Goal: Transaction & Acquisition: Purchase product/service

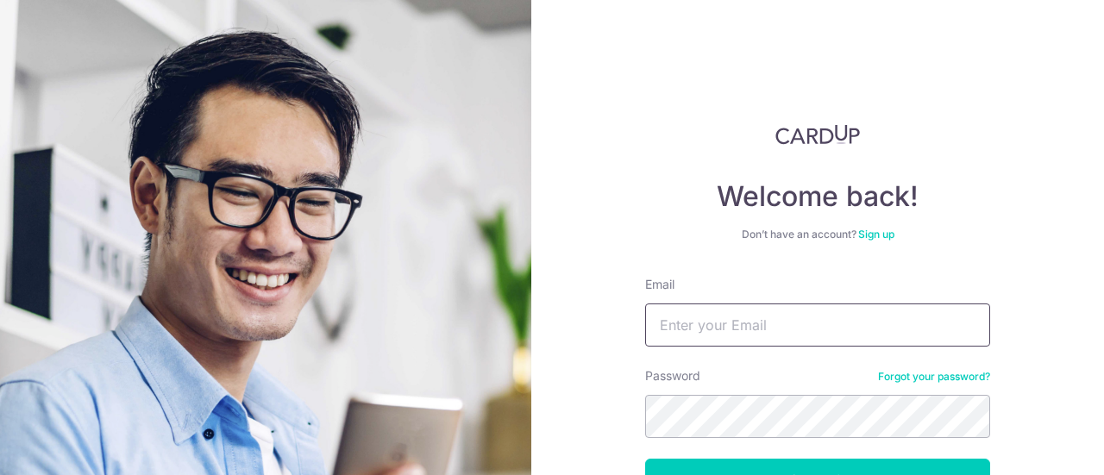
click at [738, 311] on input "Email" at bounding box center [817, 325] width 345 height 43
type input "[EMAIL_ADDRESS][DOMAIN_NAME]"
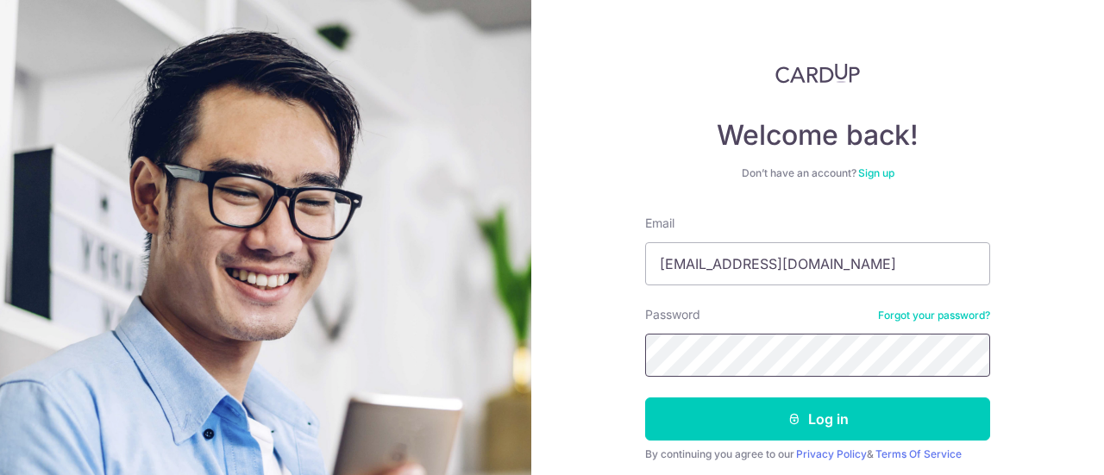
scroll to position [123, 0]
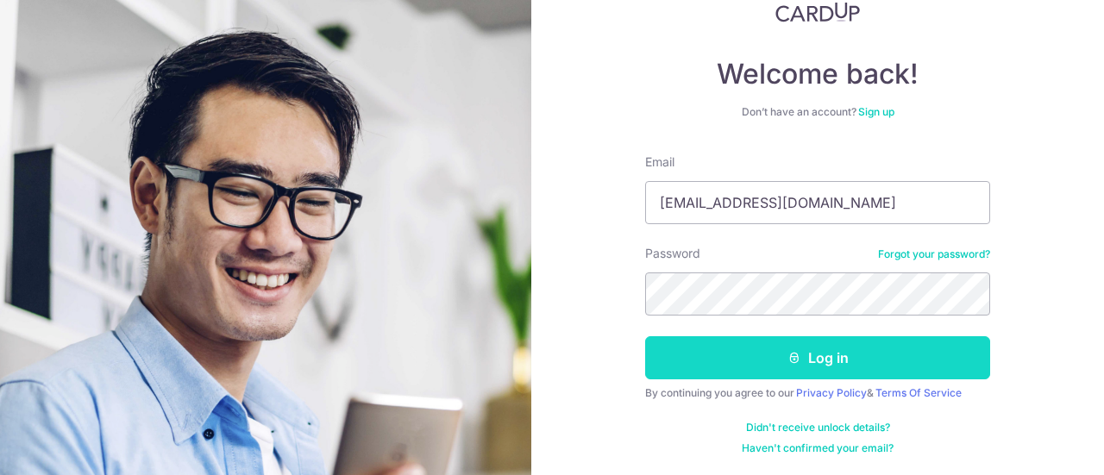
click at [801, 354] on button "Log in" at bounding box center [817, 357] width 345 height 43
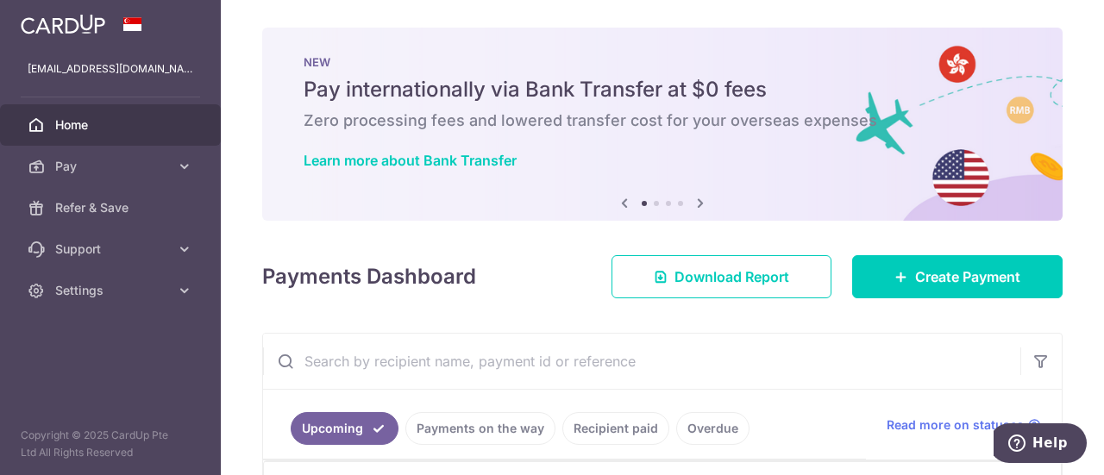
click at [695, 205] on icon at bounding box center [700, 203] width 21 height 22
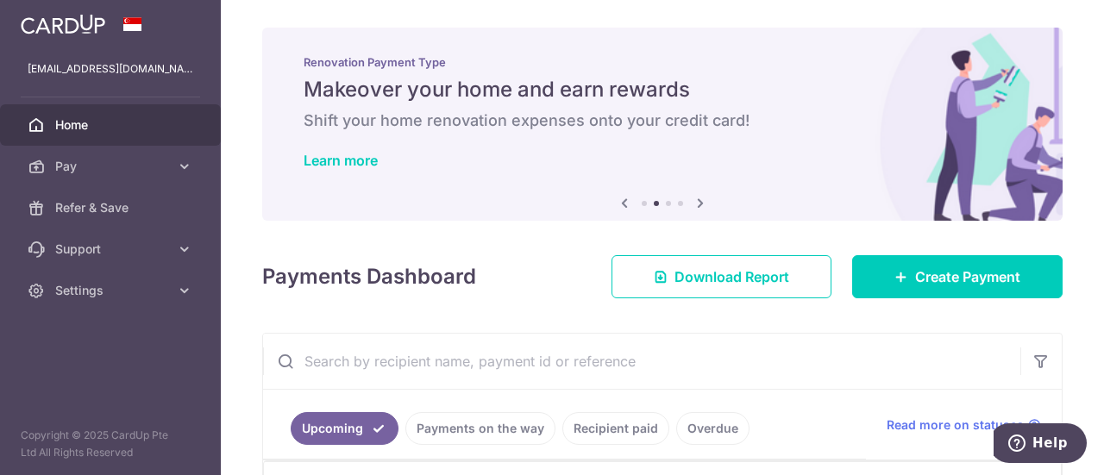
click at [695, 205] on icon at bounding box center [700, 203] width 21 height 22
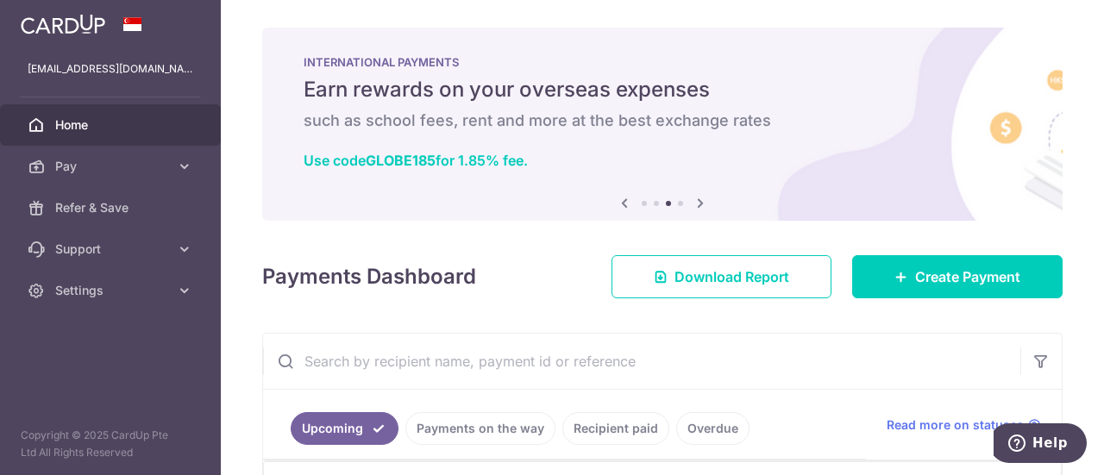
click at [616, 202] on icon at bounding box center [624, 203] width 21 height 22
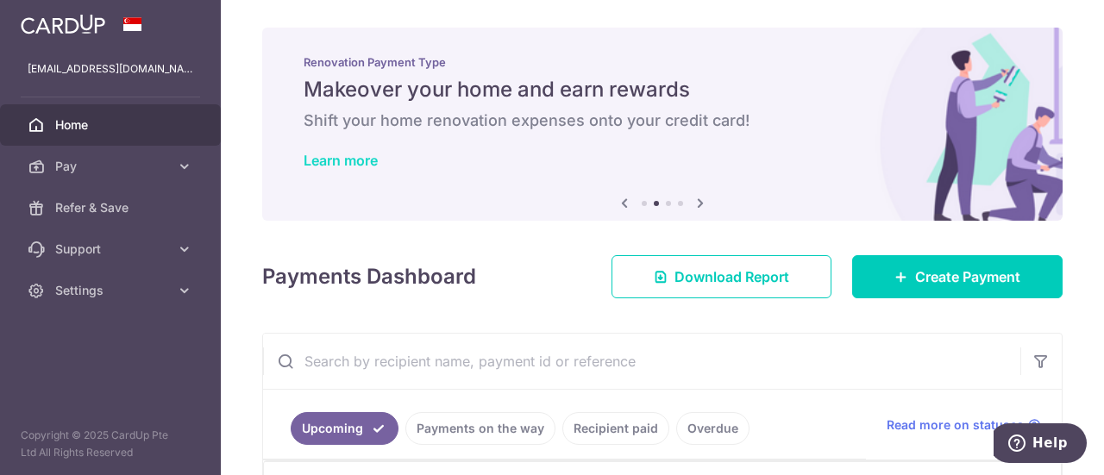
click at [362, 162] on link "Learn more" at bounding box center [341, 160] width 74 height 17
click at [52, 28] on img at bounding box center [63, 24] width 85 height 21
click at [185, 162] on icon at bounding box center [184, 166] width 17 height 17
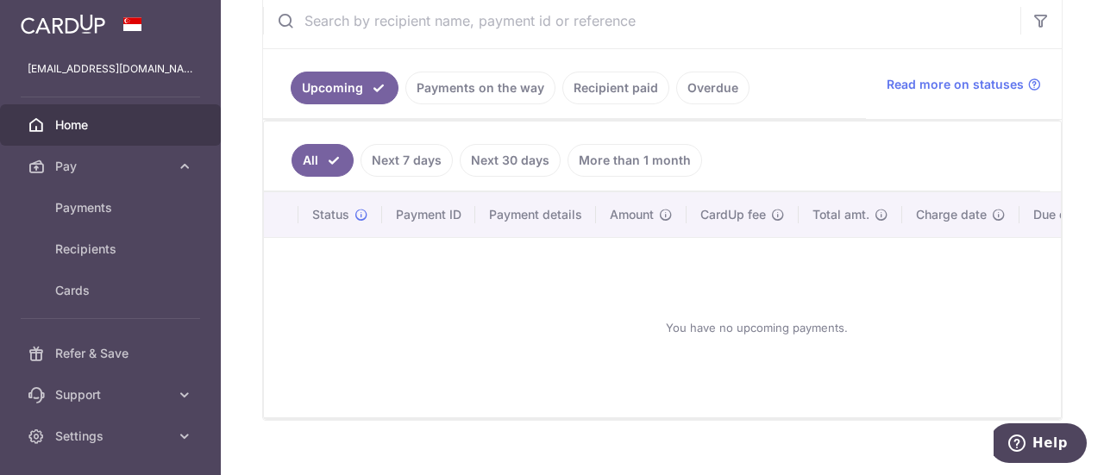
scroll to position [345, 0]
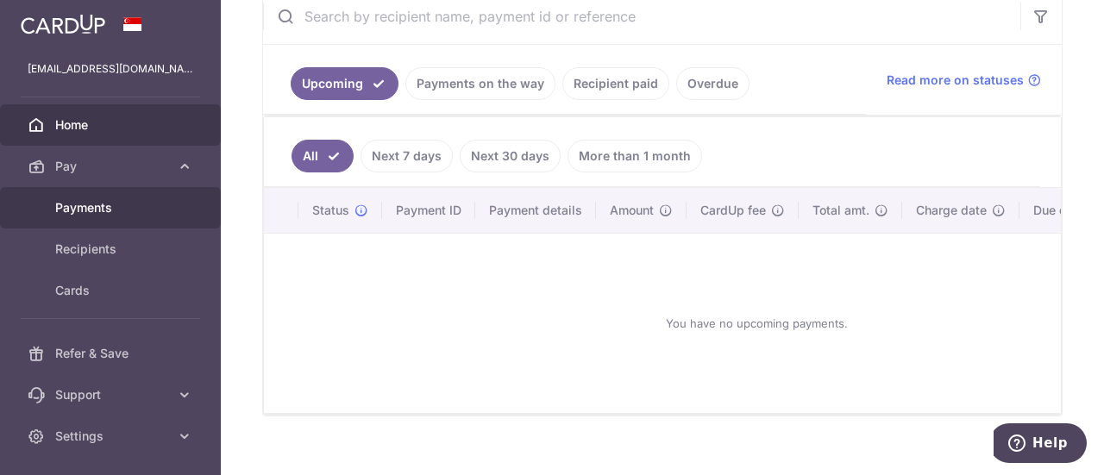
click at [82, 207] on span "Payments" at bounding box center [112, 207] width 114 height 17
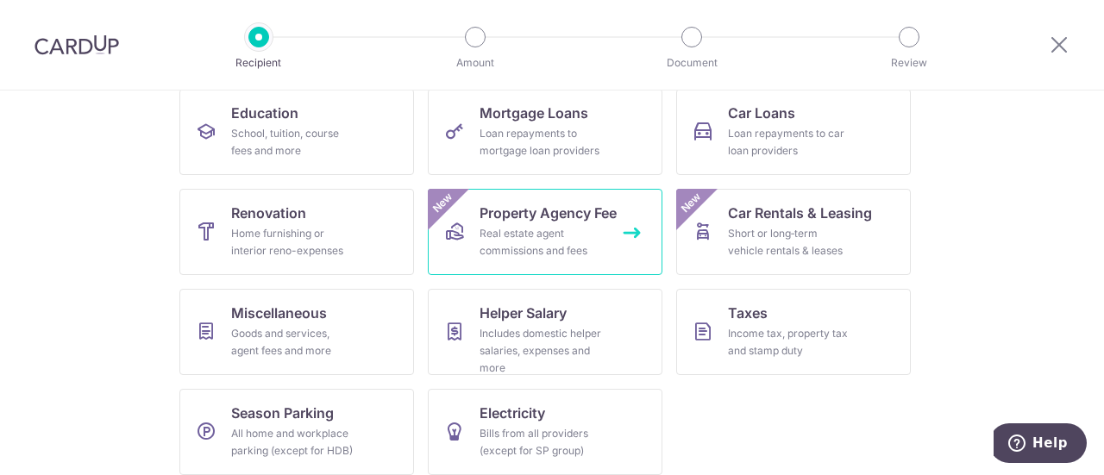
scroll to position [295, 0]
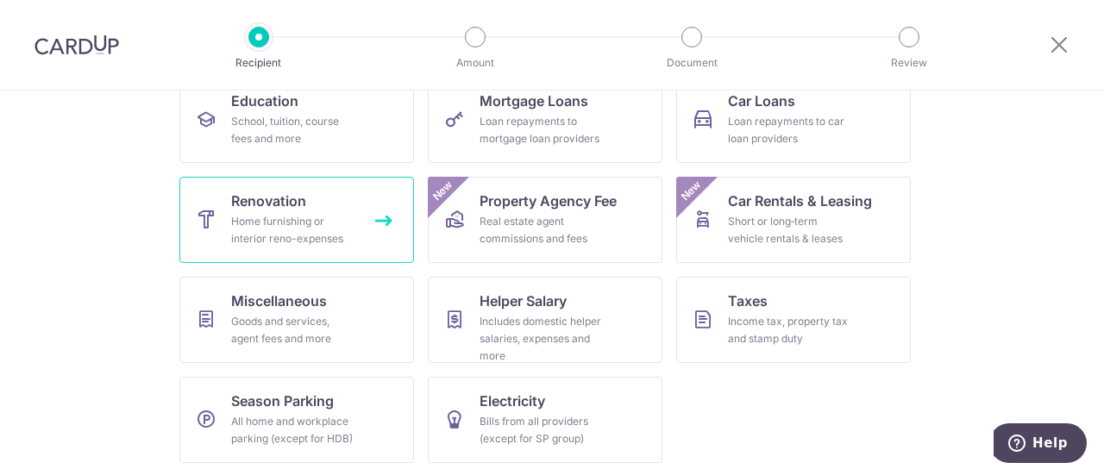
click at [340, 222] on div "Home furnishing or interior reno-expenses" at bounding box center [293, 230] width 124 height 35
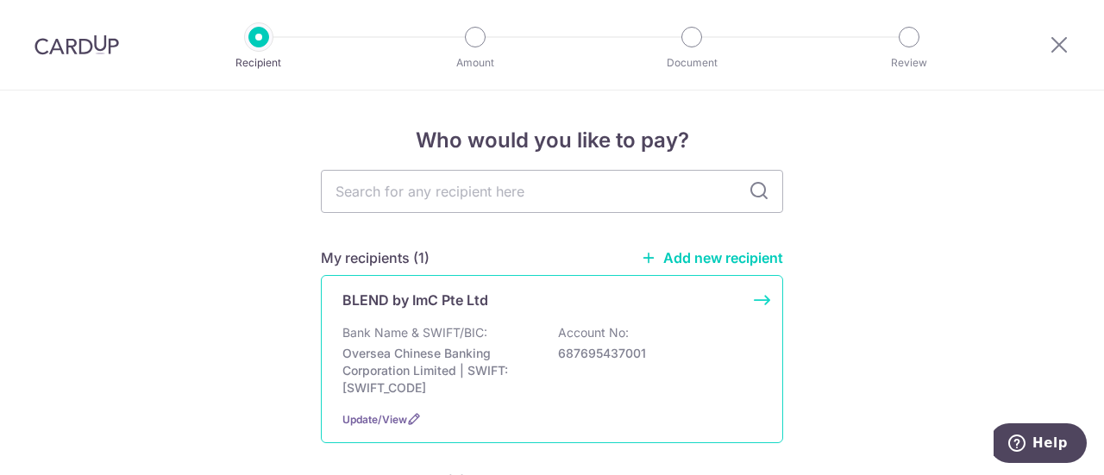
click at [437, 318] on div "BLEND by ImC Pte Ltd Bank Name & SWIFT/BIC: Oversea Chinese Banking Corporation…" at bounding box center [552, 359] width 462 height 168
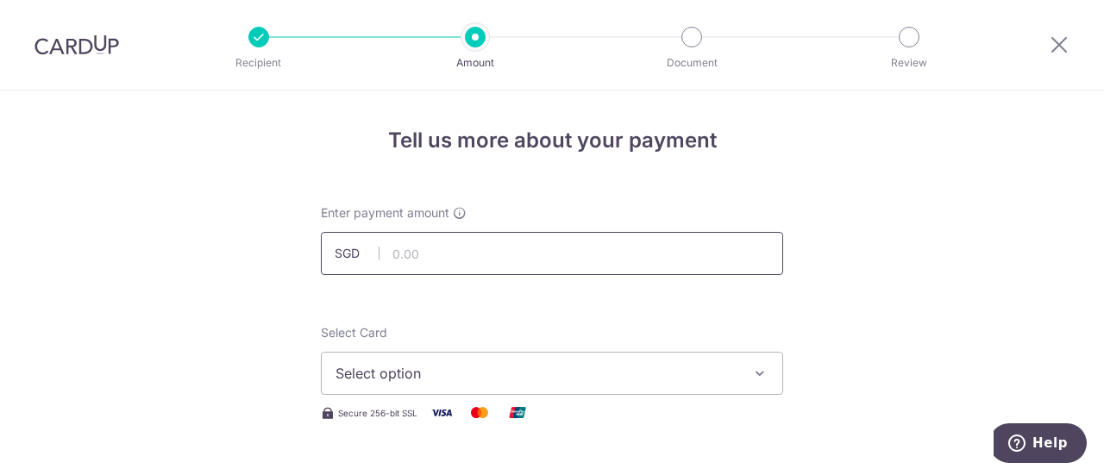
click at [463, 252] on input "text" at bounding box center [552, 253] width 462 height 43
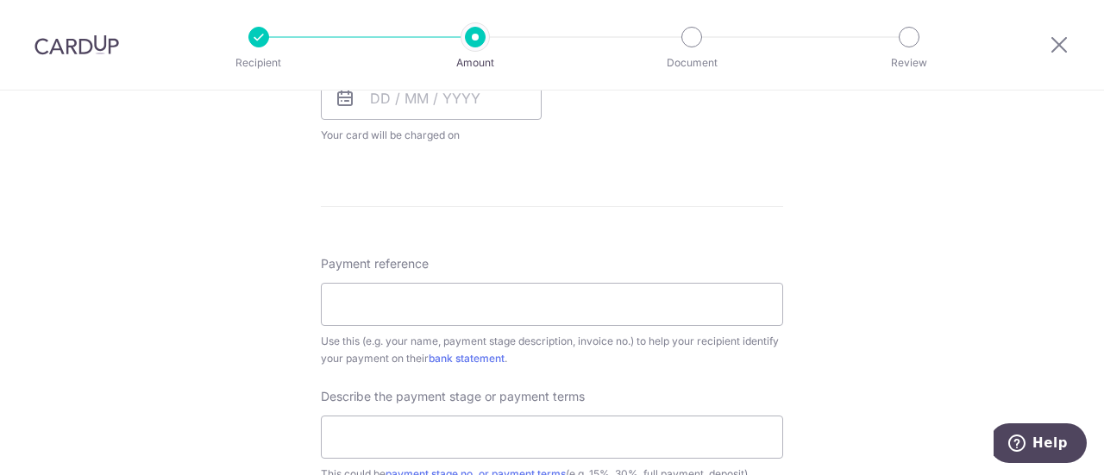
scroll to position [1122, 0]
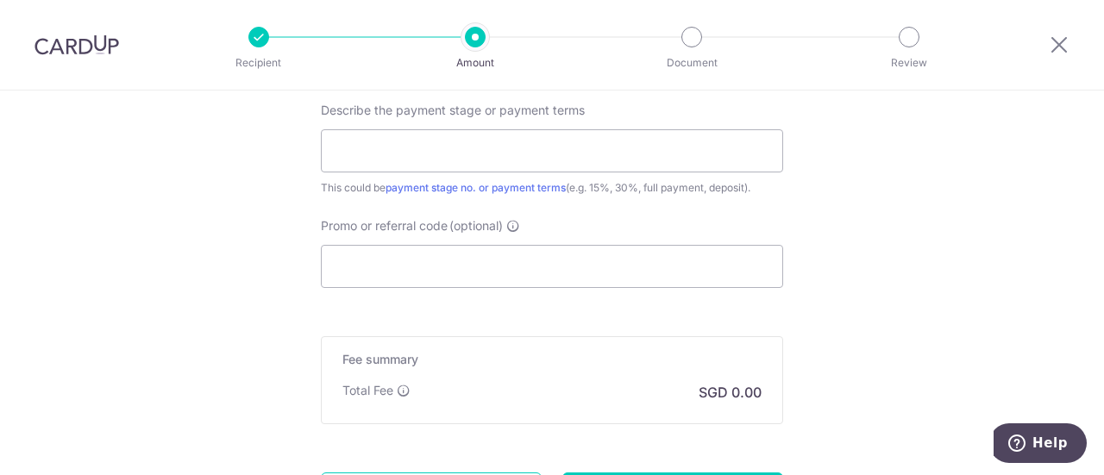
drag, startPoint x: 85, startPoint y: 46, endPoint x: 632, endPoint y: 78, distance: 547.9
click at [85, 46] on img at bounding box center [77, 45] width 85 height 21
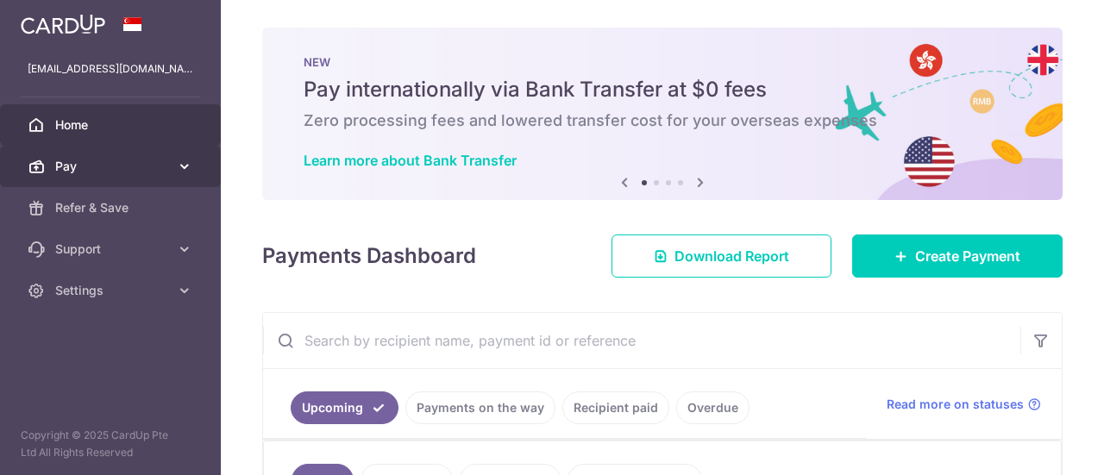
click at [81, 161] on span "Pay" at bounding box center [112, 166] width 114 height 17
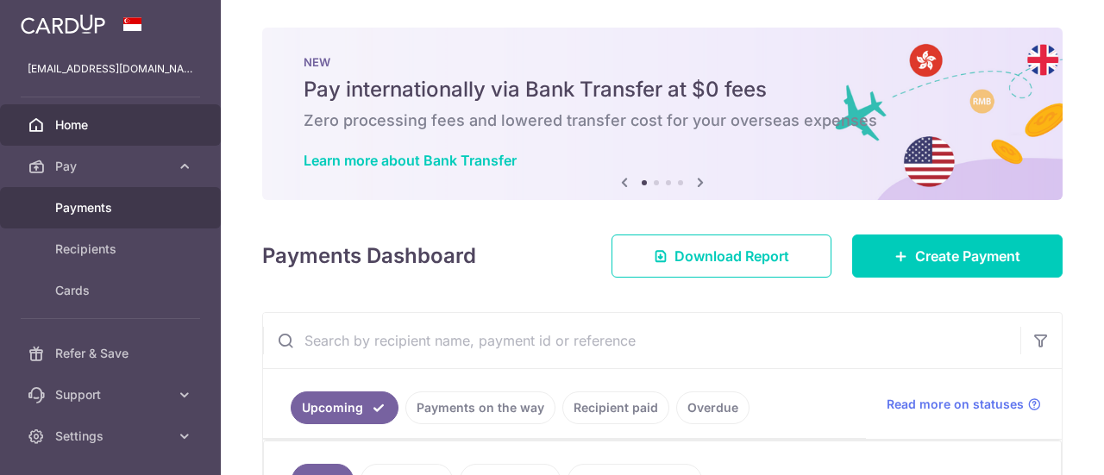
click at [99, 213] on span "Payments" at bounding box center [112, 207] width 114 height 17
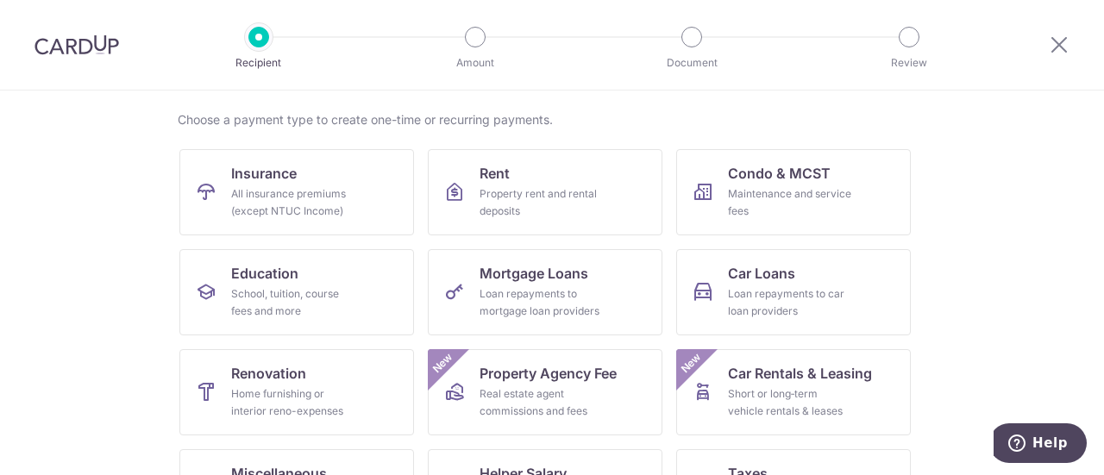
scroll to position [295, 0]
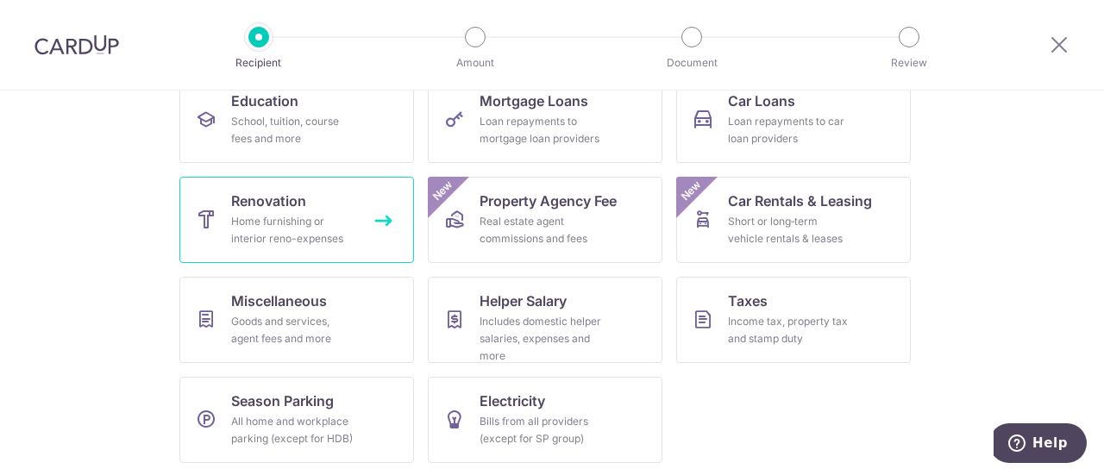
click at [266, 214] on div "Home furnishing or interior reno-expenses" at bounding box center [293, 230] width 124 height 35
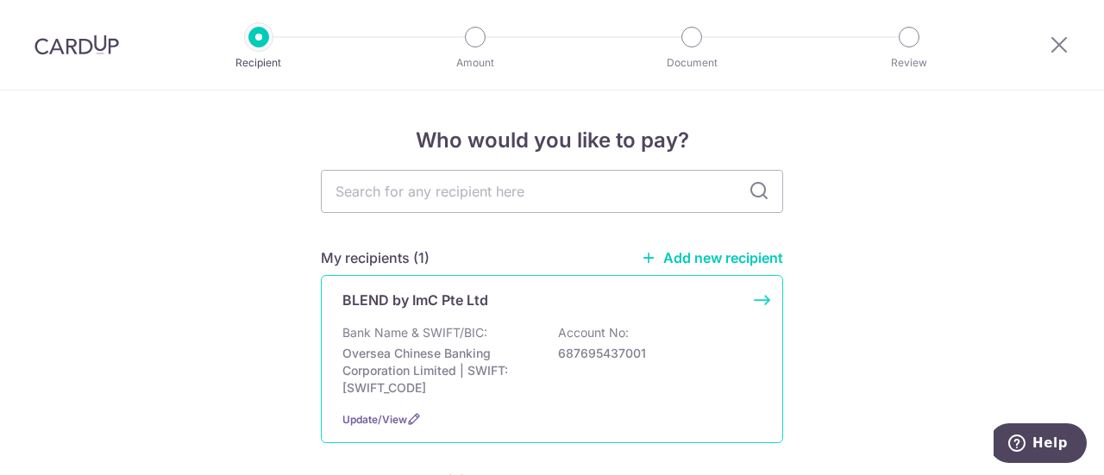
click at [432, 309] on p "BLEND by ImC Pte Ltd" at bounding box center [416, 300] width 146 height 21
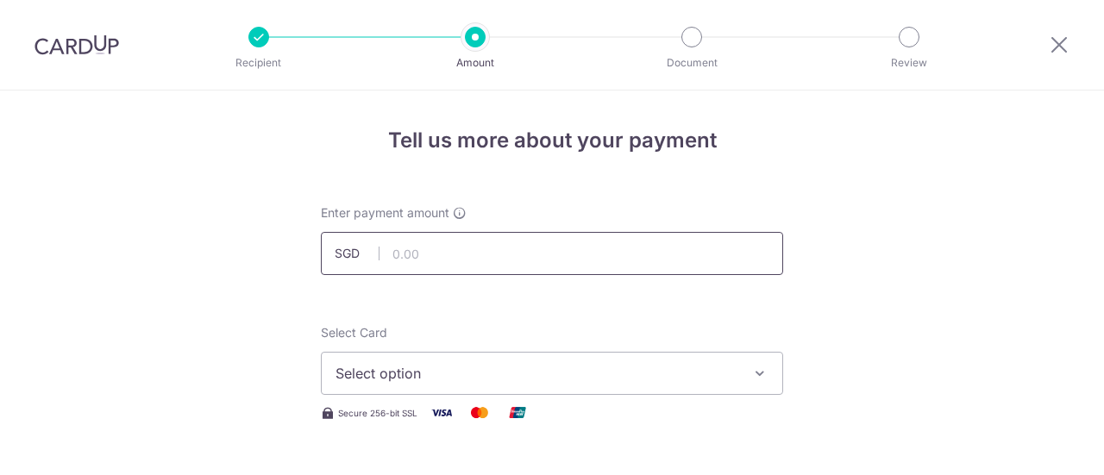
click at [411, 255] on input "text" at bounding box center [552, 253] width 462 height 43
click at [435, 246] on input "text" at bounding box center [552, 253] width 462 height 43
type input "16,784.10"
click at [427, 383] on span "Select option" at bounding box center [537, 373] width 402 height 21
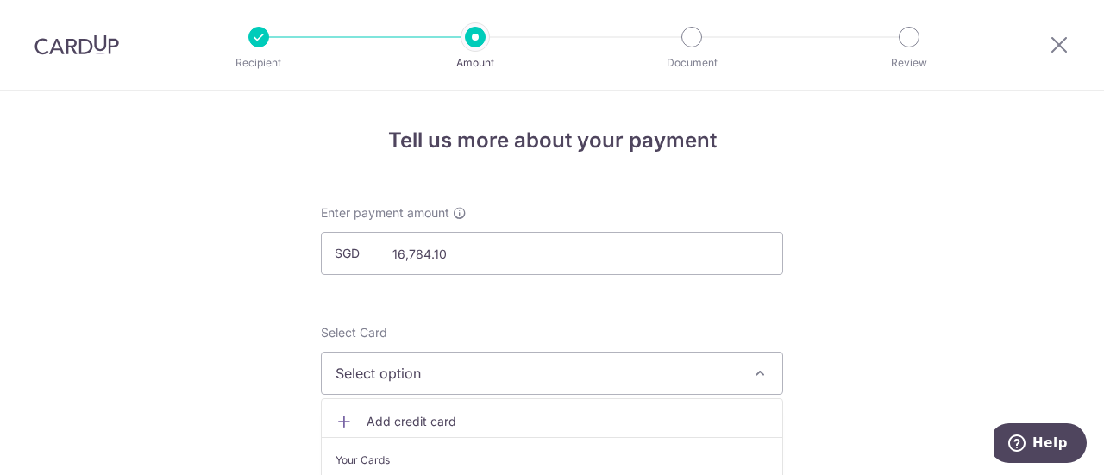
scroll to position [259, 0]
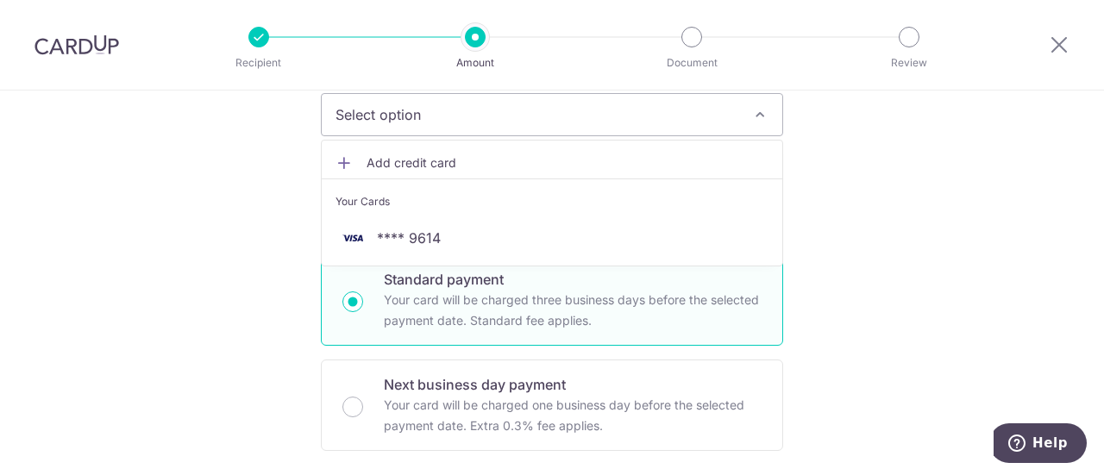
click at [409, 308] on p "Your card will be charged three business days before the selected payment date.…" at bounding box center [573, 310] width 378 height 41
click at [363, 308] on input "Standard payment Your card will be charged three business days before the selec…" at bounding box center [353, 302] width 21 height 21
radio input "true"
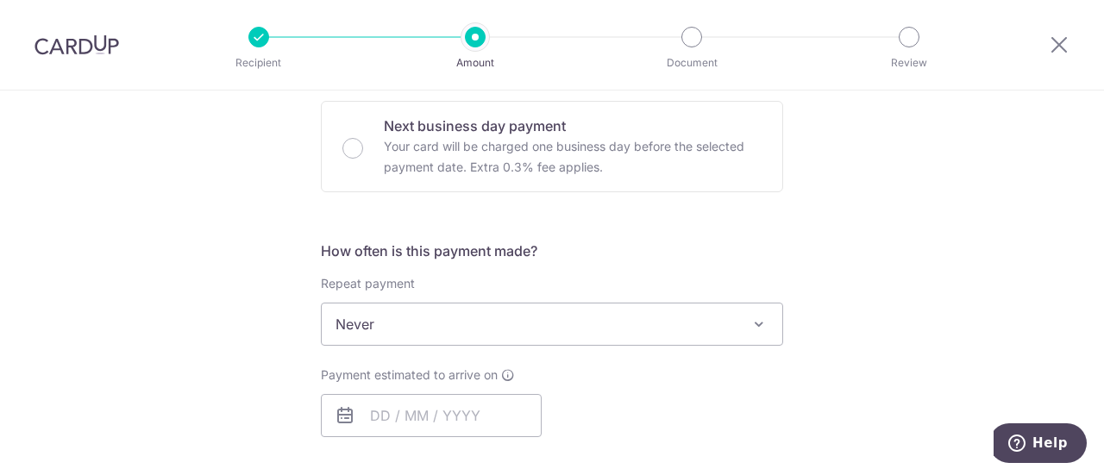
scroll to position [431, 0]
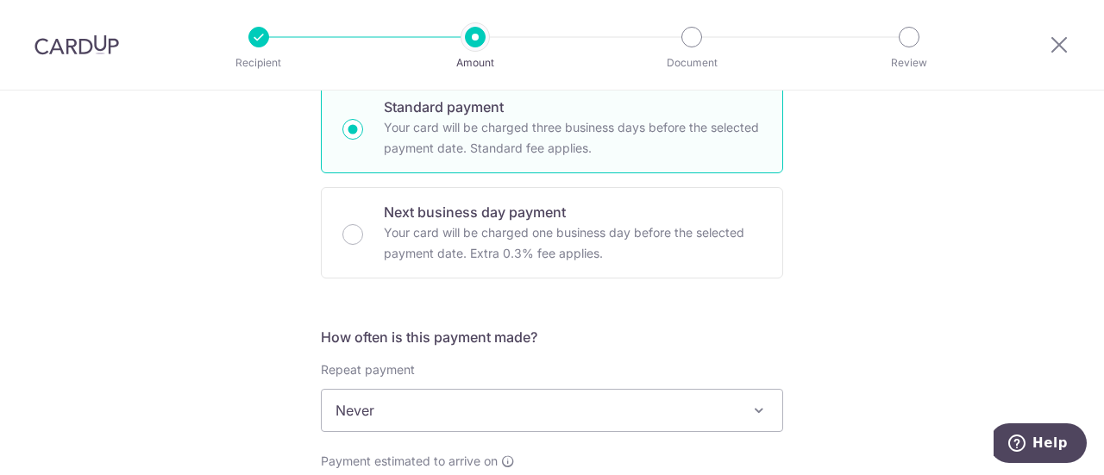
click at [440, 405] on span "Never" at bounding box center [552, 410] width 461 height 41
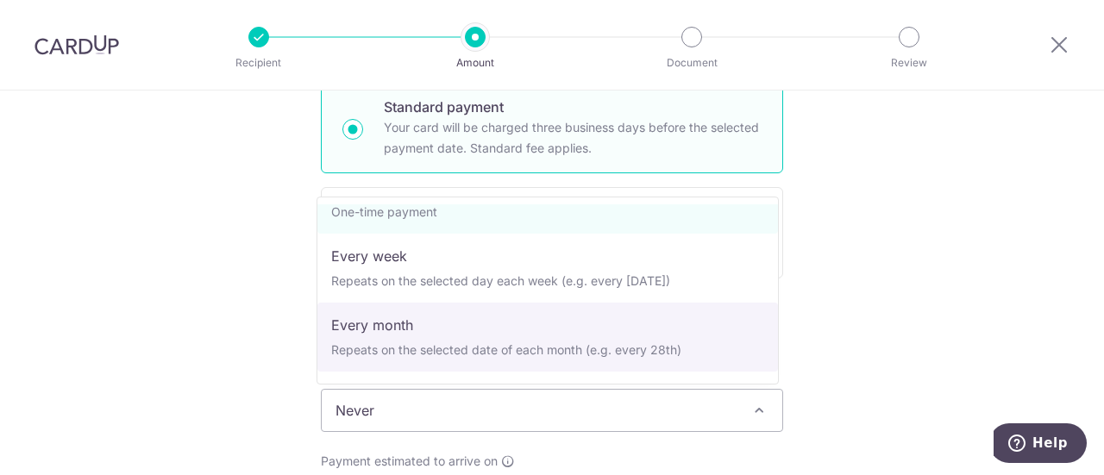
scroll to position [0, 0]
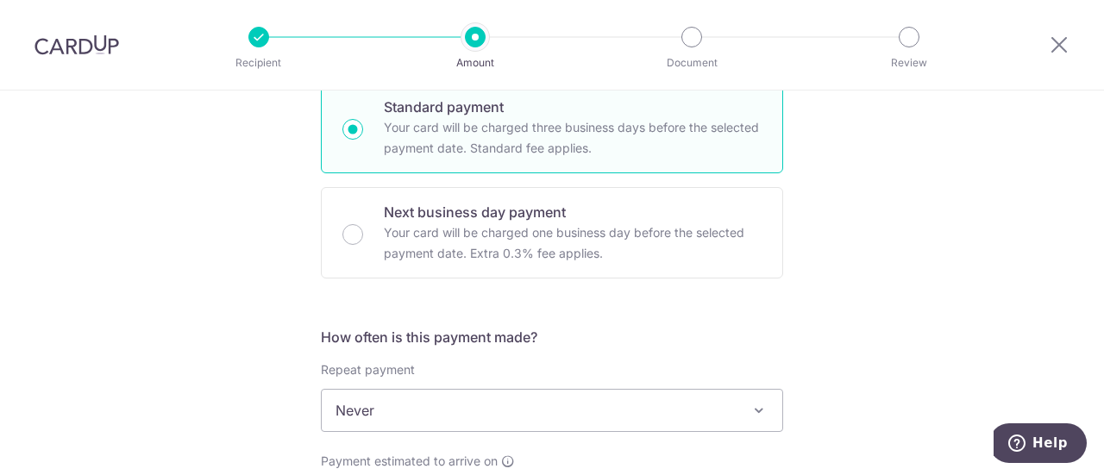
click at [252, 332] on div "Tell us more about your payment Enter payment amount SGD 16,784.10 16784.10 Sel…" at bounding box center [552, 483] width 1104 height 1649
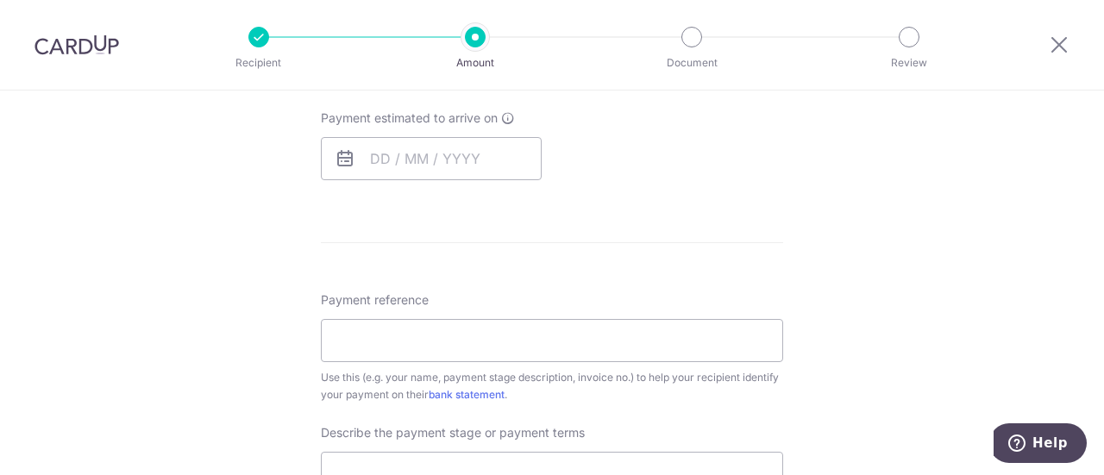
scroll to position [690, 0]
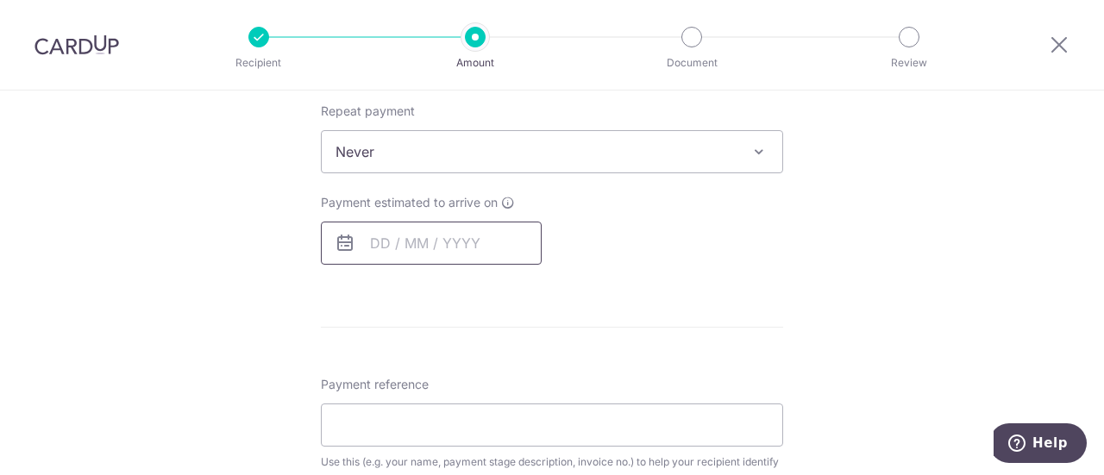
click at [412, 246] on input "text" at bounding box center [431, 243] width 221 height 43
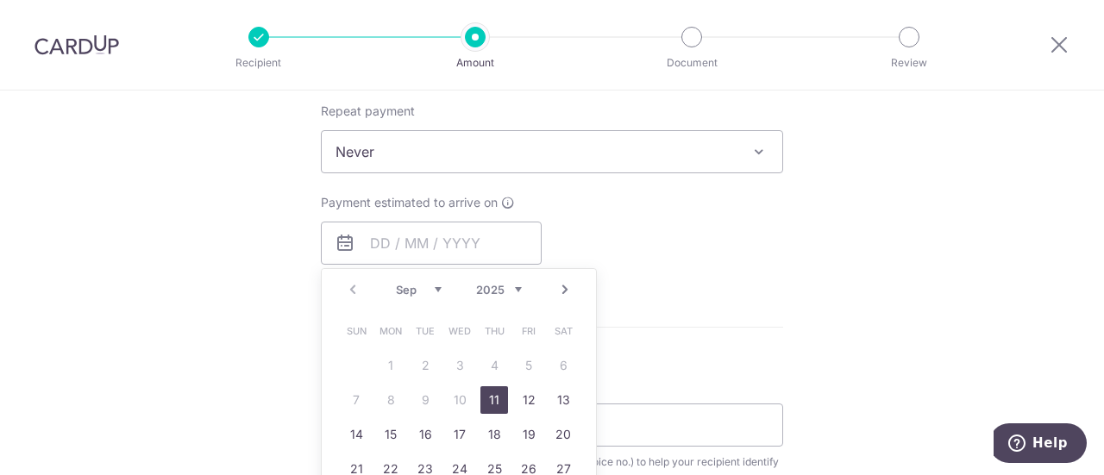
click at [493, 394] on link "11" at bounding box center [495, 401] width 28 height 28
type input "11/09/2025"
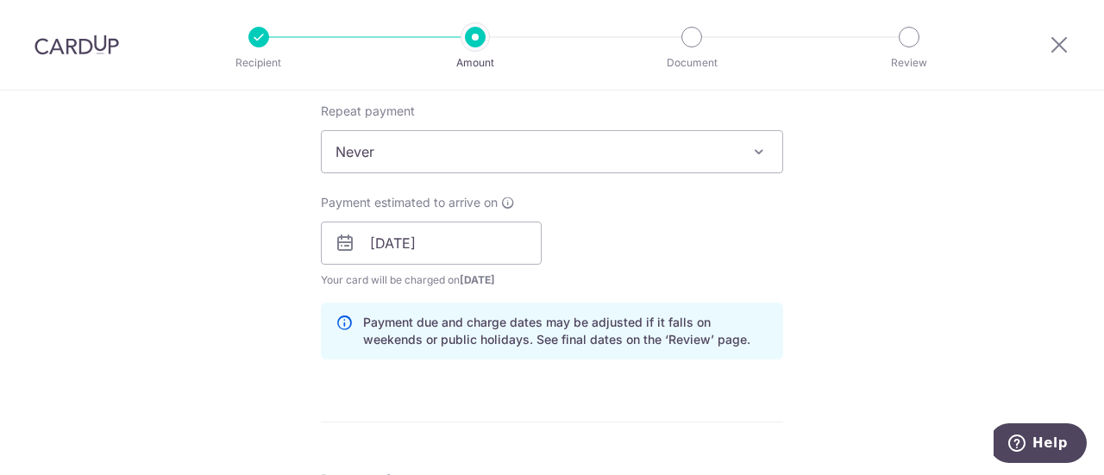
click at [290, 373] on div "Tell us more about your payment Enter payment amount SGD 16,784.10 16784.10 Sel…" at bounding box center [552, 273] width 1104 height 1747
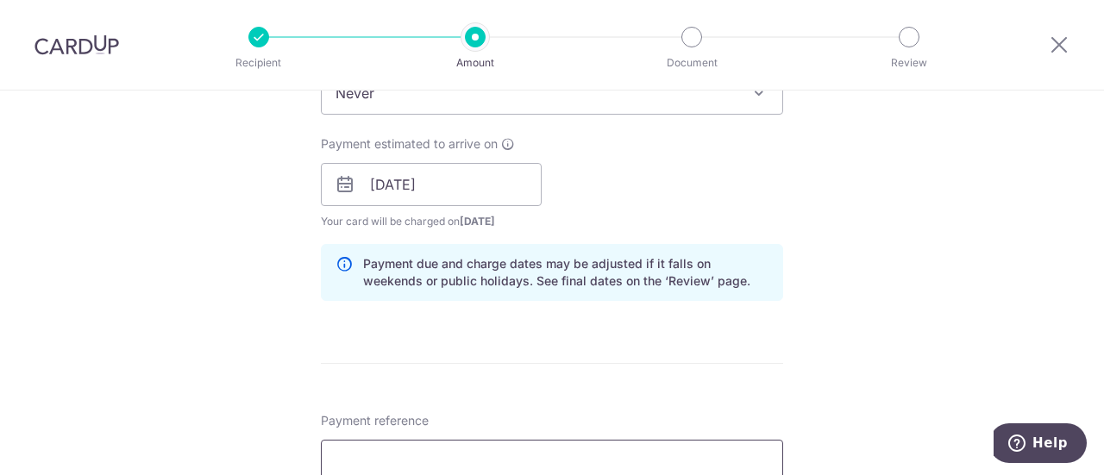
scroll to position [863, 0]
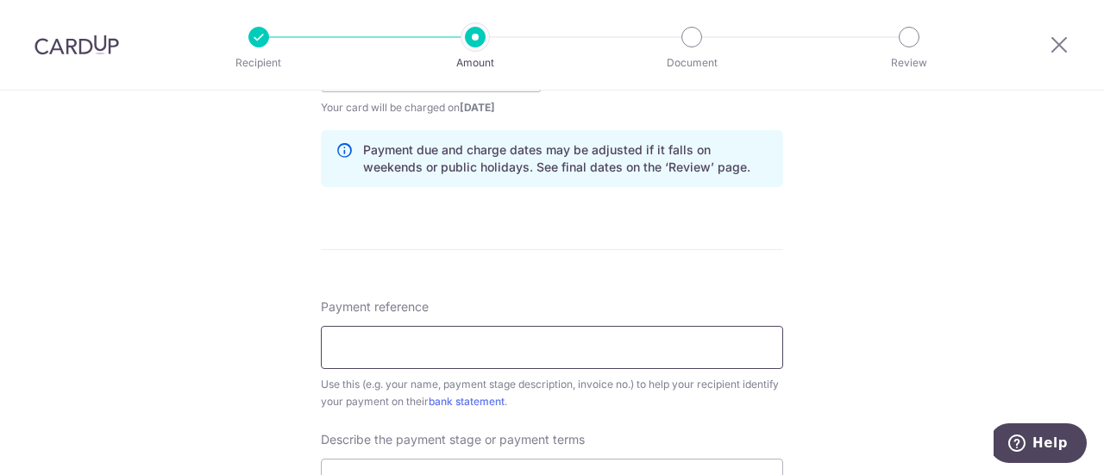
click at [430, 348] on input "Payment reference" at bounding box center [552, 347] width 462 height 43
click at [242, 325] on div "Tell us more about your payment Enter payment amount SGD 16,784.10 16784.10 Sel…" at bounding box center [552, 101] width 1104 height 1747
click at [393, 352] on input "Payment reference" at bounding box center [552, 347] width 462 height 43
type input "Annabelle BL240807JM-D"
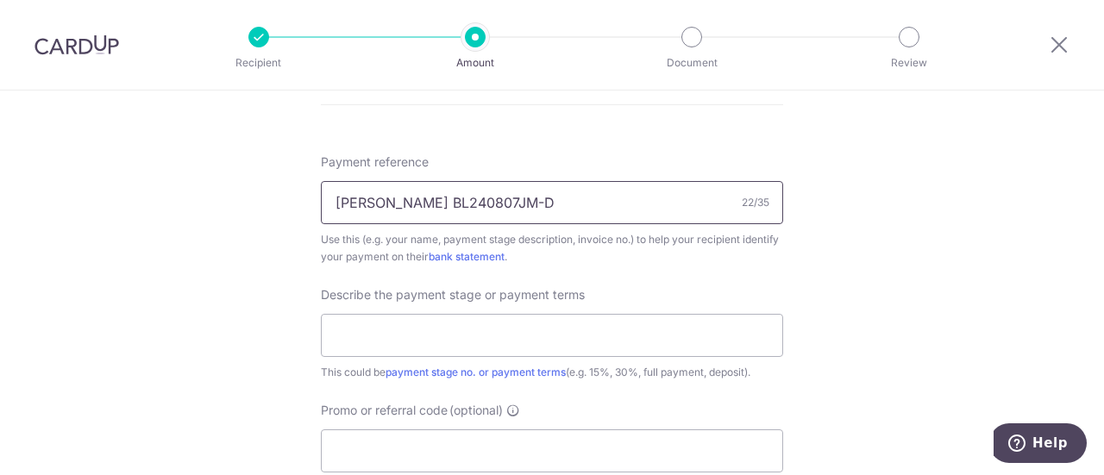
scroll to position [1035, 0]
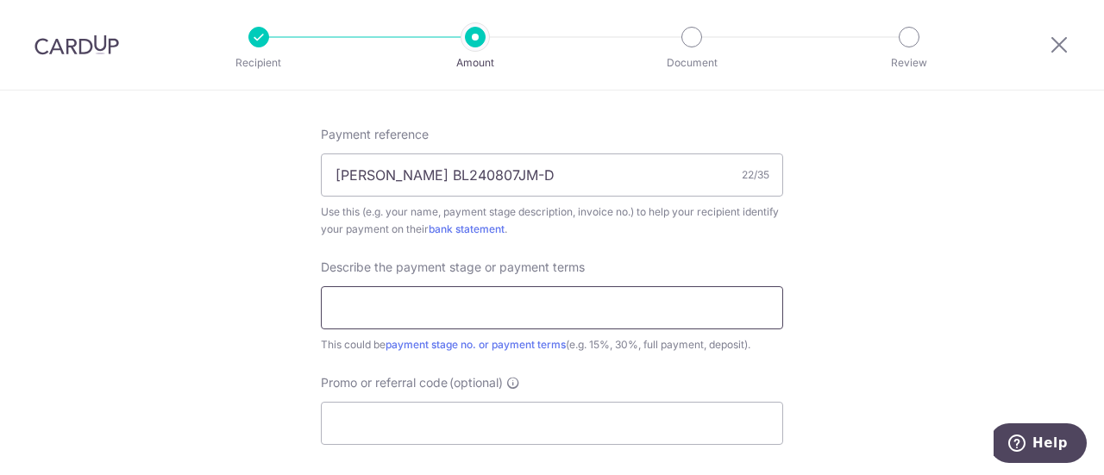
click at [402, 311] on input "text" at bounding box center [552, 307] width 462 height 43
type input "3rd payment 30%"
click at [409, 420] on input "Promo or referral code (optional)" at bounding box center [552, 423] width 462 height 43
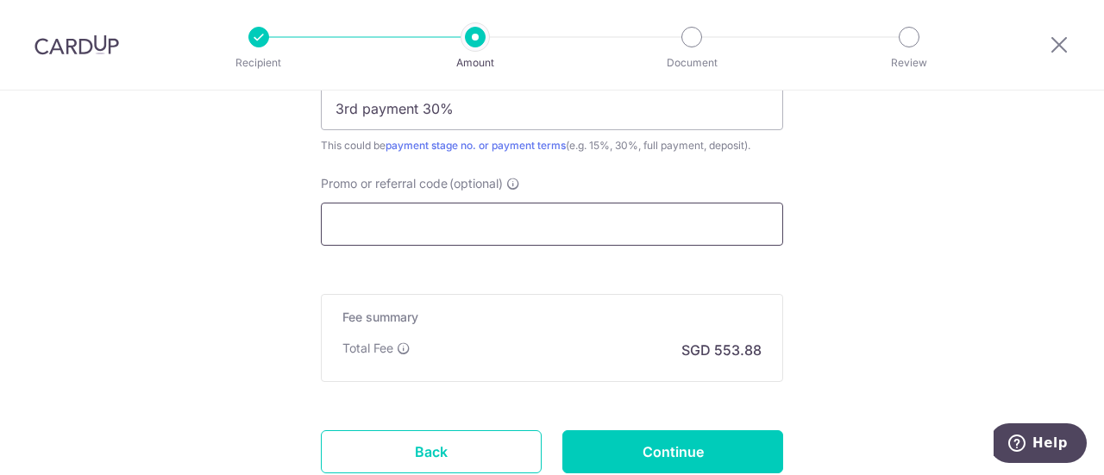
scroll to position [1208, 0]
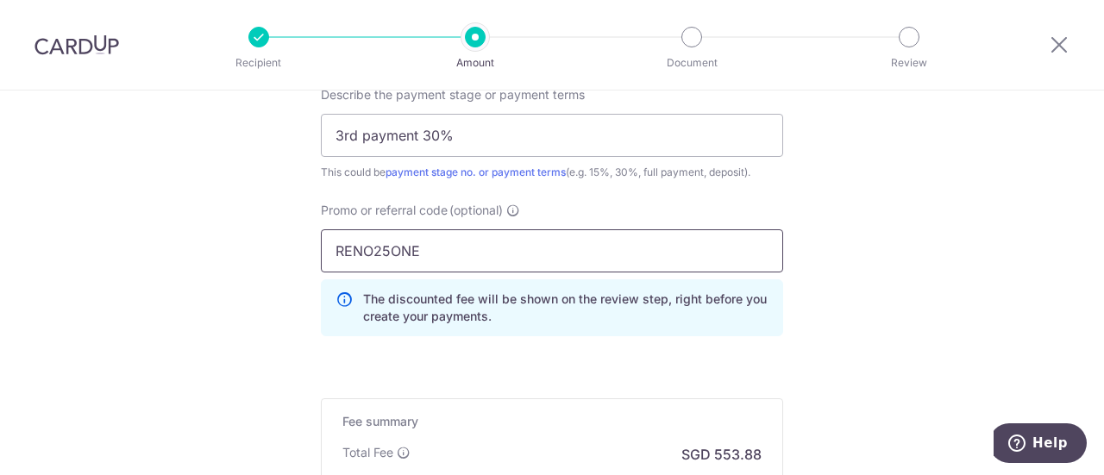
type input "RENO25ONE"
click at [556, 336] on div "Promo or referral code (optional) RENO25ONE The discounted fee will be shown on…" at bounding box center [552, 276] width 483 height 148
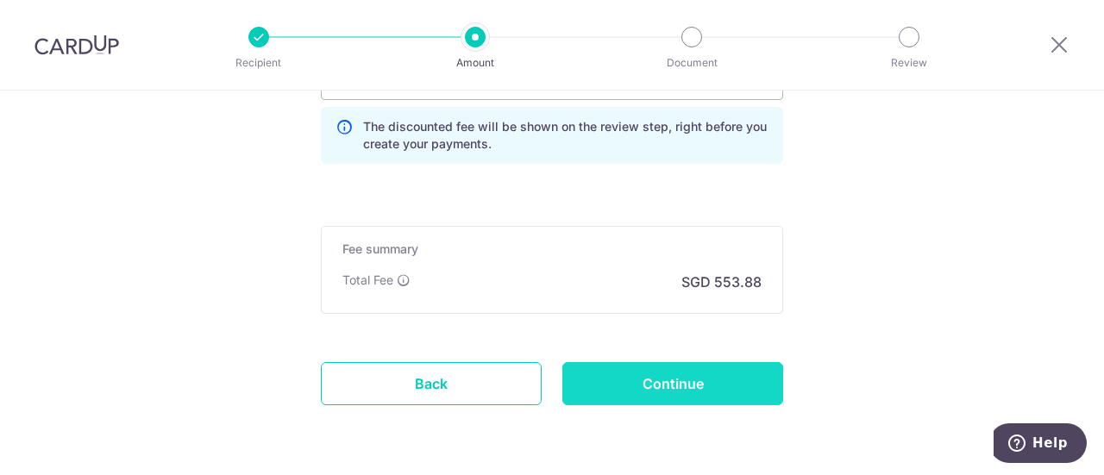
click at [645, 371] on input "Continue" at bounding box center [673, 383] width 221 height 43
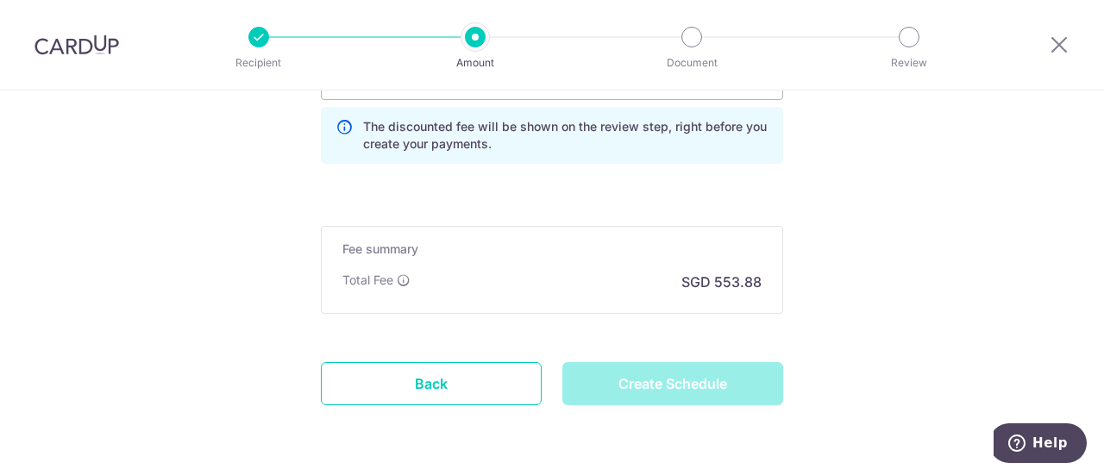
type input "Create Schedule"
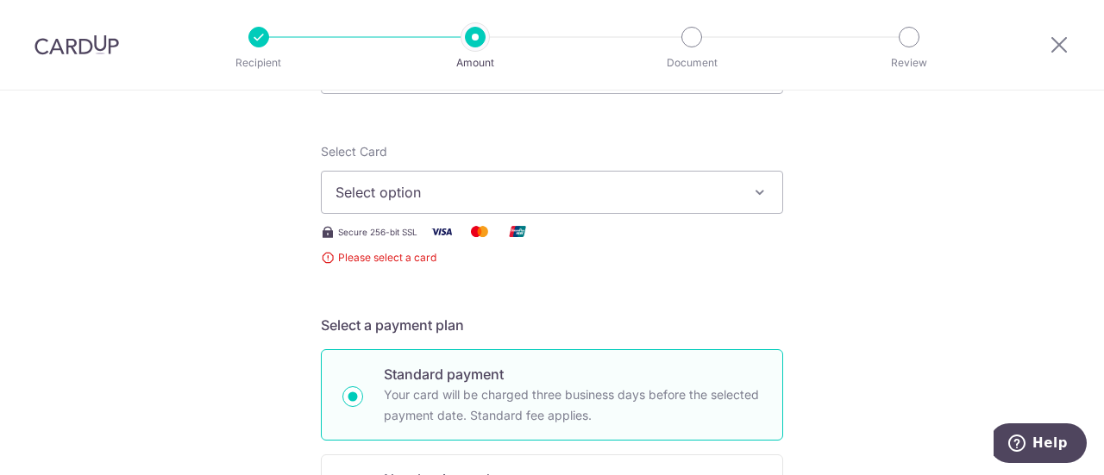
scroll to position [167, 0]
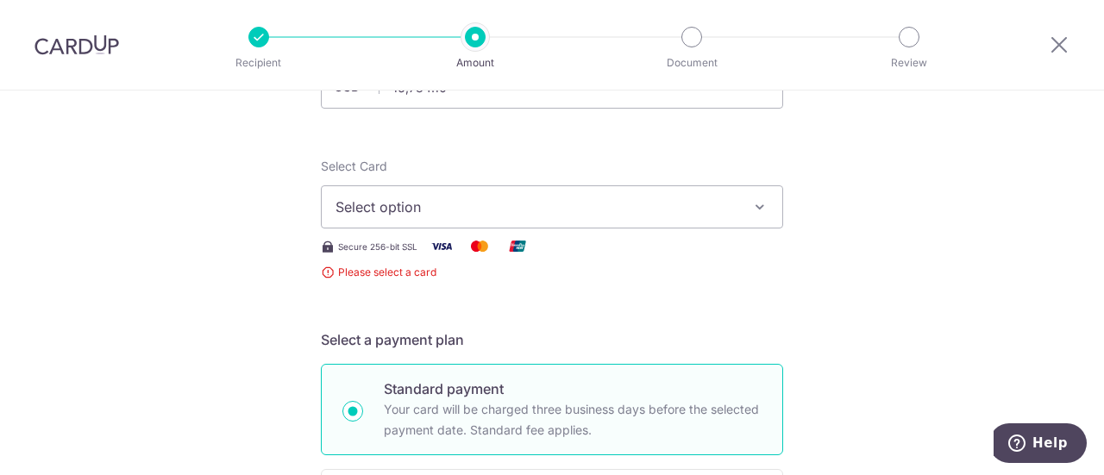
click at [421, 208] on span "Select option" at bounding box center [537, 207] width 402 height 21
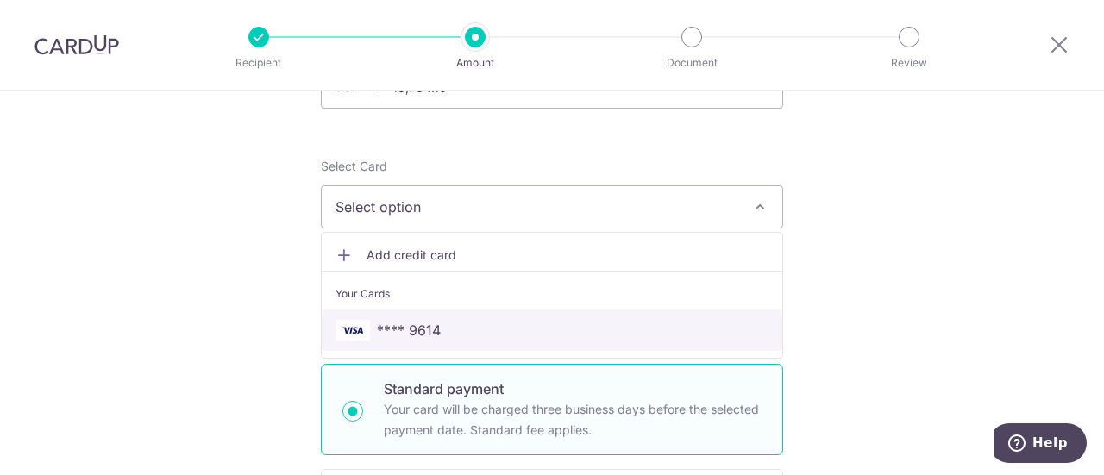
click at [377, 334] on span "**** 9614" at bounding box center [409, 330] width 64 height 21
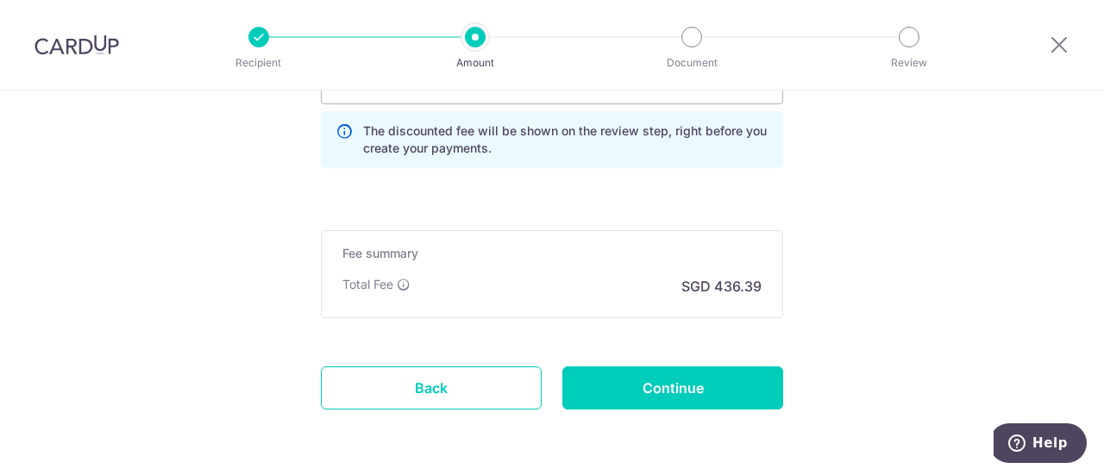
scroll to position [1349, 0]
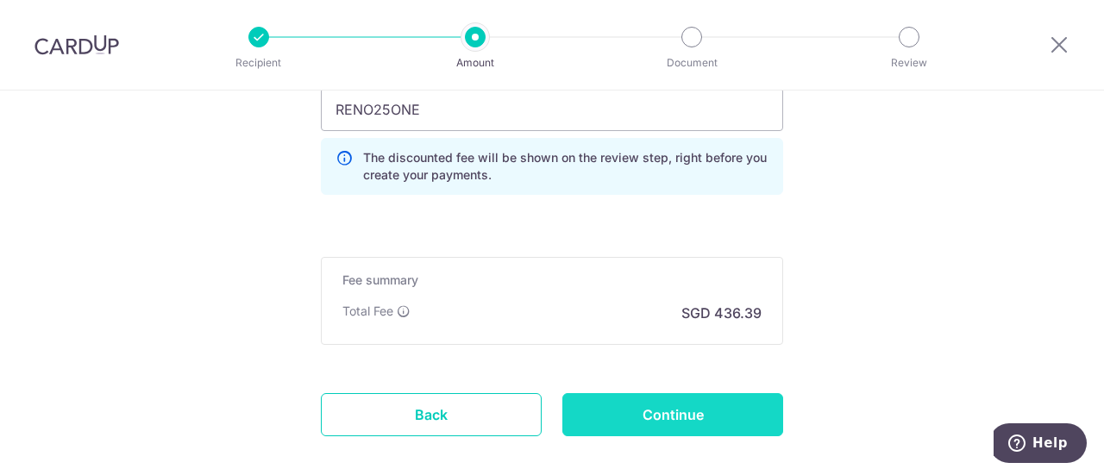
click at [671, 411] on input "Continue" at bounding box center [673, 414] width 221 height 43
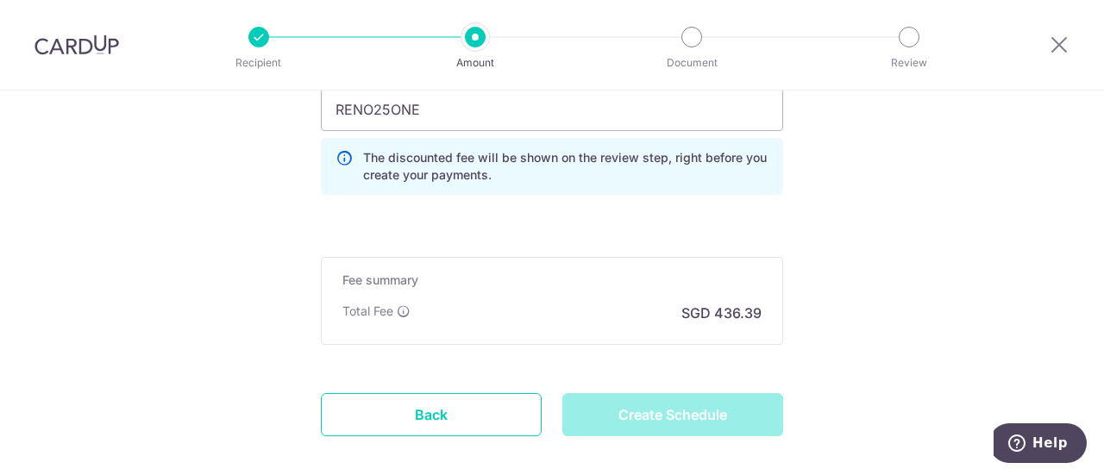
type input "Create Schedule"
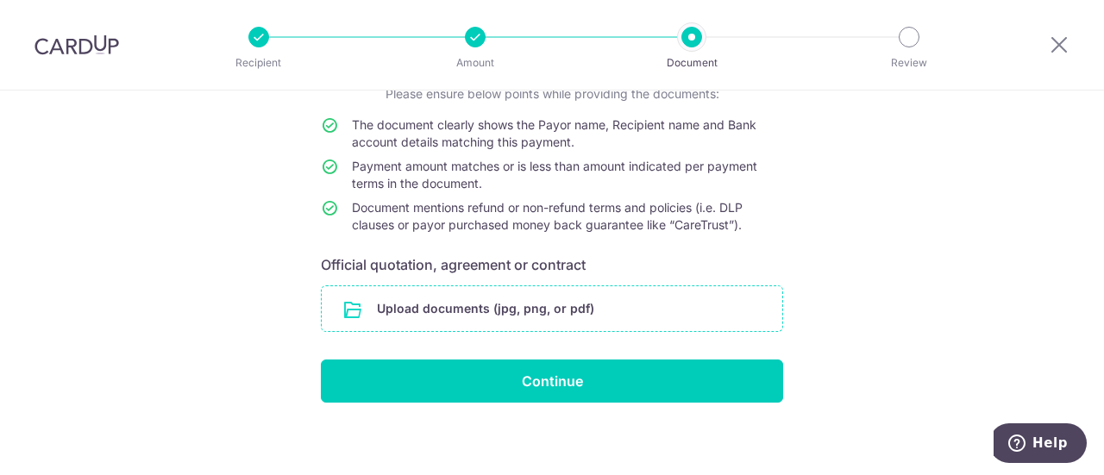
scroll to position [143, 0]
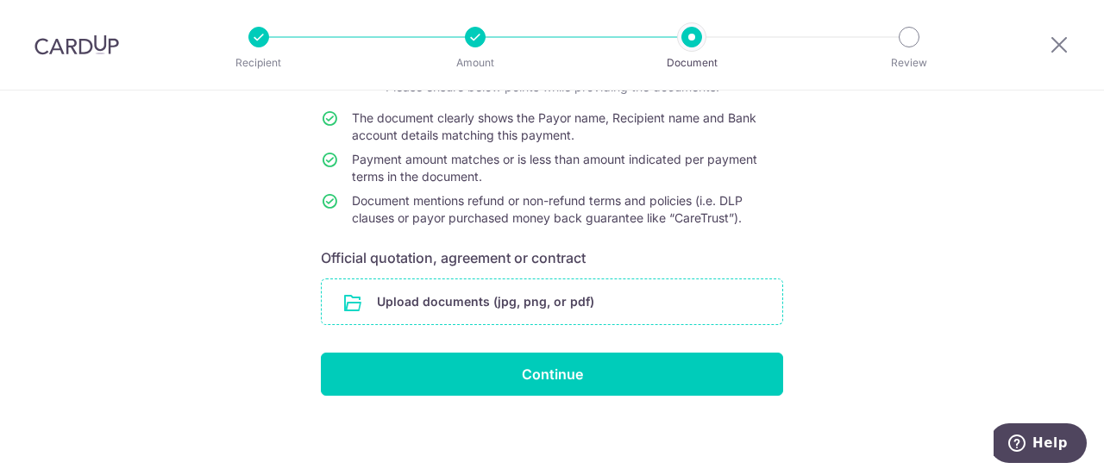
click at [462, 298] on input "file" at bounding box center [552, 302] width 461 height 45
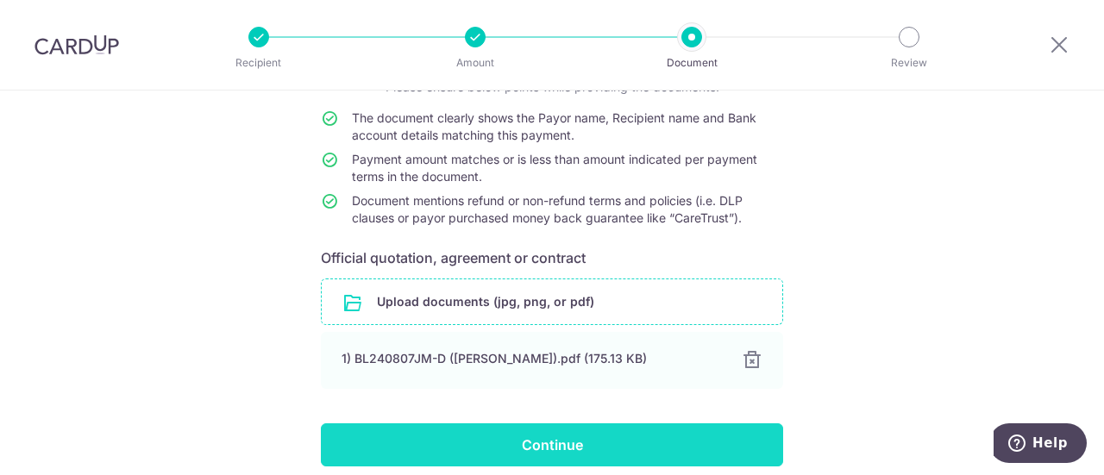
click at [537, 443] on input "Continue" at bounding box center [552, 445] width 462 height 43
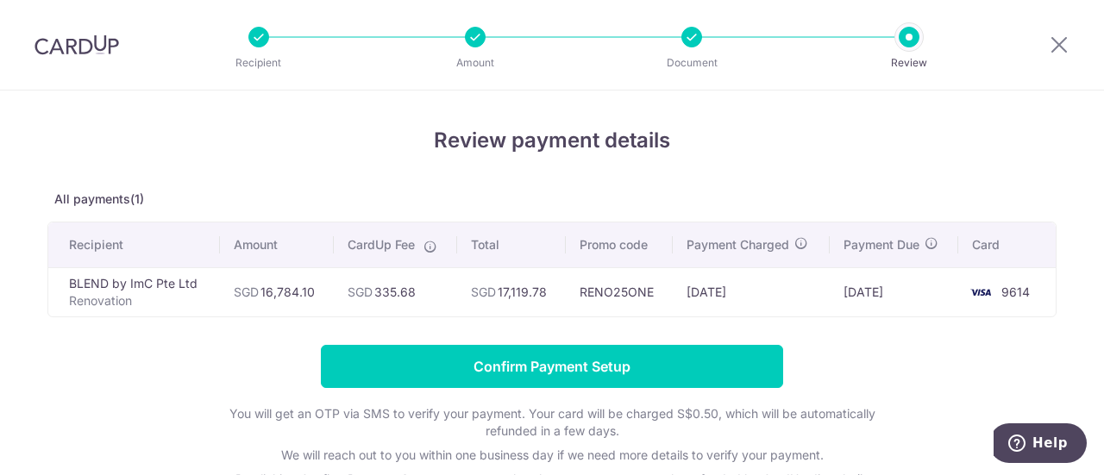
scroll to position [173, 0]
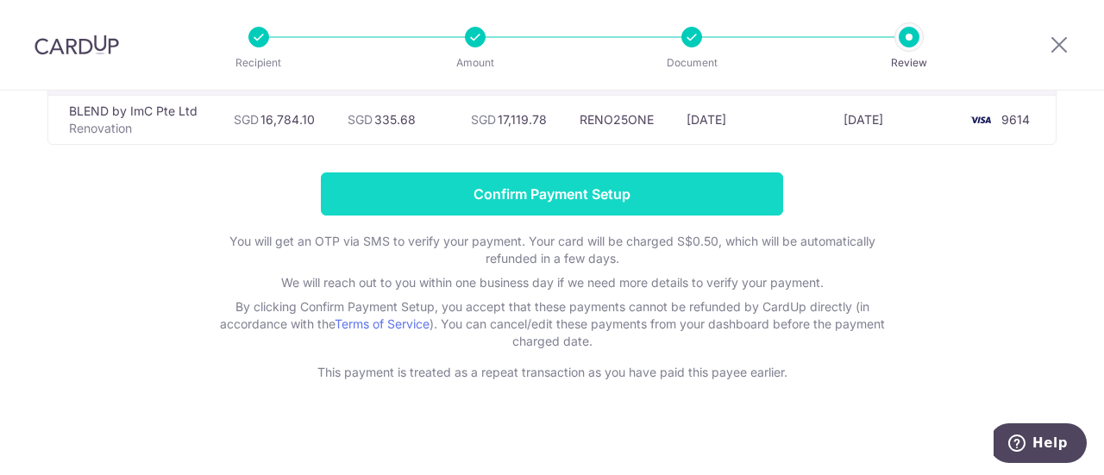
click at [540, 192] on input "Confirm Payment Setup" at bounding box center [552, 194] width 462 height 43
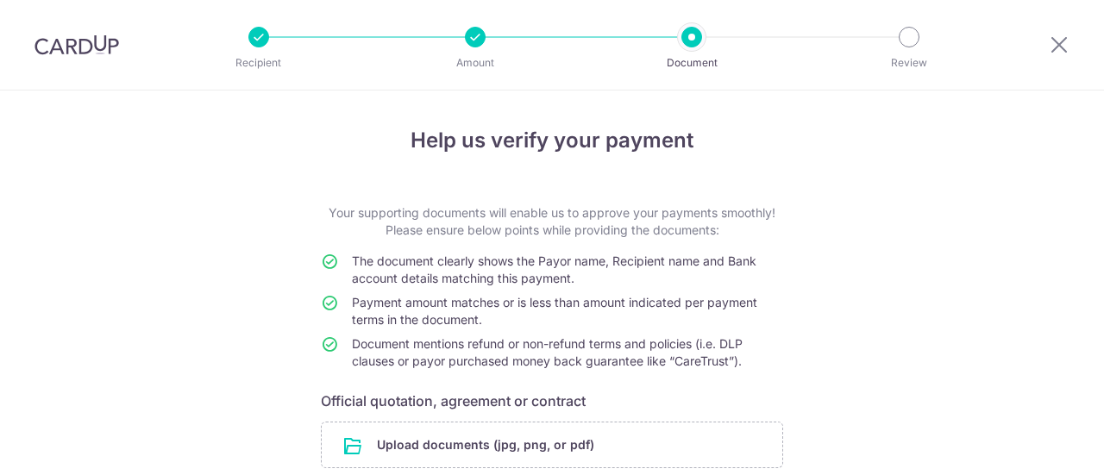
scroll to position [214, 0]
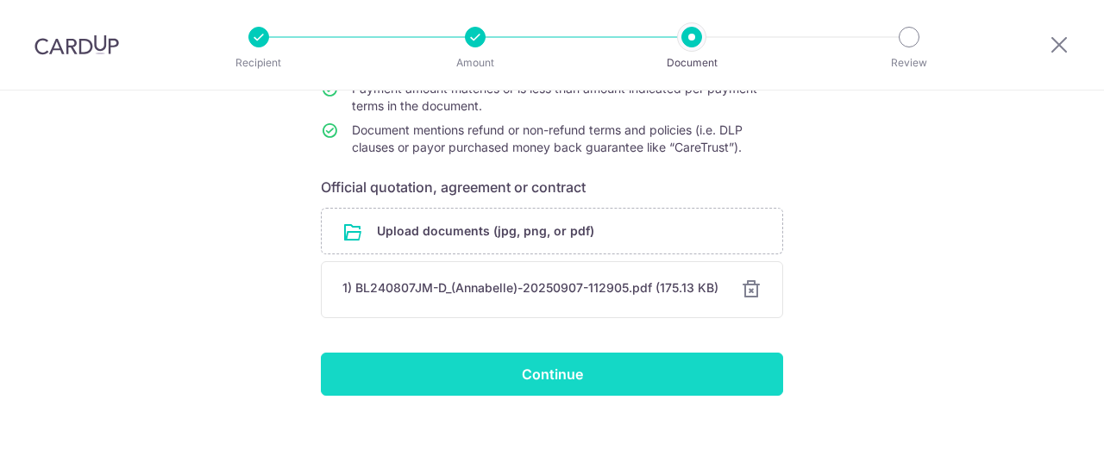
click at [544, 374] on input "Continue" at bounding box center [552, 374] width 462 height 43
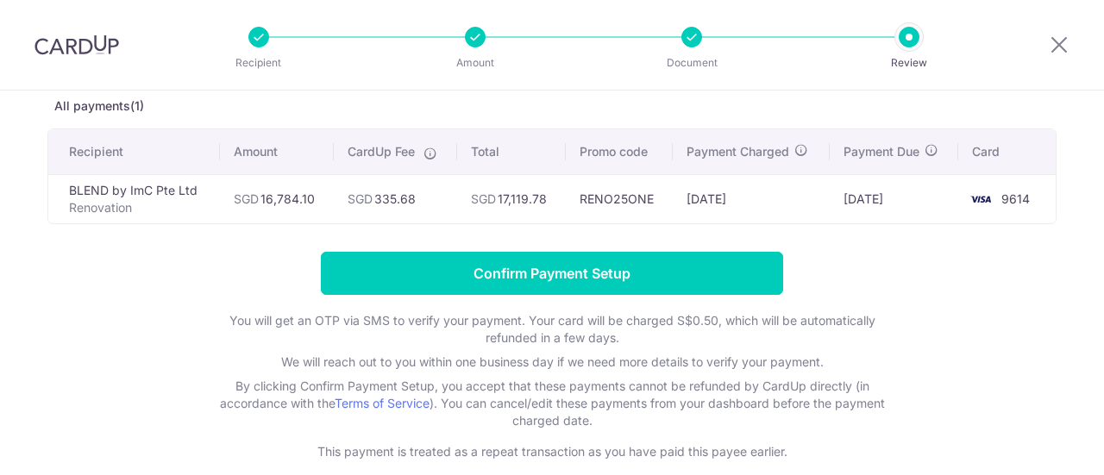
scroll to position [178, 0]
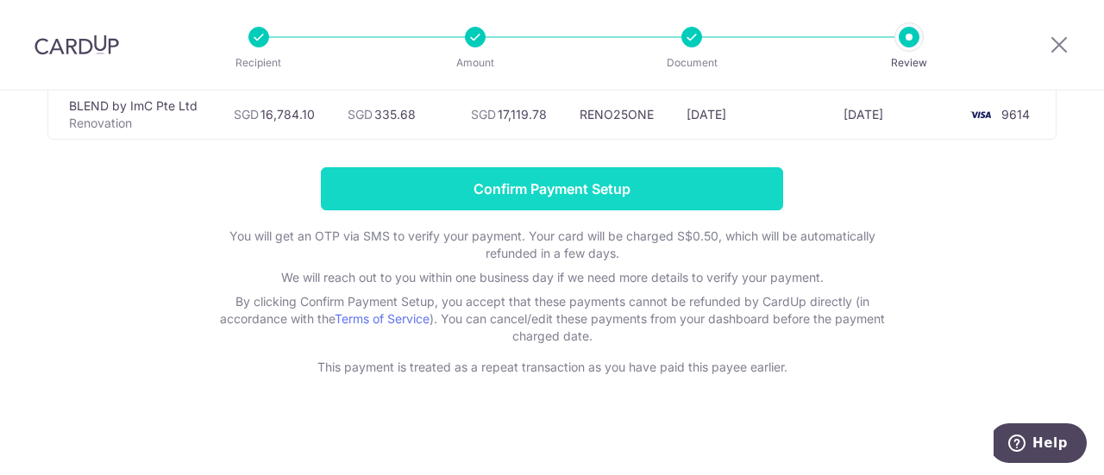
click at [533, 184] on input "Confirm Payment Setup" at bounding box center [552, 188] width 462 height 43
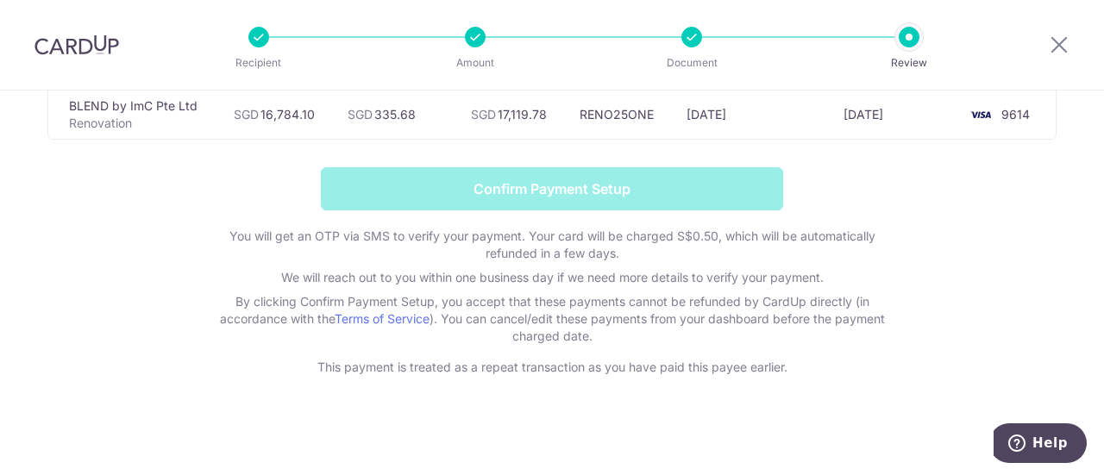
scroll to position [0, 0]
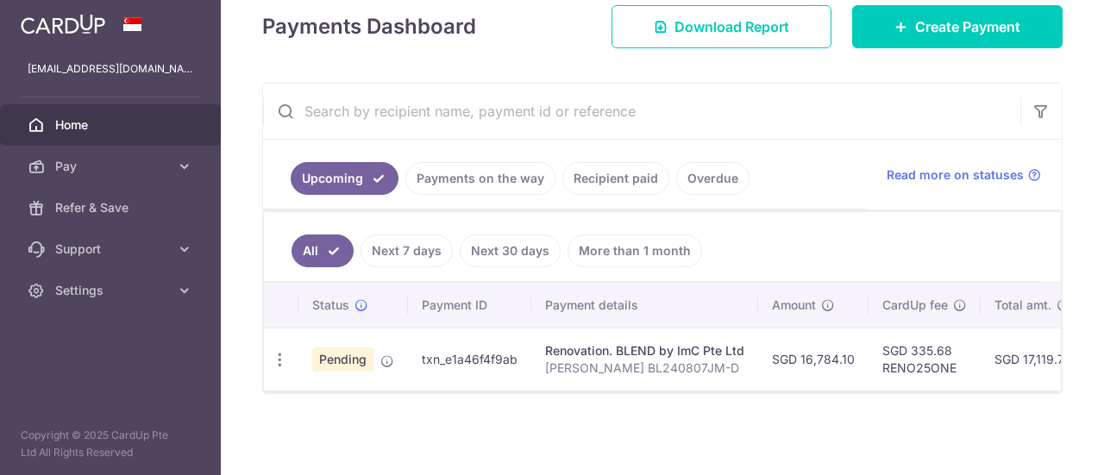
scroll to position [253, 0]
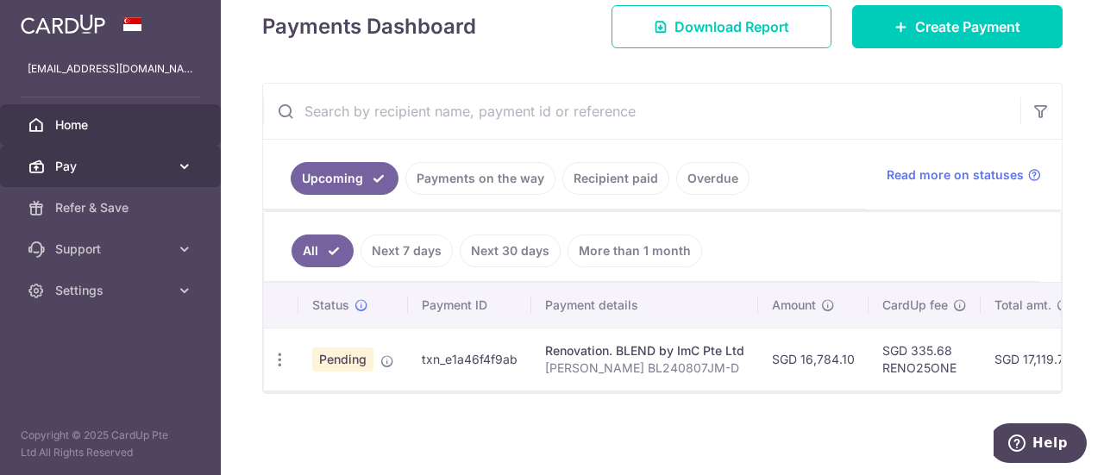
click at [183, 168] on icon at bounding box center [184, 166] width 17 height 17
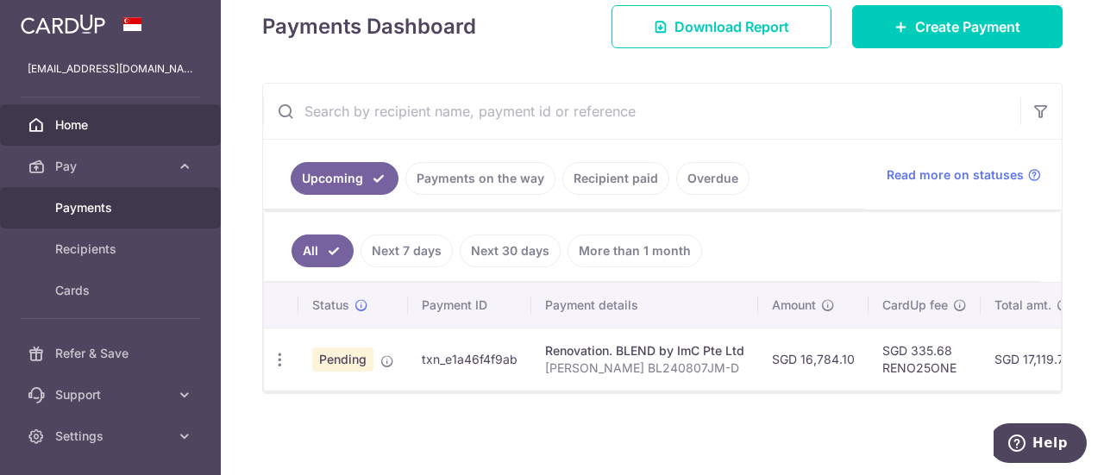
click at [86, 208] on span "Payments" at bounding box center [112, 207] width 114 height 17
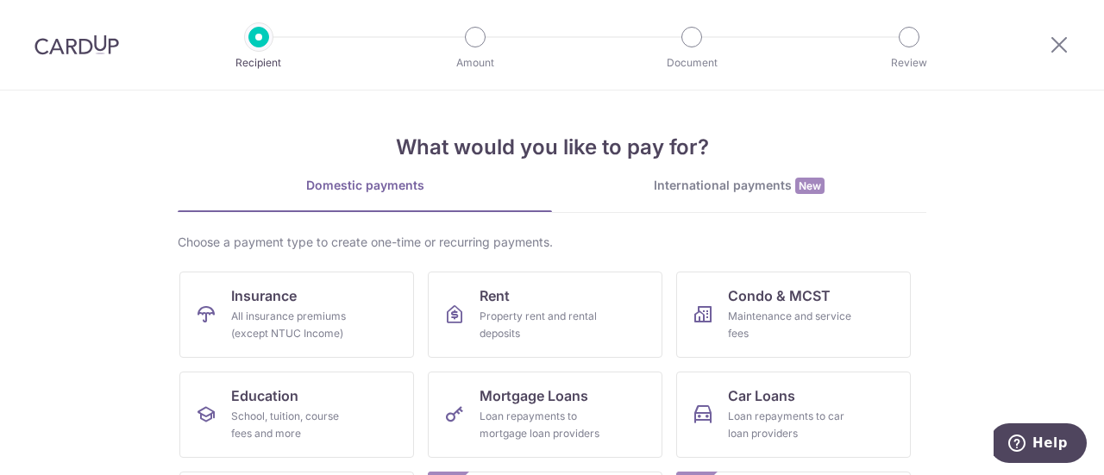
click at [44, 251] on section "What would you like to pay for? Domestic payments International payments New Ch…" at bounding box center [552, 283] width 1104 height 385
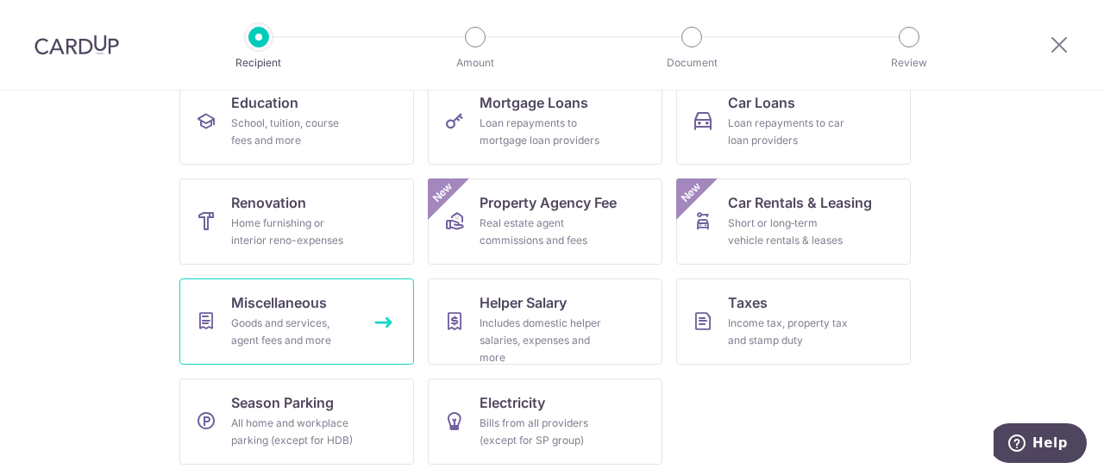
scroll to position [295, 0]
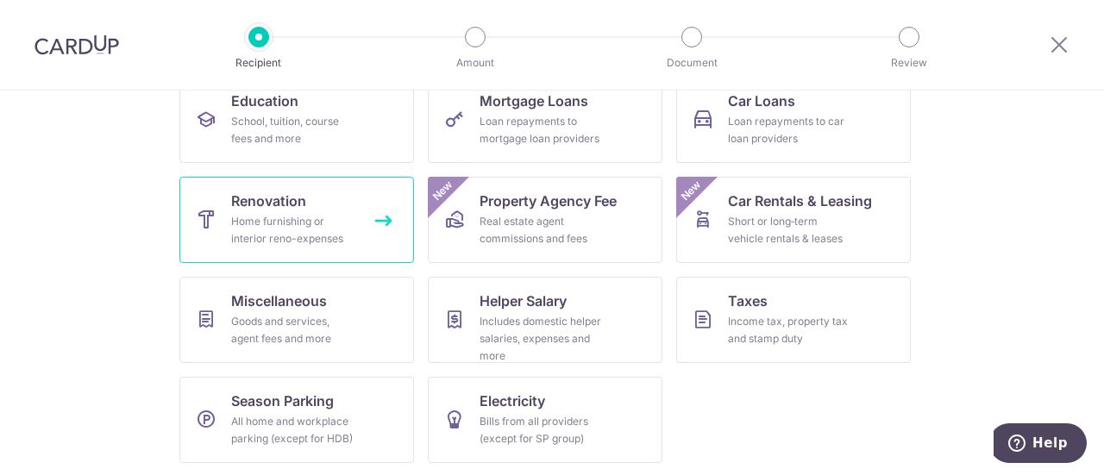
click at [268, 217] on div "Home furnishing or interior reno-expenses" at bounding box center [293, 230] width 124 height 35
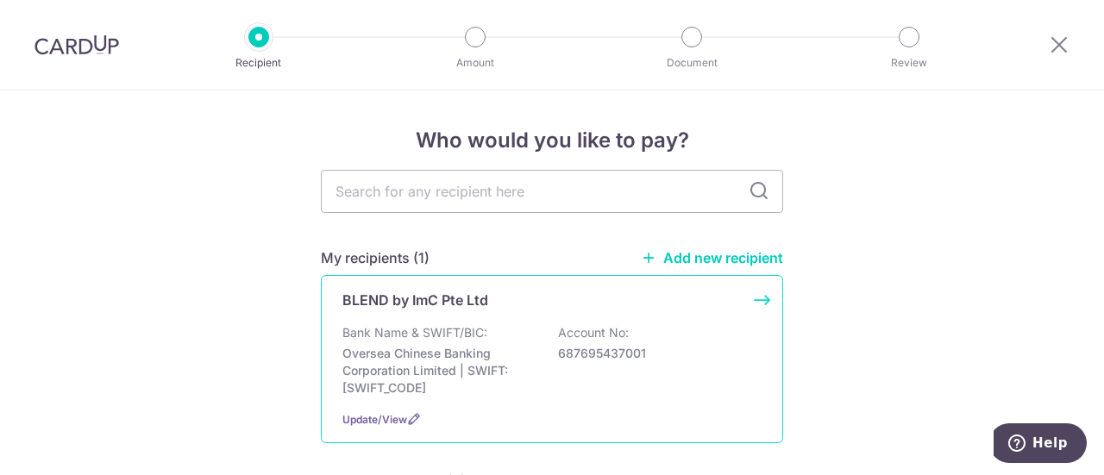
click at [438, 330] on p "Bank Name & SWIFT/BIC:" at bounding box center [415, 332] width 145 height 17
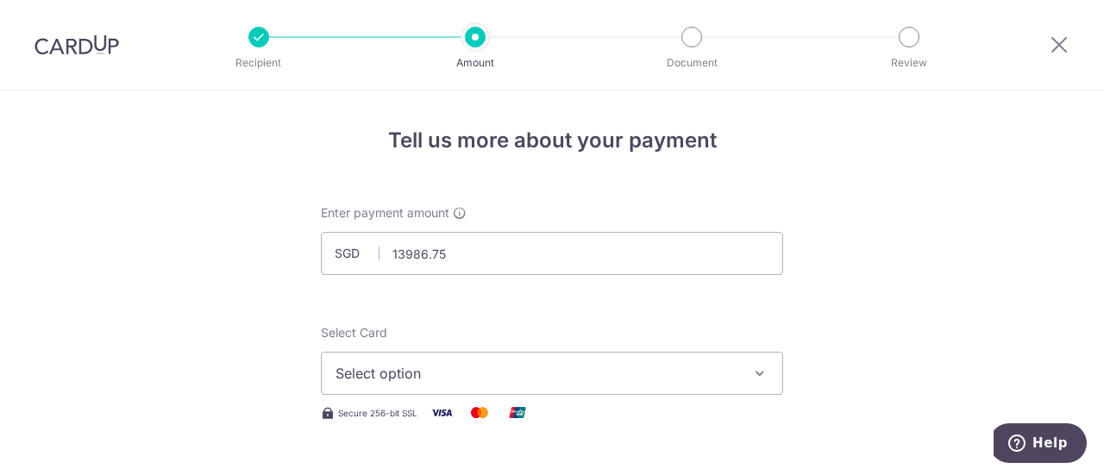
type input "13,986.75"
click at [492, 370] on span "Select option" at bounding box center [537, 373] width 402 height 21
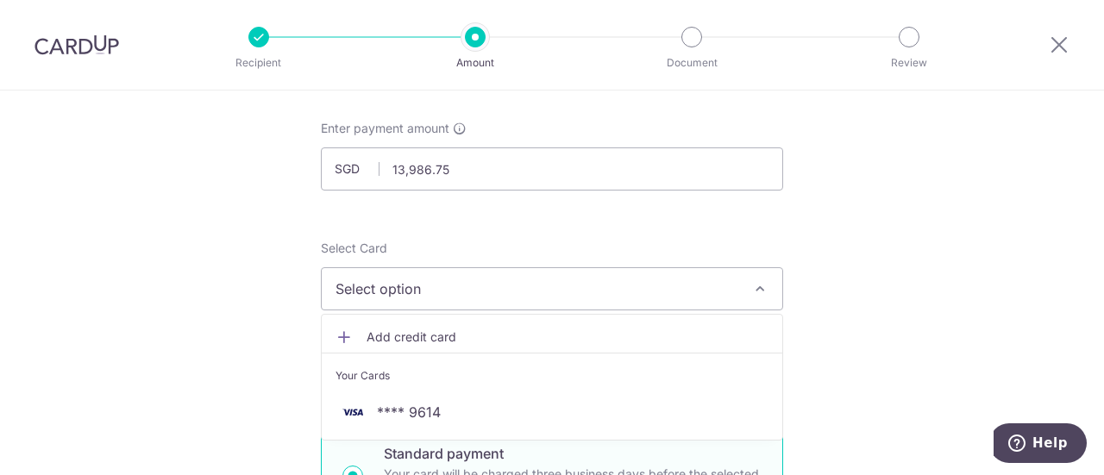
scroll to position [259, 0]
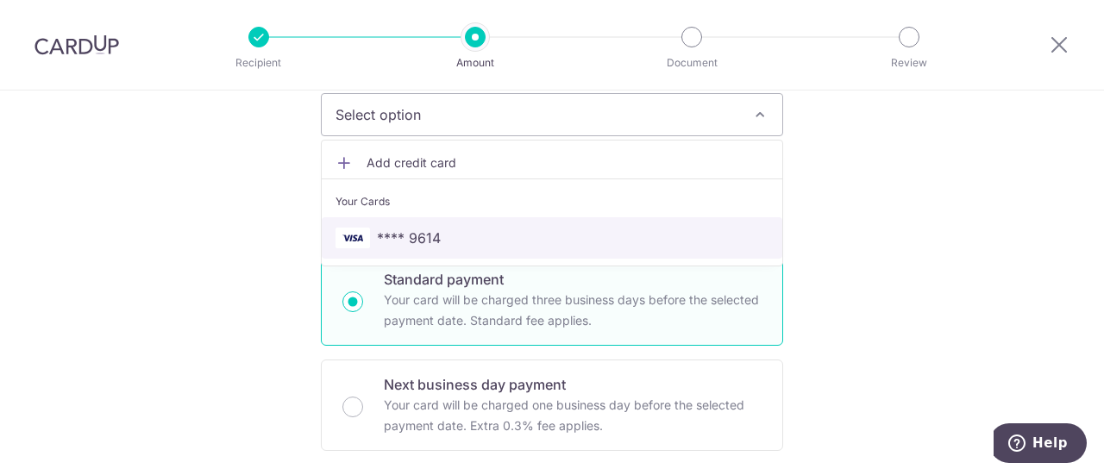
drag, startPoint x: 388, startPoint y: 242, endPoint x: 307, endPoint y: 255, distance: 82.0
click at [388, 242] on span "**** 9614" at bounding box center [409, 238] width 64 height 21
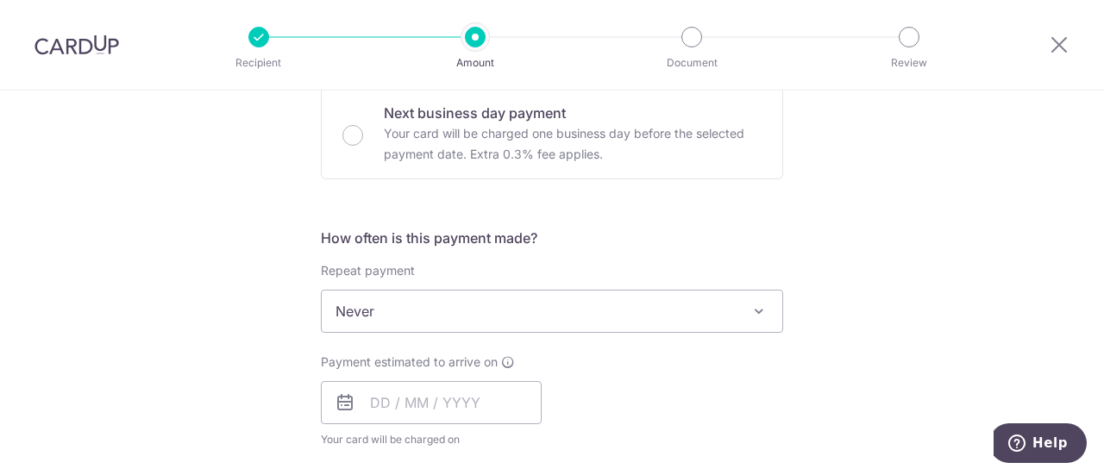
scroll to position [604, 0]
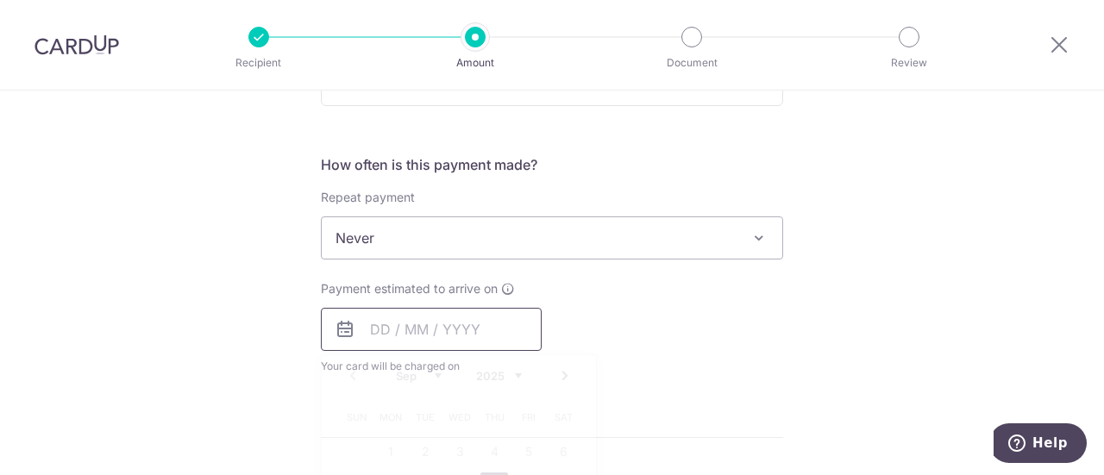
click at [454, 329] on input "text" at bounding box center [431, 329] width 221 height 43
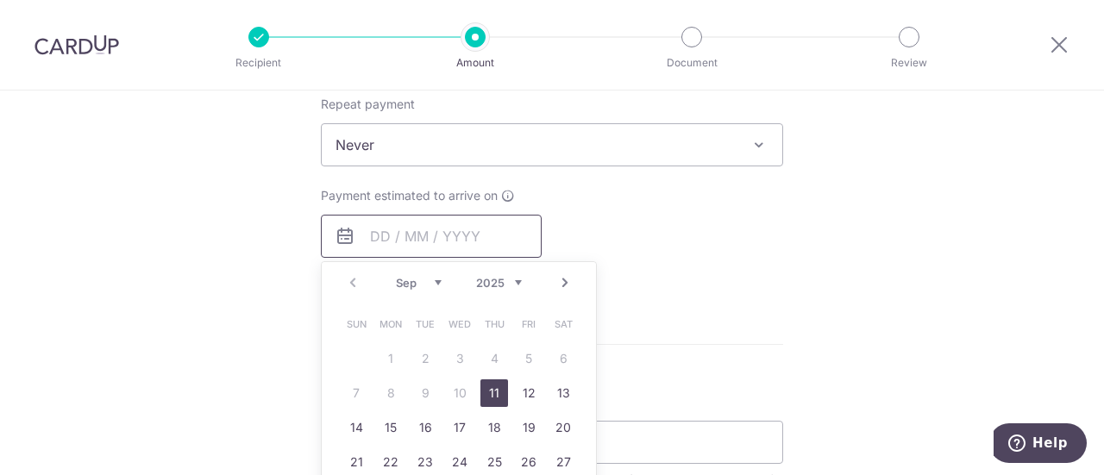
scroll to position [776, 0]
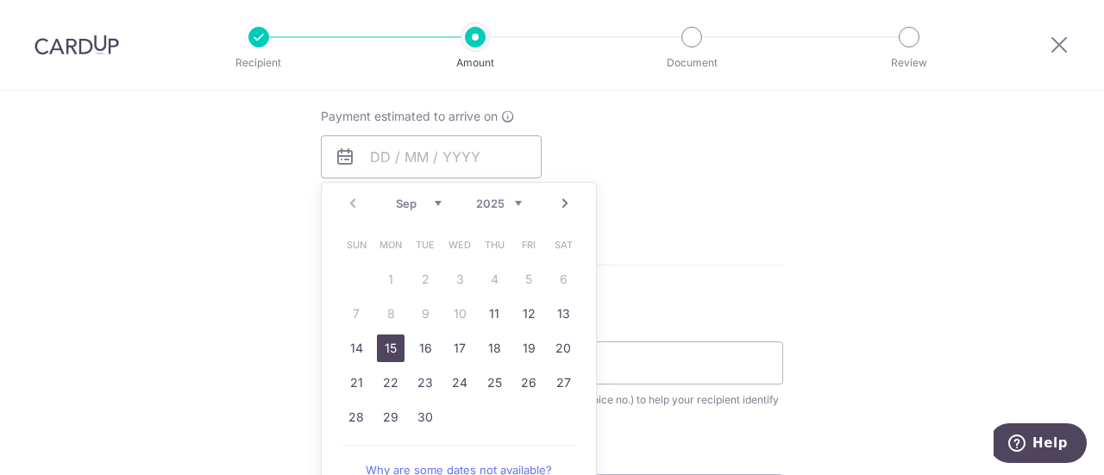
click at [393, 349] on link "15" at bounding box center [391, 349] width 28 height 28
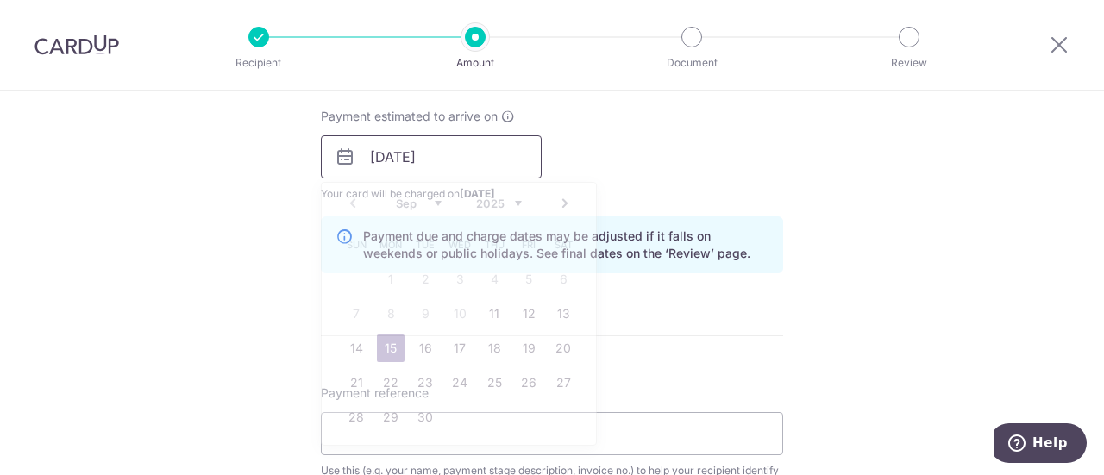
click at [378, 154] on input "15/09/2025" at bounding box center [431, 156] width 221 height 43
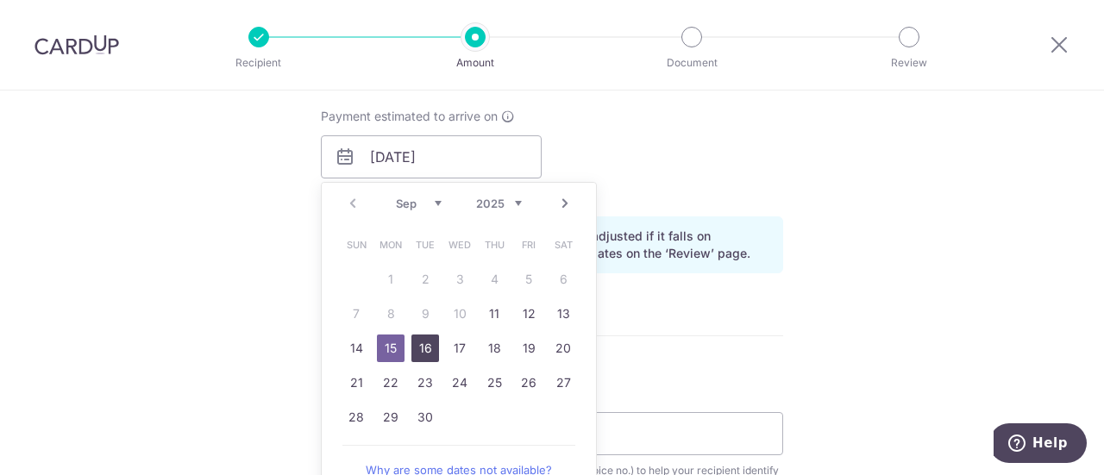
click at [421, 348] on link "16" at bounding box center [426, 349] width 28 height 28
type input "16/09/2025"
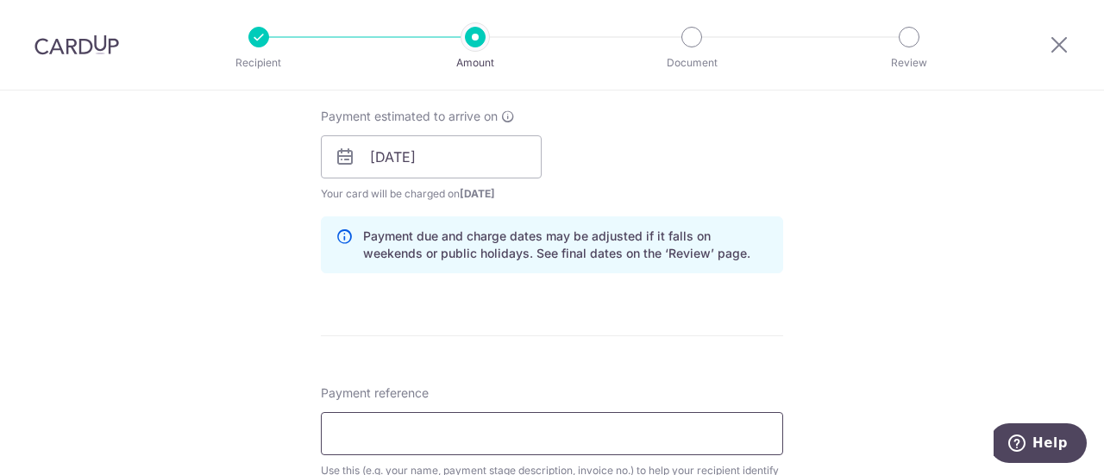
click at [405, 422] on input "Payment reference" at bounding box center [552, 433] width 462 height 43
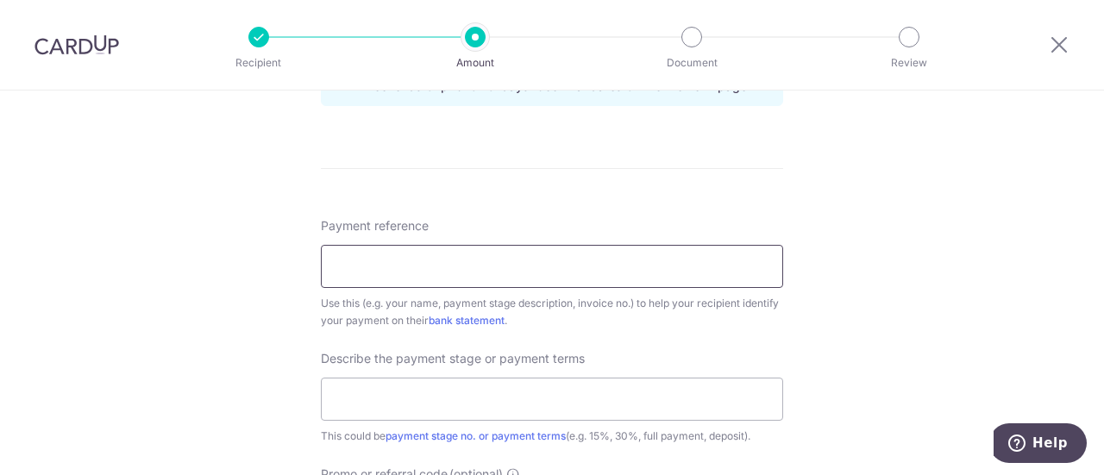
scroll to position [949, 0]
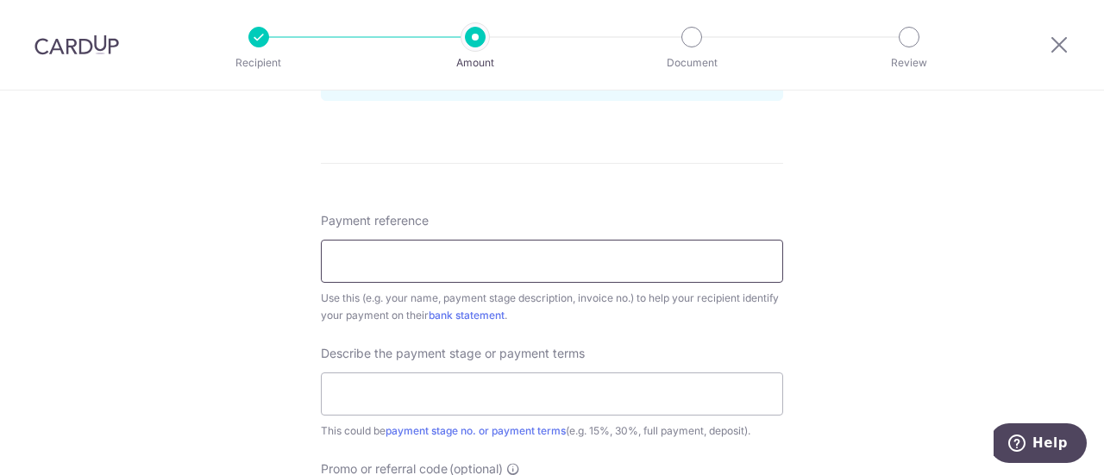
click at [354, 261] on input "Payment reference" at bounding box center [552, 261] width 462 height 43
type input "Annabelle BL240807JM-D"
click at [399, 396] on input "text" at bounding box center [552, 394] width 462 height 43
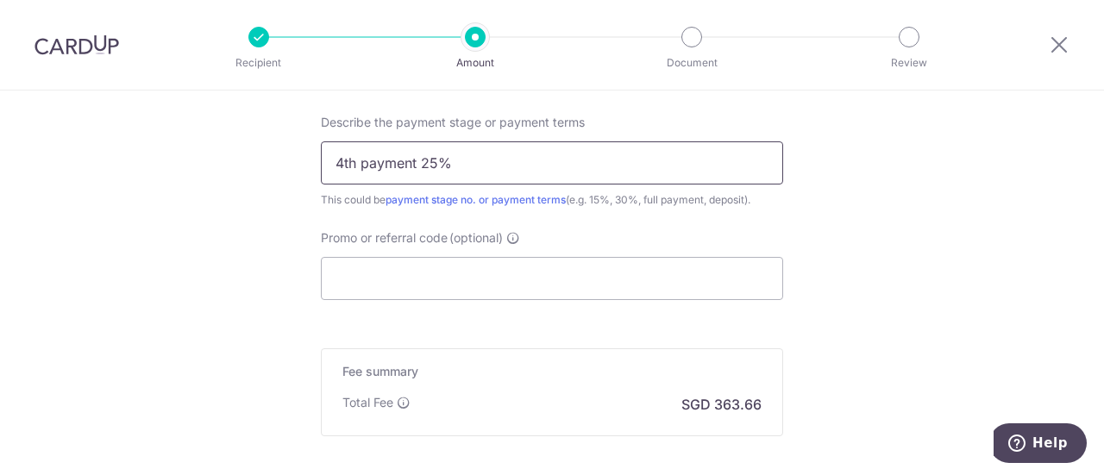
scroll to position [1208, 0]
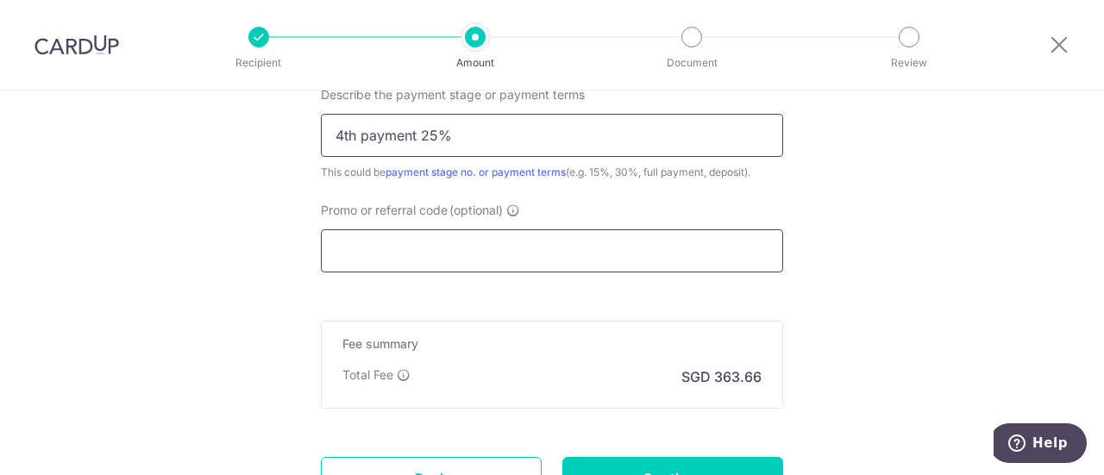
type input "4th payment 25%"
click at [555, 251] on input "Promo or referral code (optional)" at bounding box center [552, 250] width 462 height 43
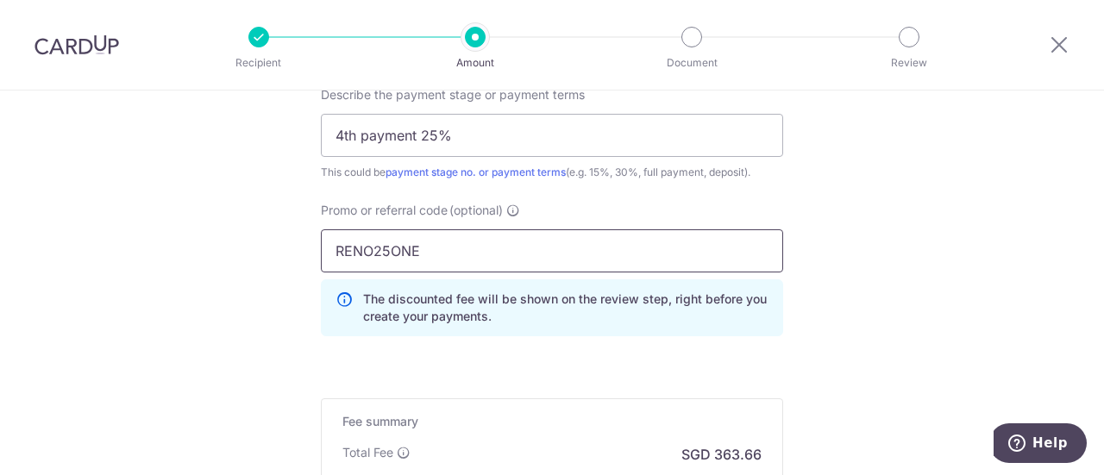
type input "RENO25ONE"
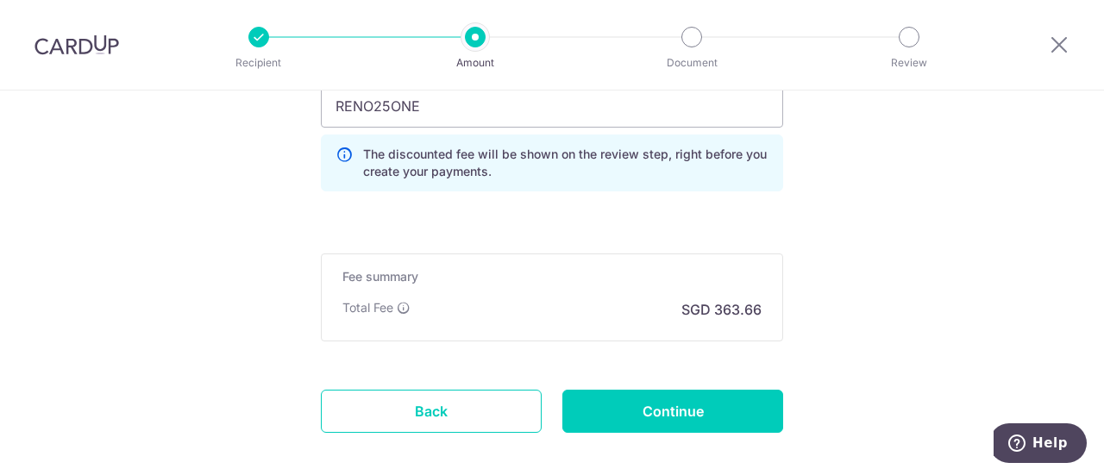
scroll to position [1380, 0]
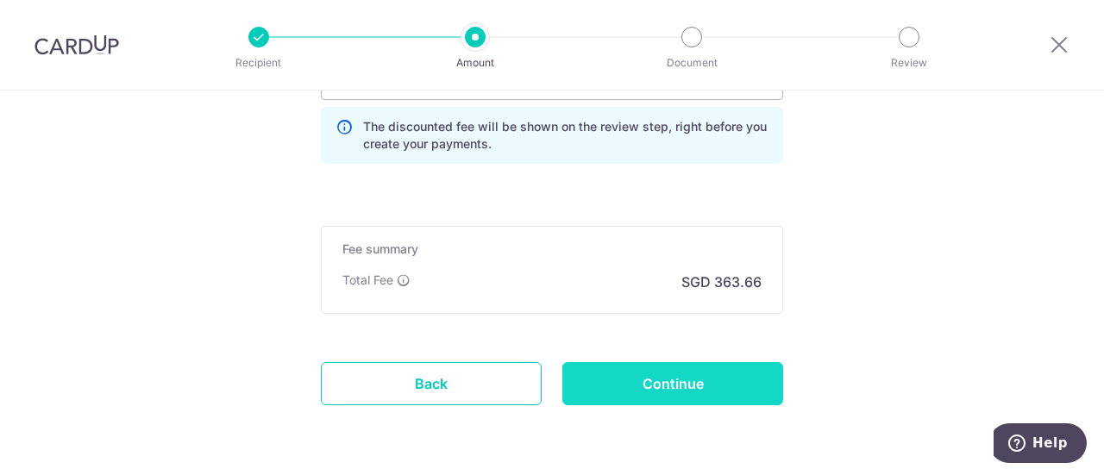
click at [670, 382] on input "Continue" at bounding box center [673, 383] width 221 height 43
type input "Create Schedule"
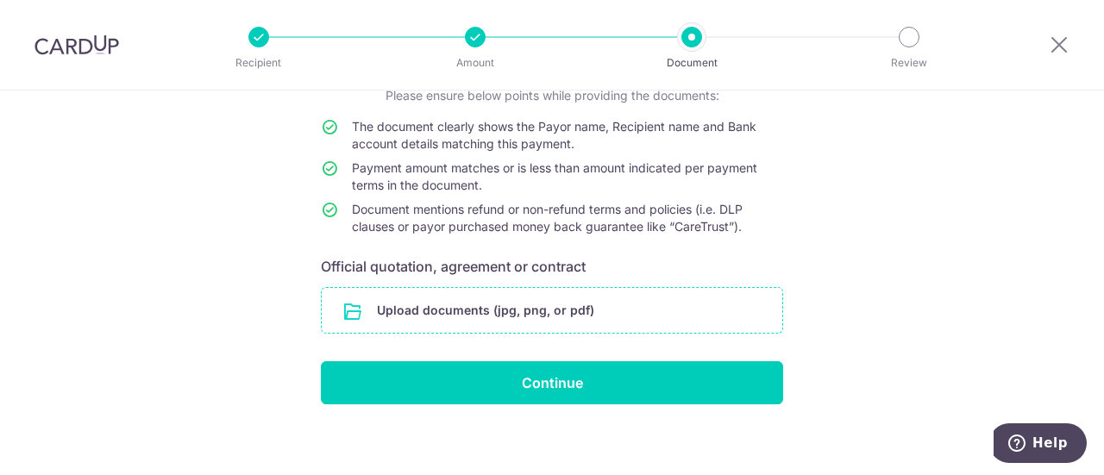
scroll to position [143, 0]
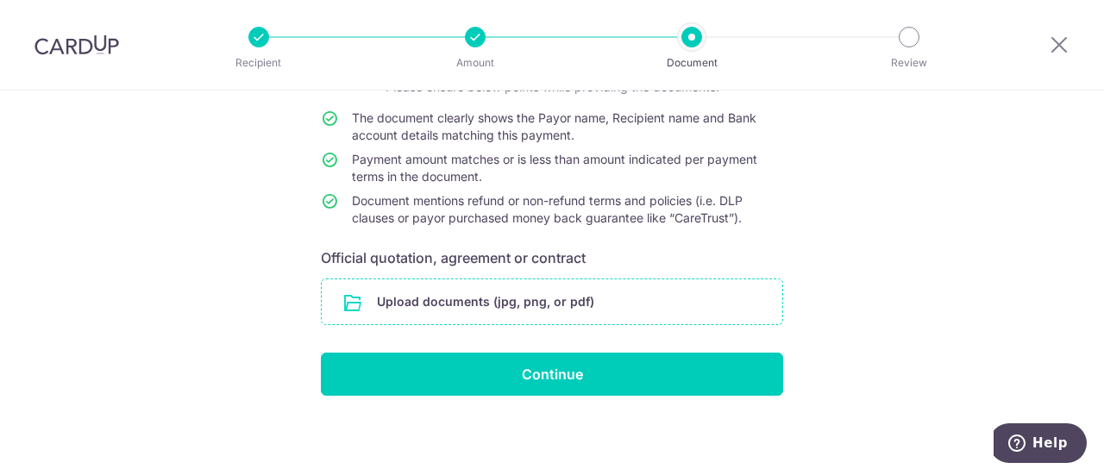
click at [515, 298] on input "file" at bounding box center [552, 302] width 461 height 45
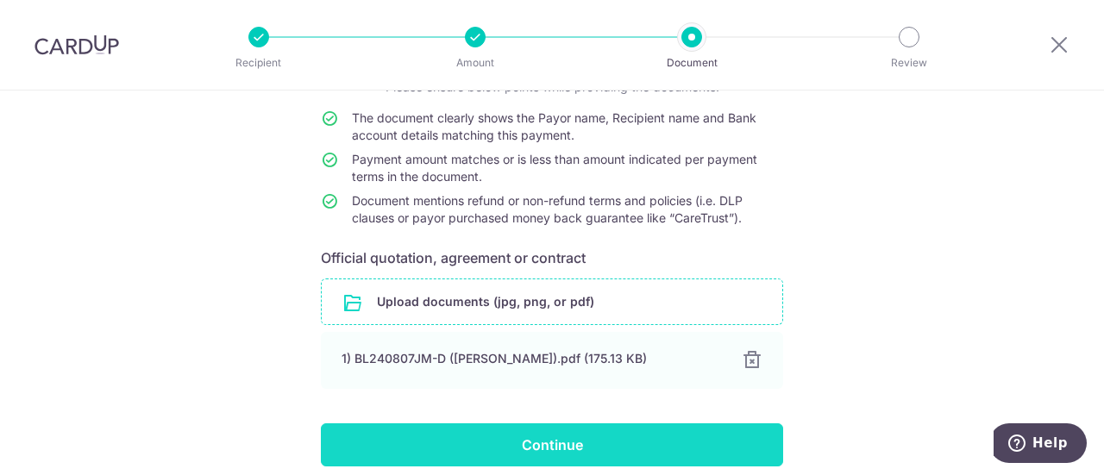
click at [545, 441] on input "Continue" at bounding box center [552, 445] width 462 height 43
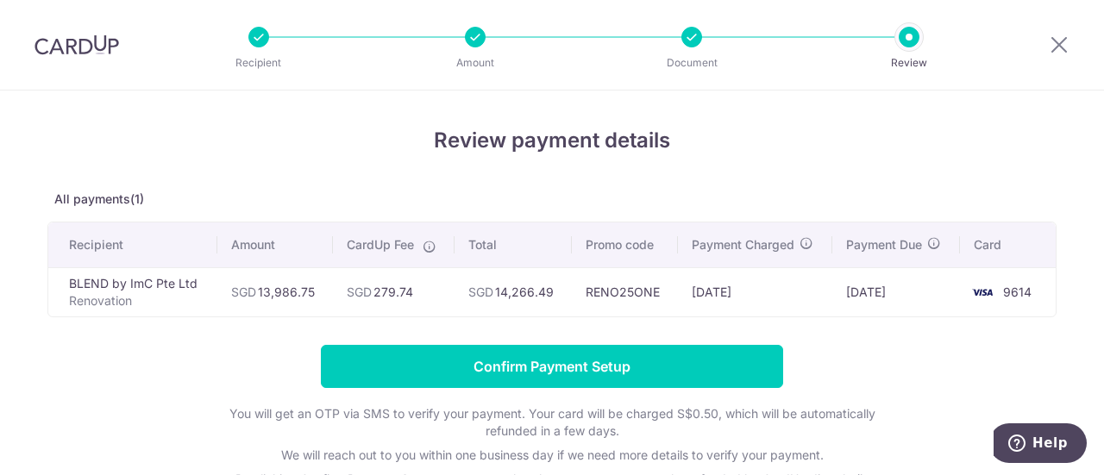
scroll to position [86, 0]
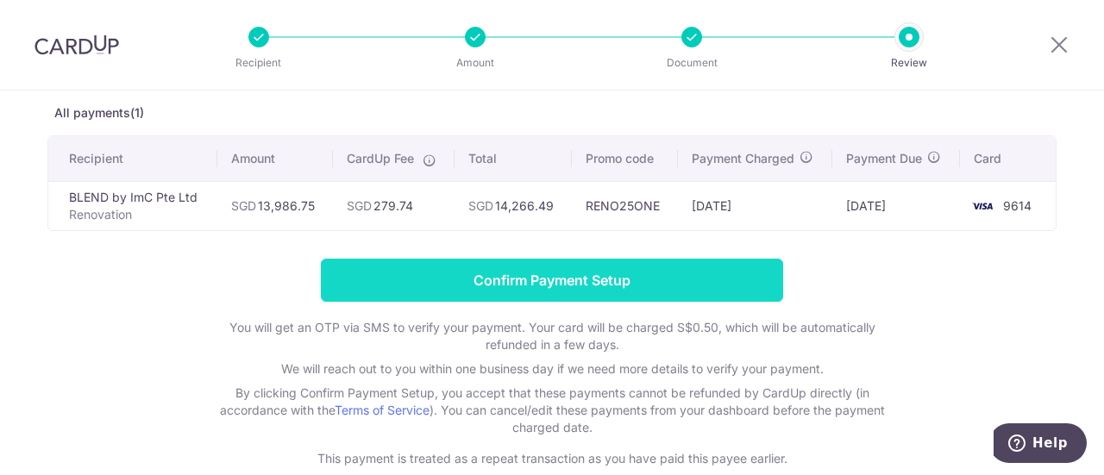
click at [544, 280] on input "Confirm Payment Setup" at bounding box center [552, 280] width 462 height 43
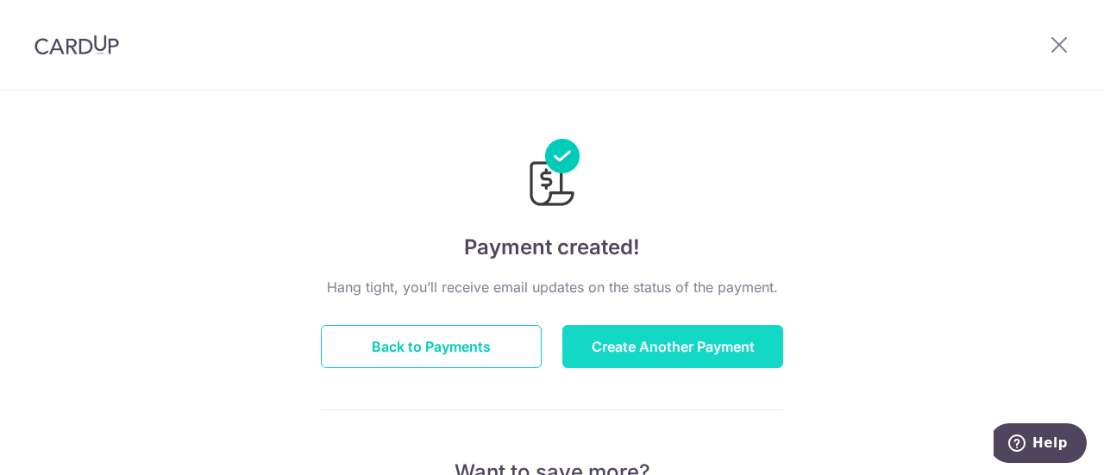
click at [624, 351] on button "Create Another Payment" at bounding box center [673, 346] width 221 height 43
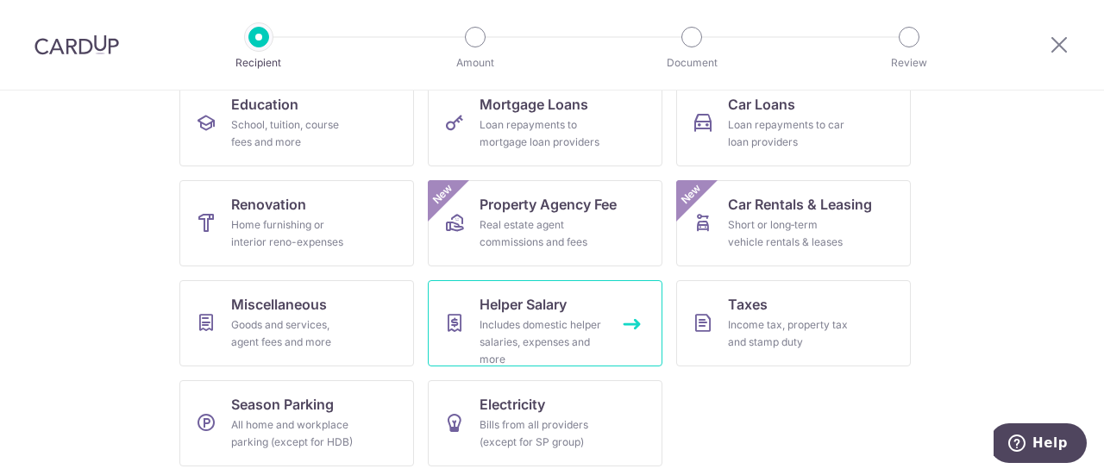
scroll to position [295, 0]
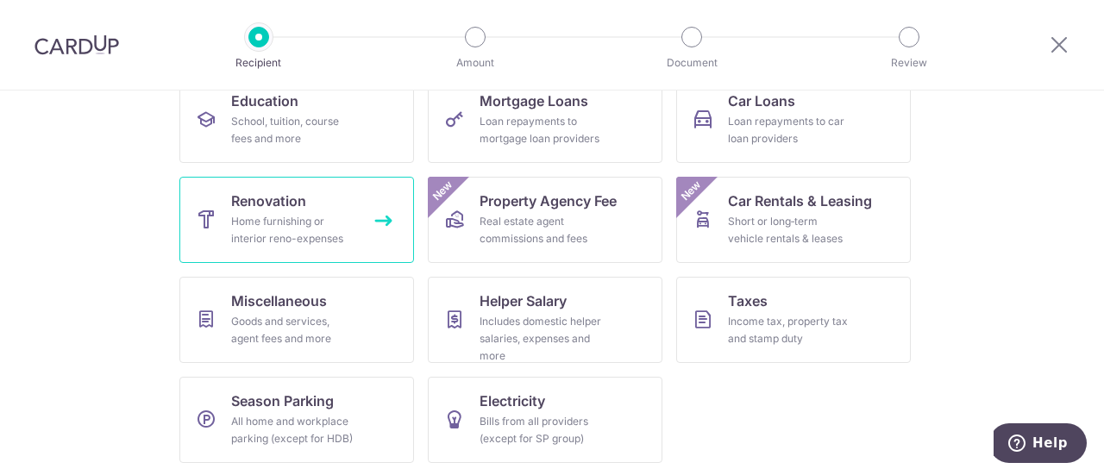
click at [288, 228] on div "Home furnishing or interior reno-expenses" at bounding box center [293, 230] width 124 height 35
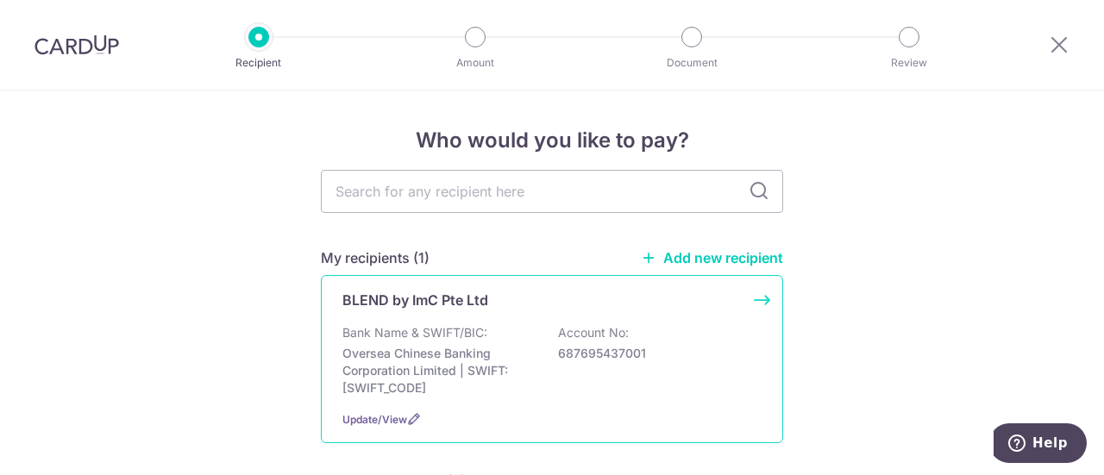
click at [438, 319] on div "BLEND by ImC Pte Ltd Bank Name & SWIFT/BIC: Oversea Chinese Banking Corporation…" at bounding box center [552, 359] width 462 height 168
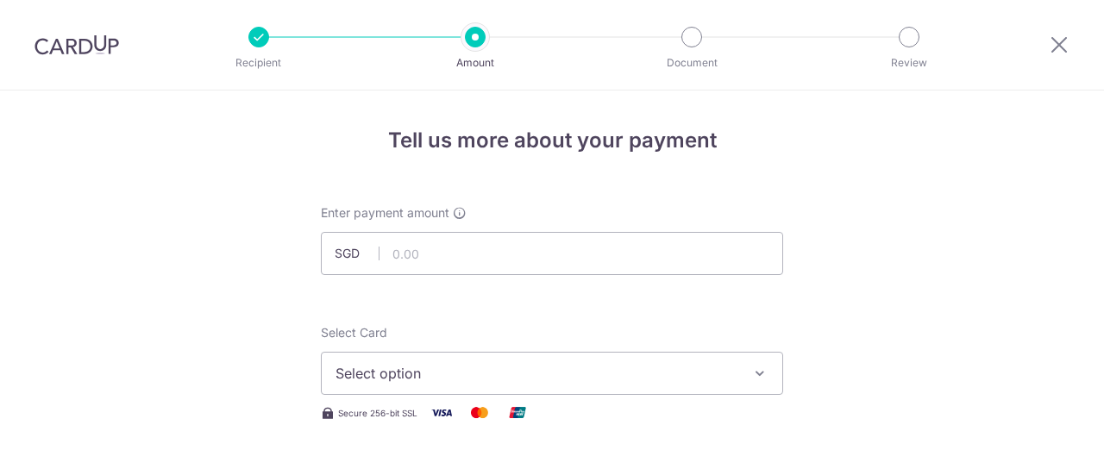
click at [409, 251] on input "text" at bounding box center [552, 253] width 462 height 43
type input "3,872.25"
click at [546, 377] on span "Select option" at bounding box center [537, 373] width 402 height 21
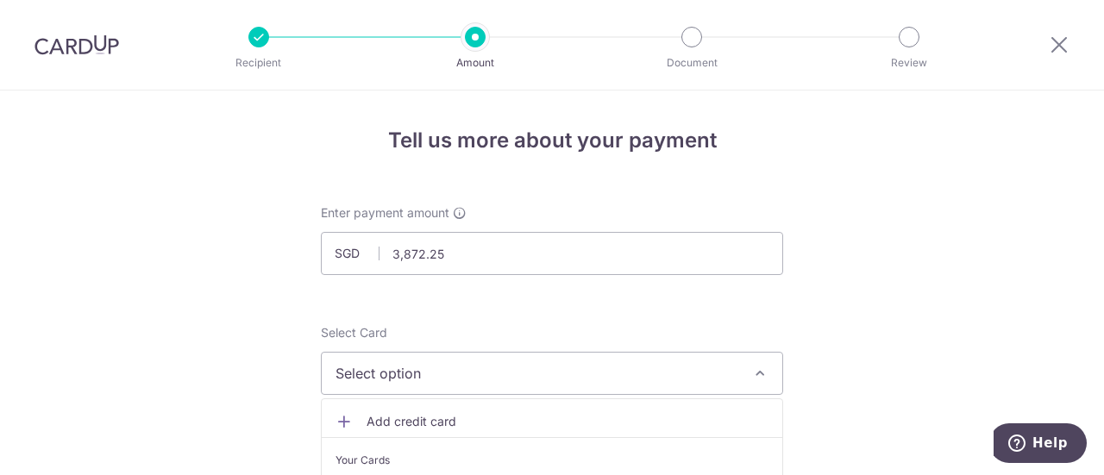
click at [535, 406] on link "Add credit card" at bounding box center [552, 421] width 461 height 31
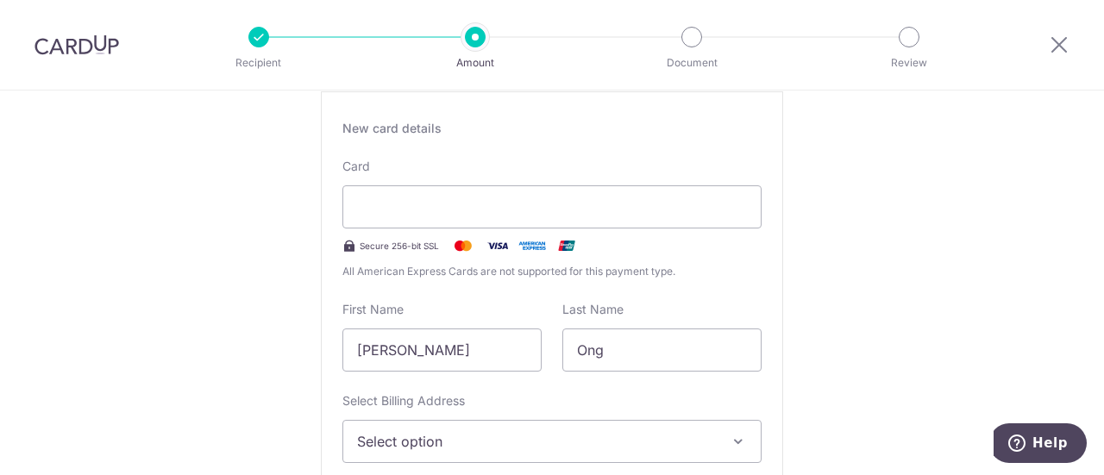
scroll to position [345, 0]
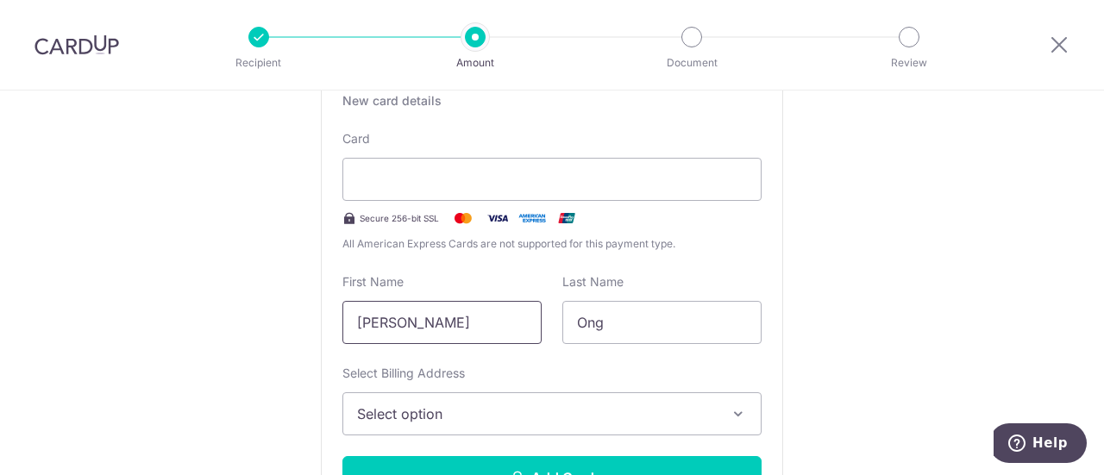
drag, startPoint x: 418, startPoint y: 324, endPoint x: 236, endPoint y: 317, distance: 181.3
type input "Annabelle"
click at [450, 408] on span "Select option" at bounding box center [536, 414] width 359 height 21
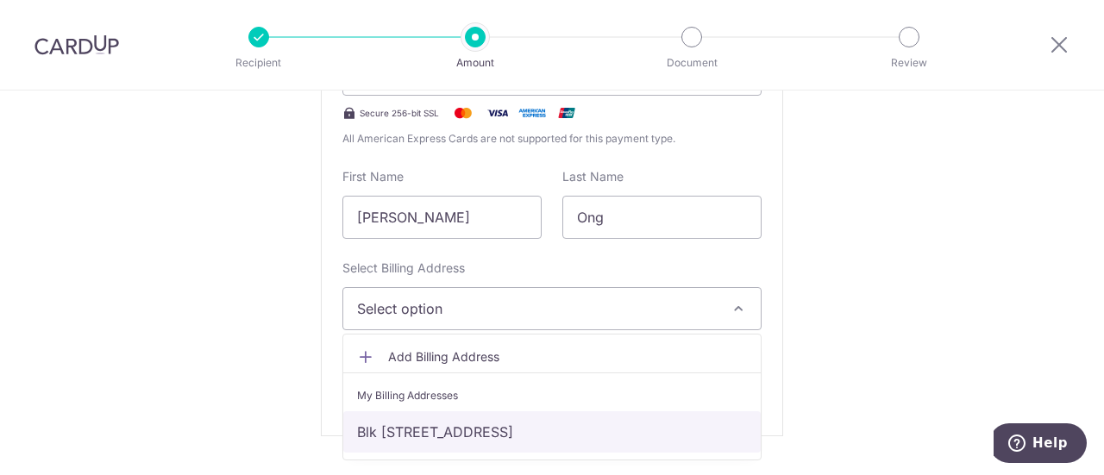
scroll to position [518, 0]
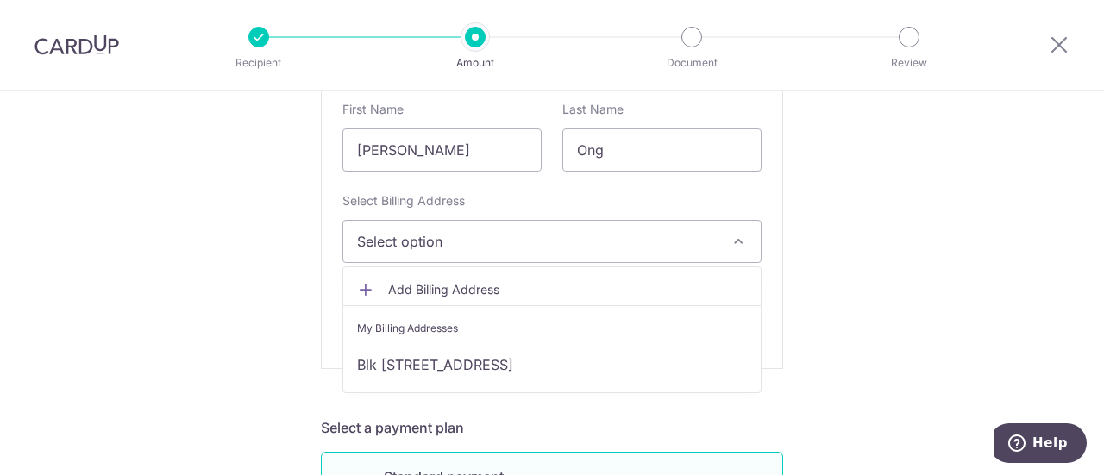
click at [440, 281] on span "Add Billing Address" at bounding box center [567, 289] width 359 height 17
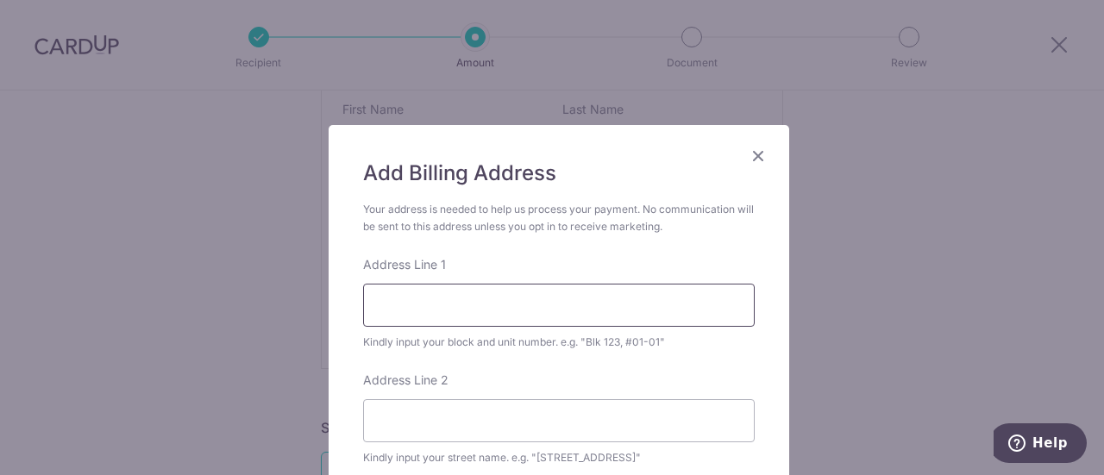
click at [472, 310] on input "Address Line 1" at bounding box center [559, 305] width 392 height 43
click at [478, 429] on input "Address Line 2" at bounding box center [559, 420] width 392 height 43
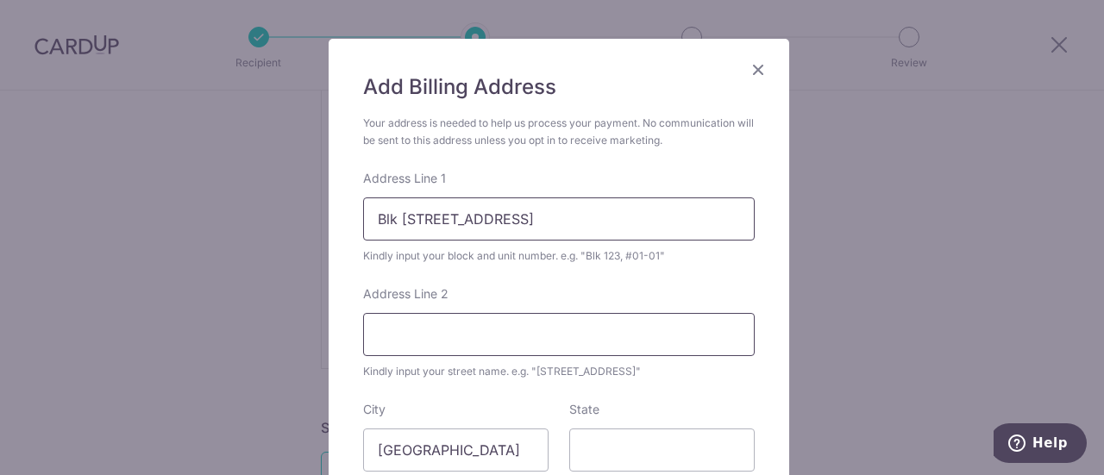
scroll to position [173, 0]
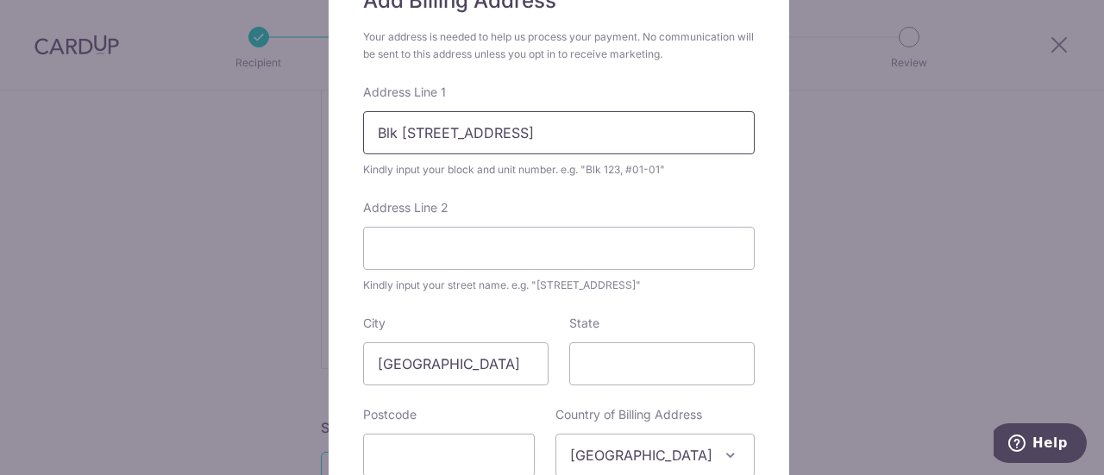
drag, startPoint x: 435, startPoint y: 136, endPoint x: 594, endPoint y: 137, distance: 158.7
click at [594, 137] on input "Blk 963B Tampines Street 96" at bounding box center [559, 132] width 392 height 43
type input "Blk 963B"
click at [461, 249] on input "Address Line 2" at bounding box center [559, 248] width 392 height 43
paste input "Tampines Street 96"
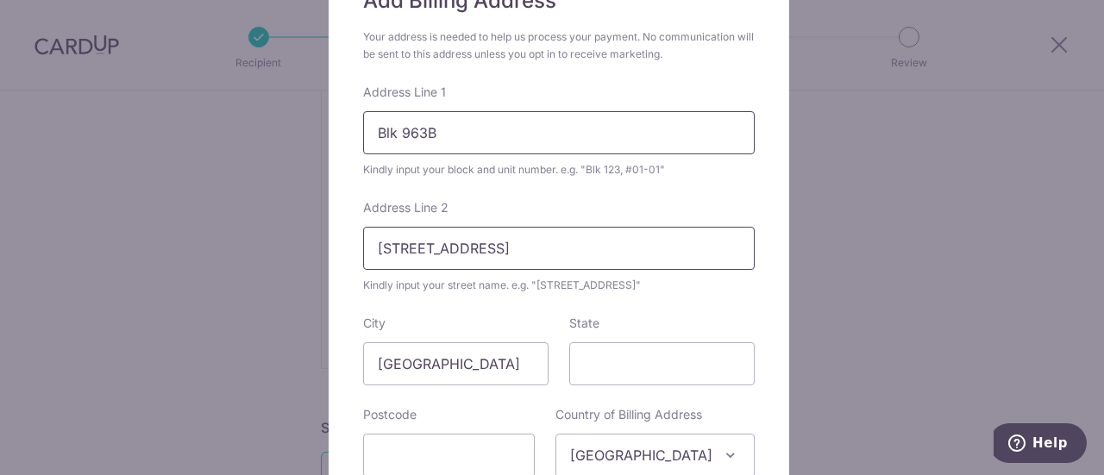
type input "Tampines Street 96"
click at [487, 135] on input "Blk 963B" at bounding box center [559, 132] width 392 height 43
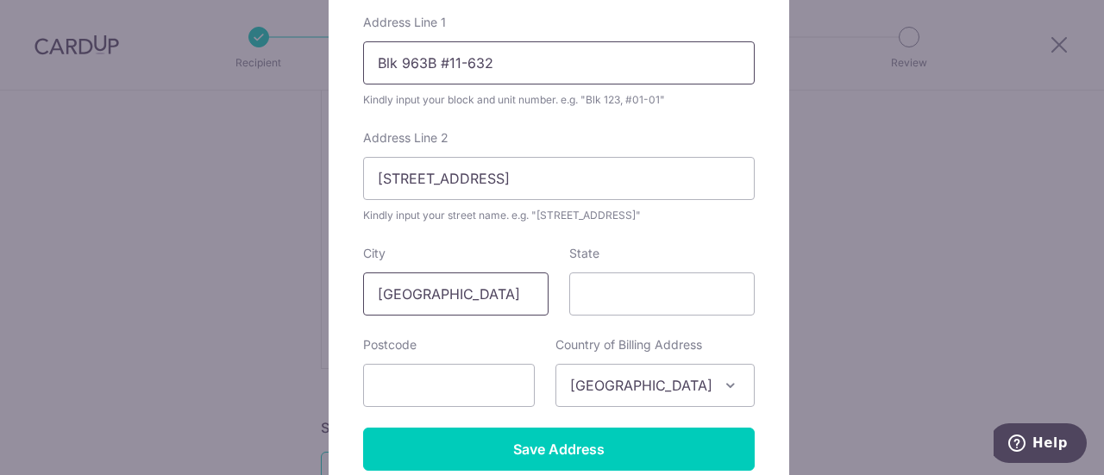
scroll to position [259, 0]
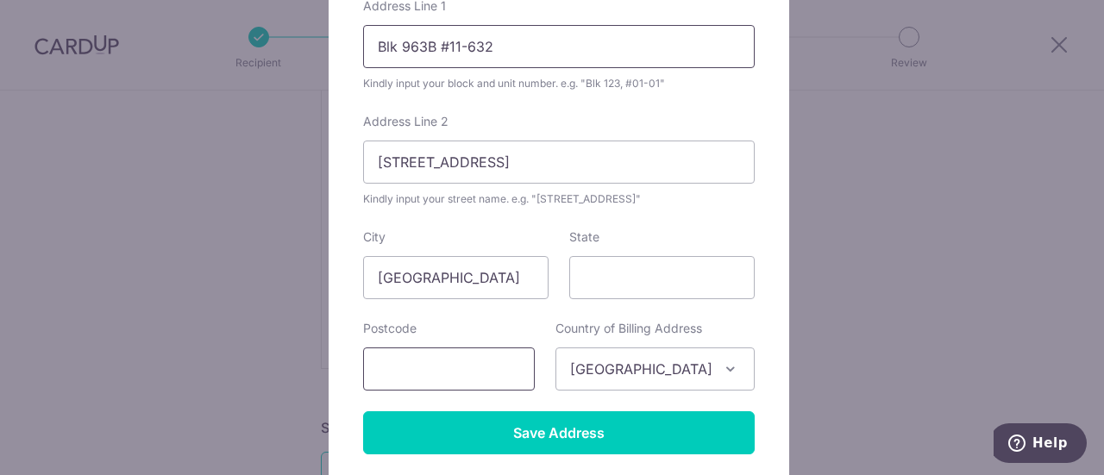
type input "Blk 963B #11-632"
click at [437, 371] on input "text" at bounding box center [449, 369] width 172 height 43
type input "522963"
drag, startPoint x: 637, startPoint y: 282, endPoint x: 626, endPoint y: 283, distance: 10.4
click at [637, 282] on input "State" at bounding box center [661, 277] width 185 height 43
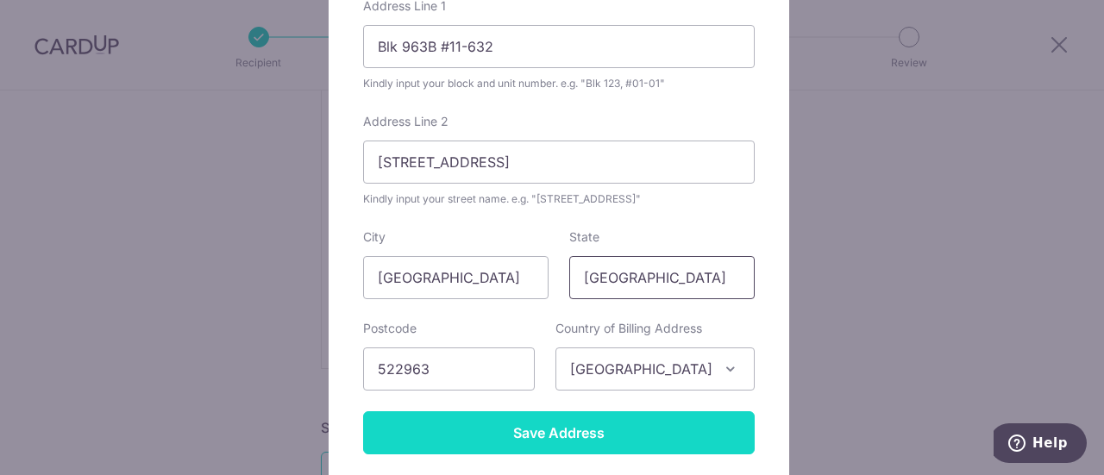
type input "[GEOGRAPHIC_DATA]"
click at [557, 432] on input "Save Address" at bounding box center [559, 433] width 392 height 43
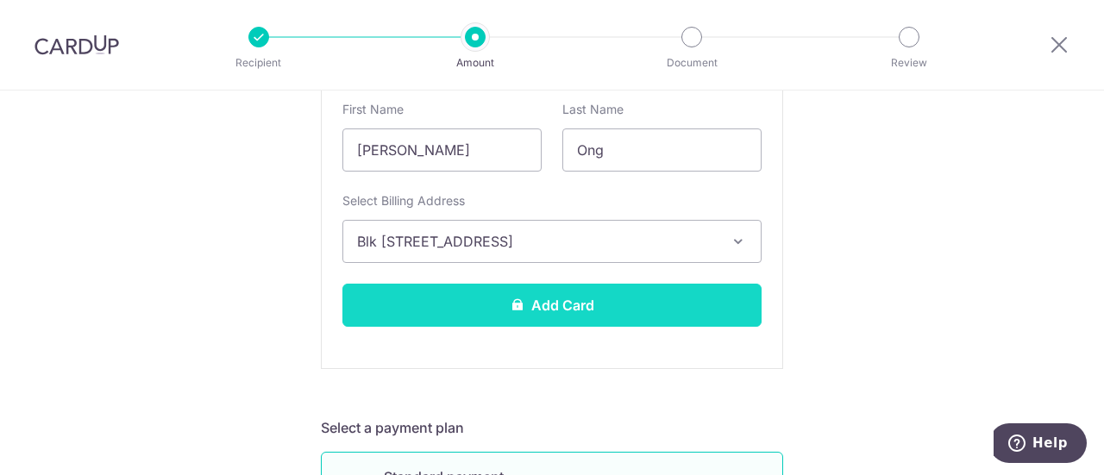
click at [521, 298] on button "Add Card" at bounding box center [552, 305] width 419 height 43
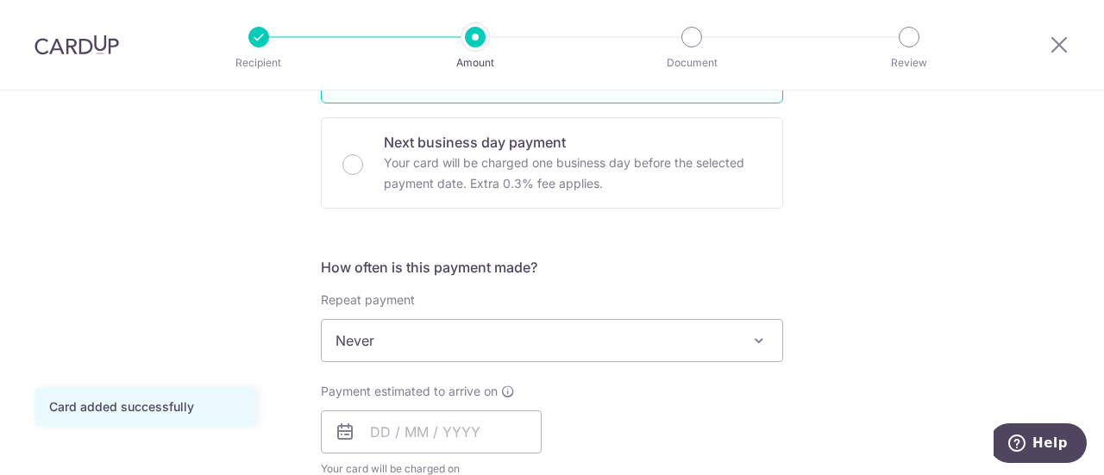
scroll to position [518, 0]
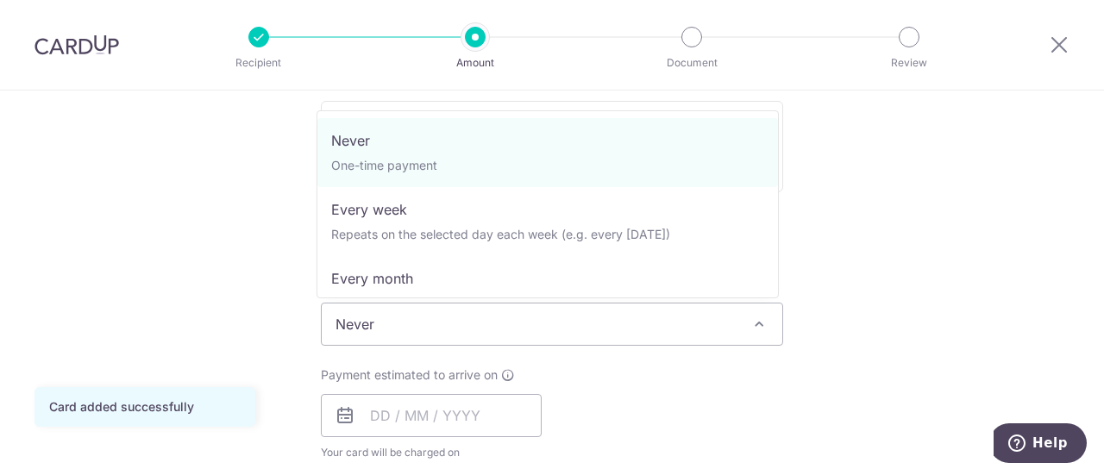
click at [455, 331] on span "Never" at bounding box center [552, 324] width 461 height 41
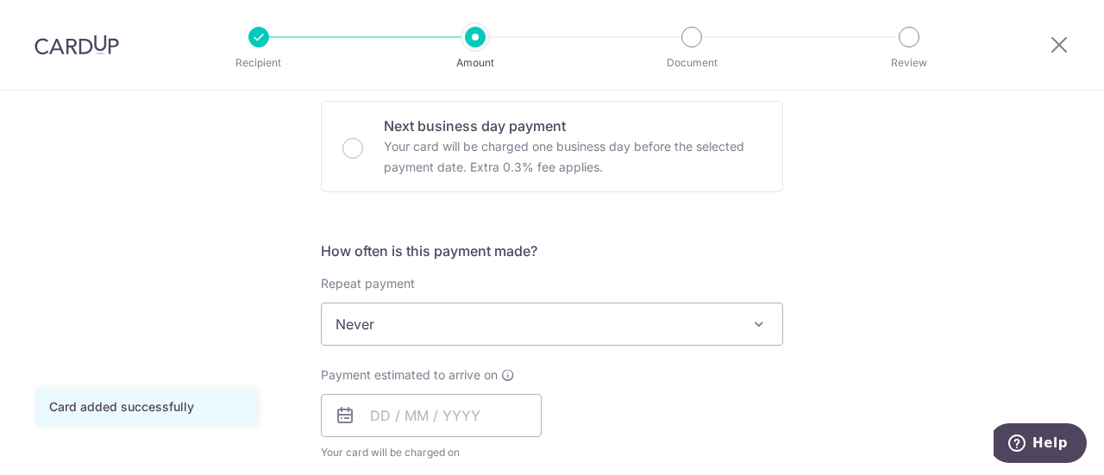
click at [416, 324] on span "Never" at bounding box center [552, 324] width 461 height 41
click at [748, 387] on div "Payment estimated to arrive on Your card will be charged on for the first payme…" at bounding box center [552, 414] width 483 height 95
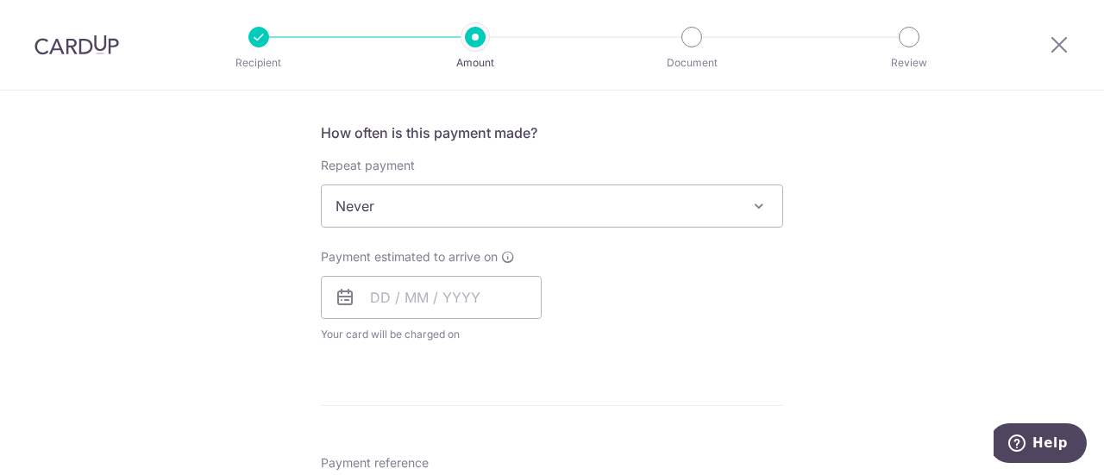
scroll to position [690, 0]
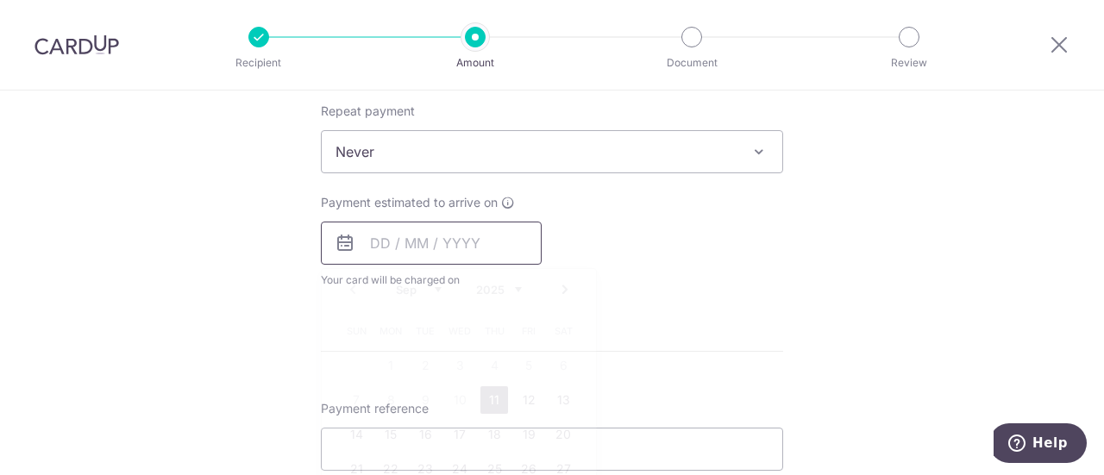
click at [418, 248] on input "text" at bounding box center [431, 243] width 221 height 43
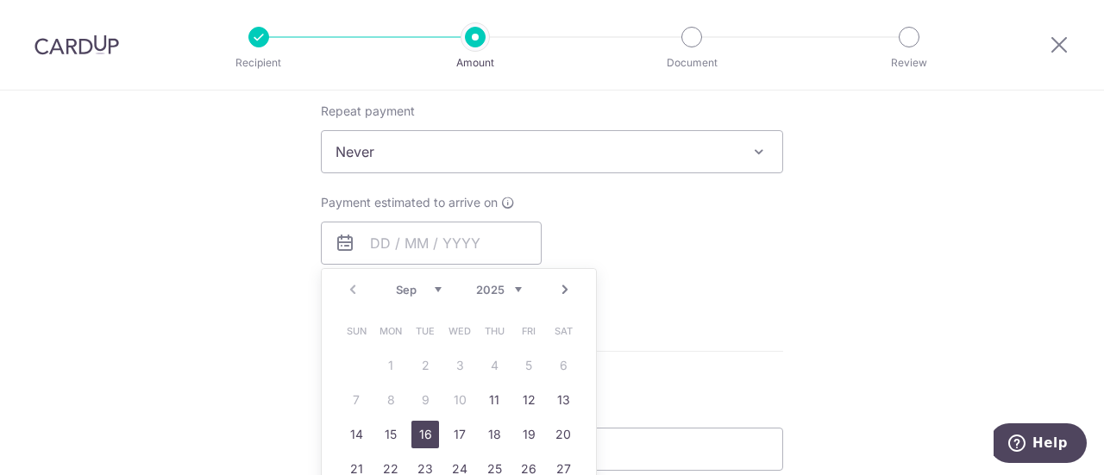
click at [420, 433] on link "16" at bounding box center [426, 435] width 28 height 28
type input "16/09/2025"
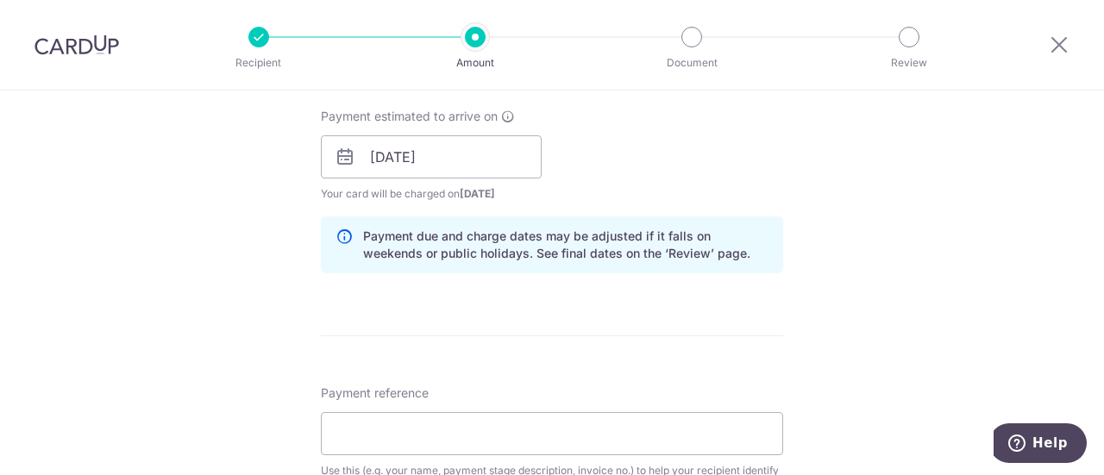
scroll to position [863, 0]
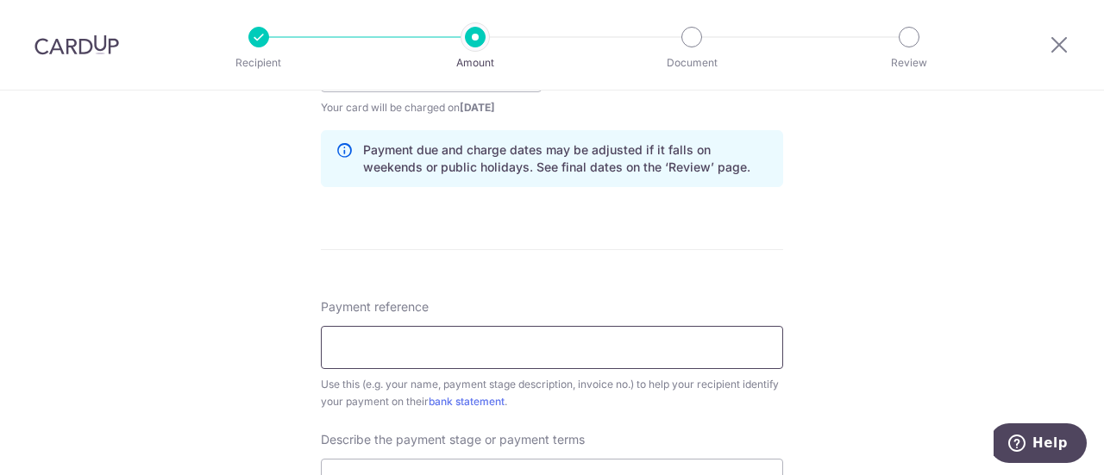
click at [433, 351] on input "Payment reference" at bounding box center [552, 347] width 462 height 43
type input "Annabelle BL240807JM-D"
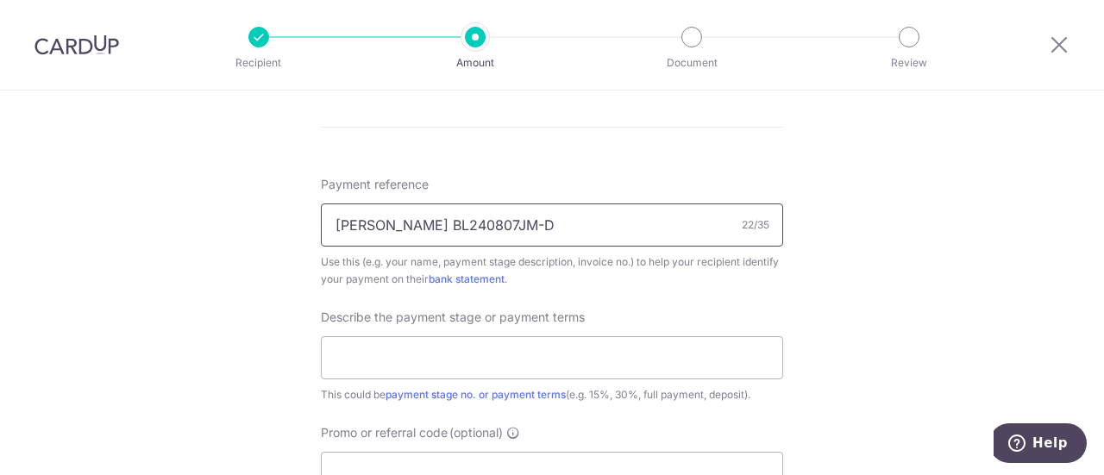
scroll to position [1035, 0]
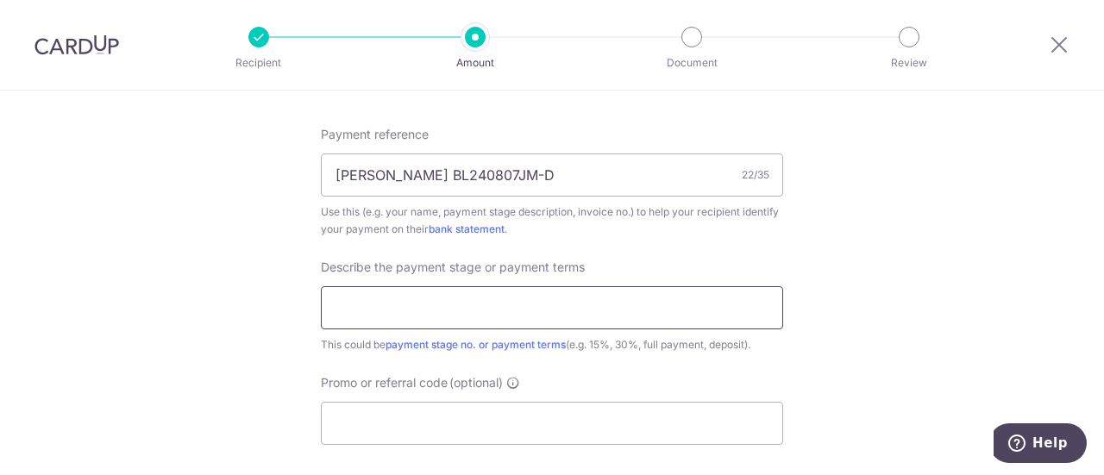
click at [424, 312] on input "text" at bounding box center [552, 307] width 462 height 43
type input "5th payment 5% + VO2"
click at [426, 424] on input "Promo or referral code (optional)" at bounding box center [552, 423] width 462 height 43
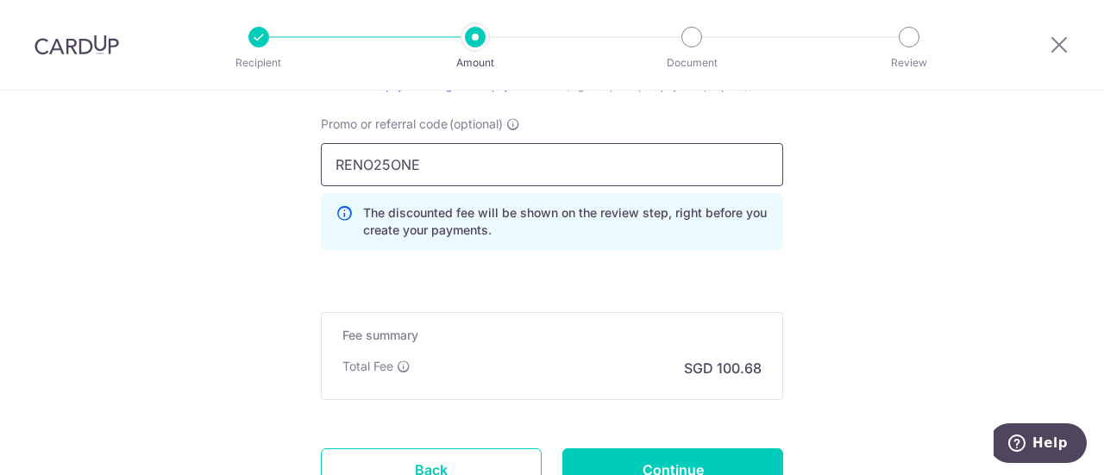
type input "RENO25ONE"
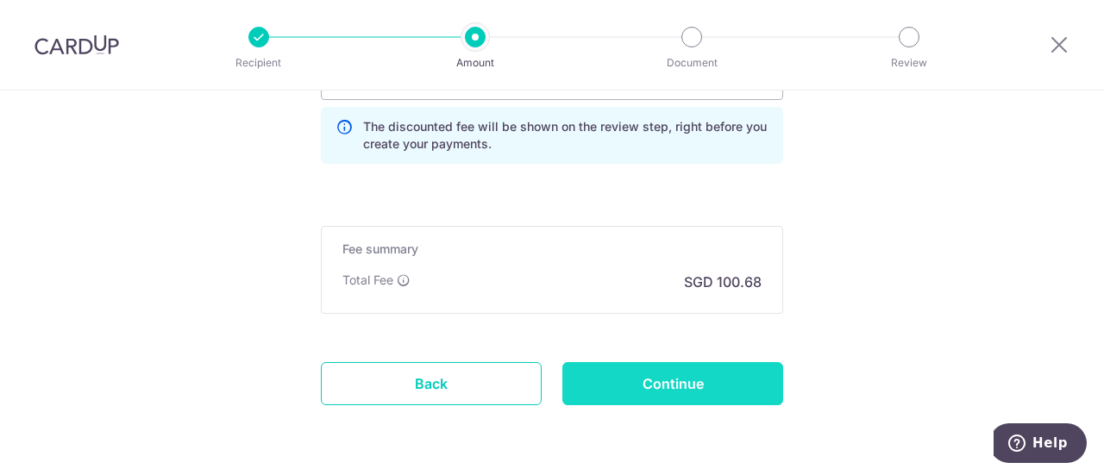
click at [655, 371] on input "Continue" at bounding box center [673, 383] width 221 height 43
type input "Create Schedule"
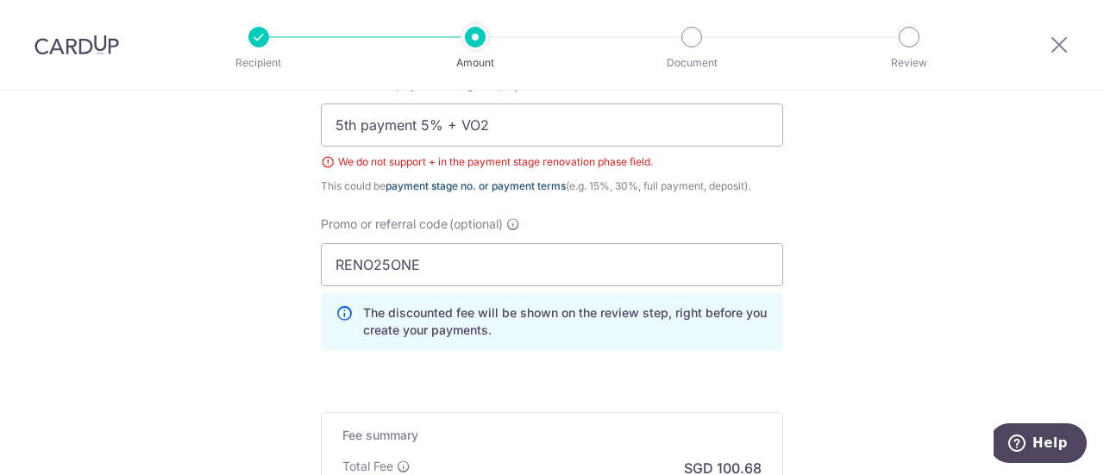
scroll to position [1192, 0]
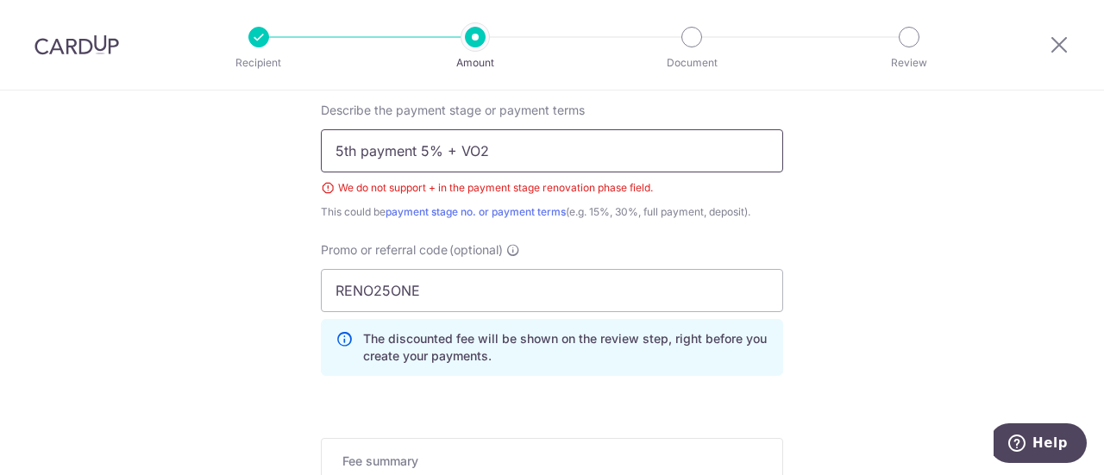
click at [450, 144] on input "5th payment 5% + VO2" at bounding box center [552, 150] width 462 height 43
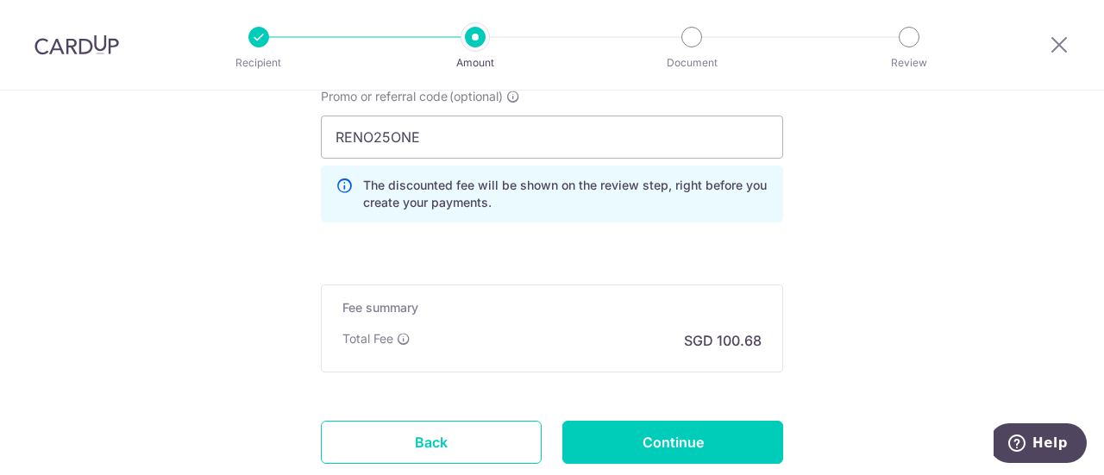
scroll to position [1459, 0]
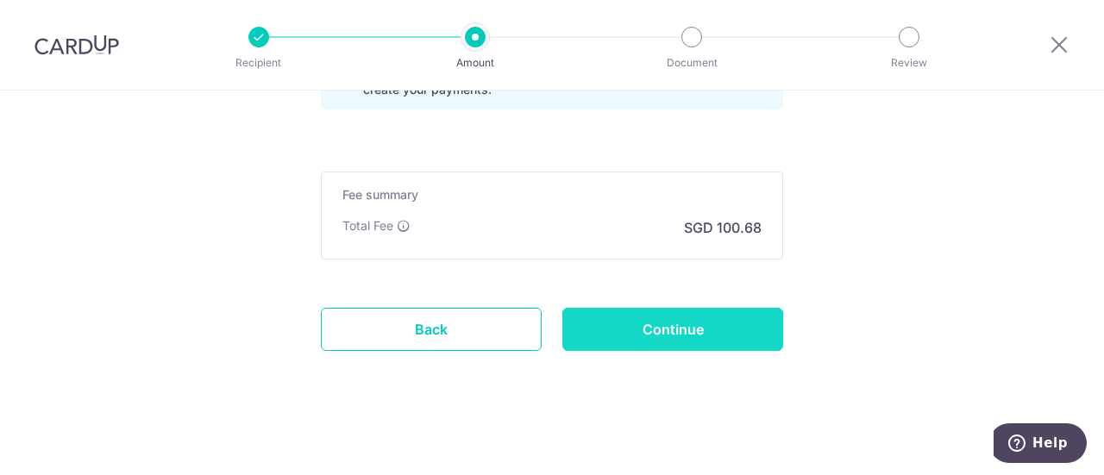
type input "5th payment 5% and VO2"
click at [659, 324] on input "Continue" at bounding box center [673, 329] width 221 height 43
type input "Create Schedule"
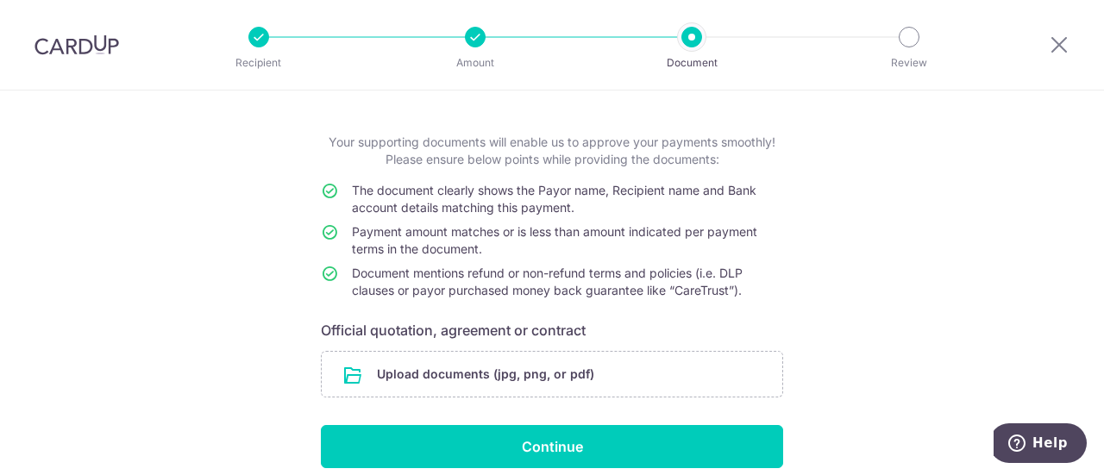
scroll to position [143, 0]
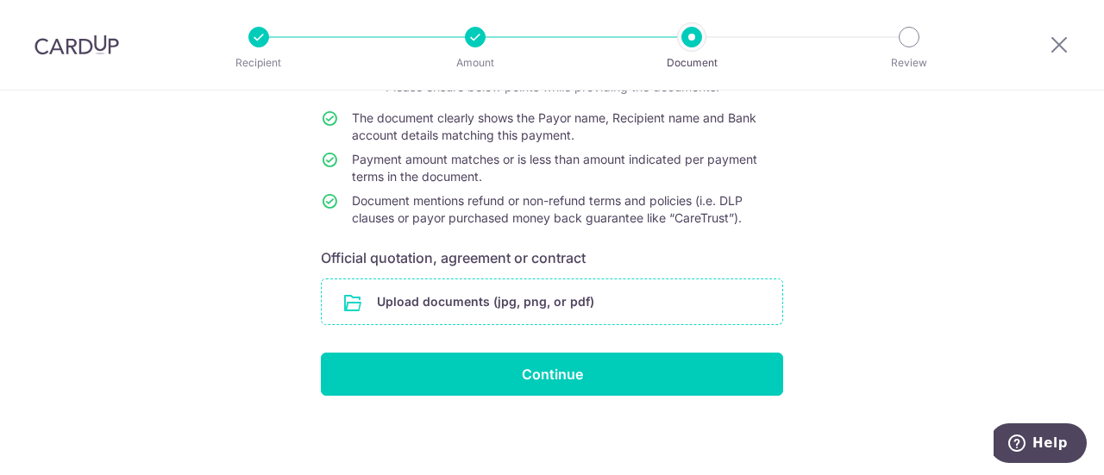
click at [537, 299] on input "file" at bounding box center [552, 302] width 461 height 45
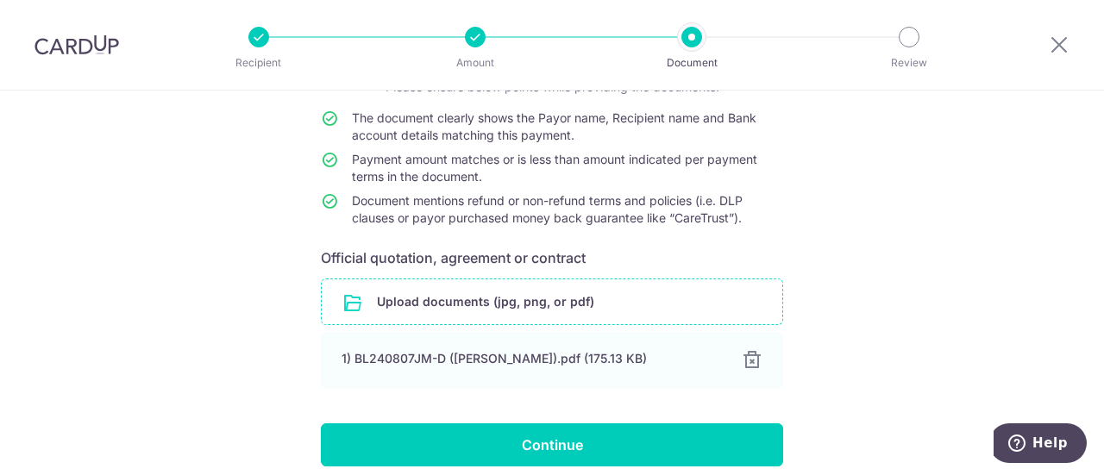
scroll to position [214, 0]
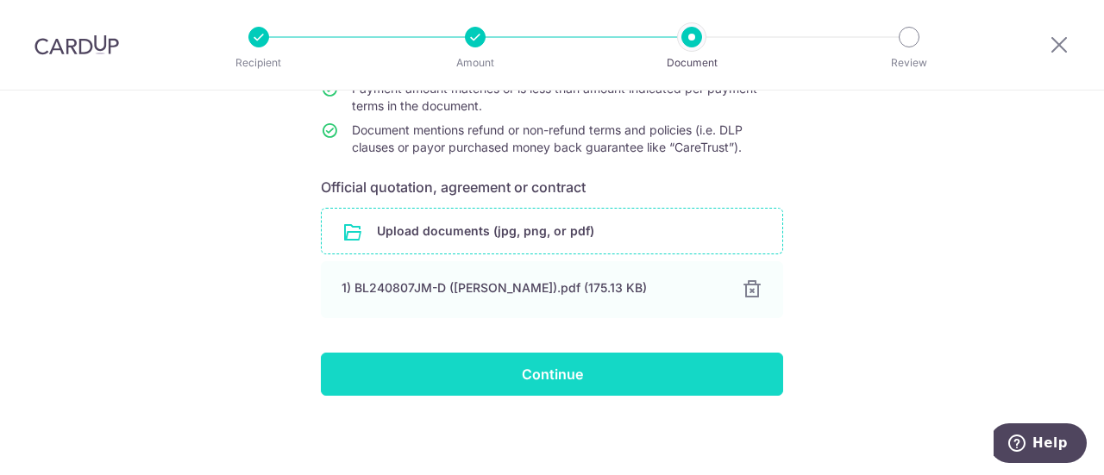
click at [537, 374] on input "Continue" at bounding box center [552, 374] width 462 height 43
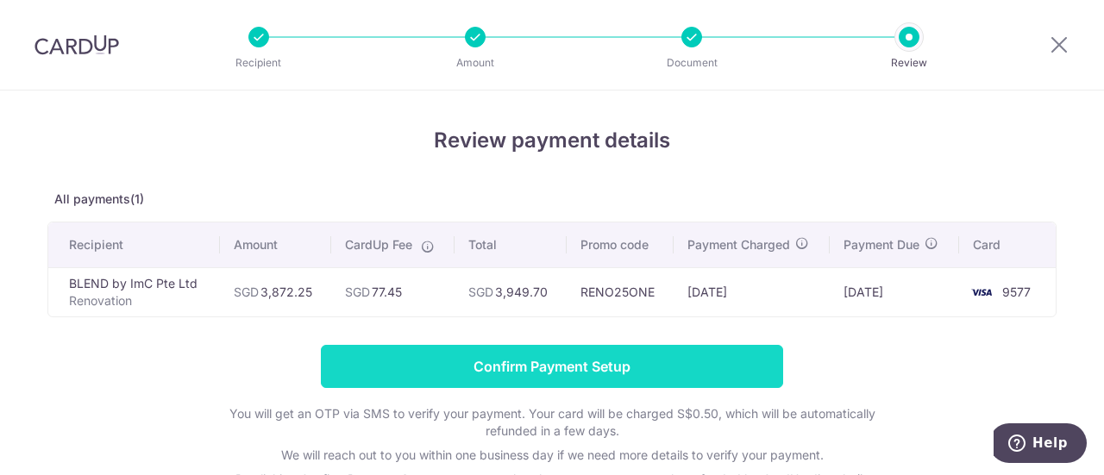
click at [562, 363] on input "Confirm Payment Setup" at bounding box center [552, 366] width 462 height 43
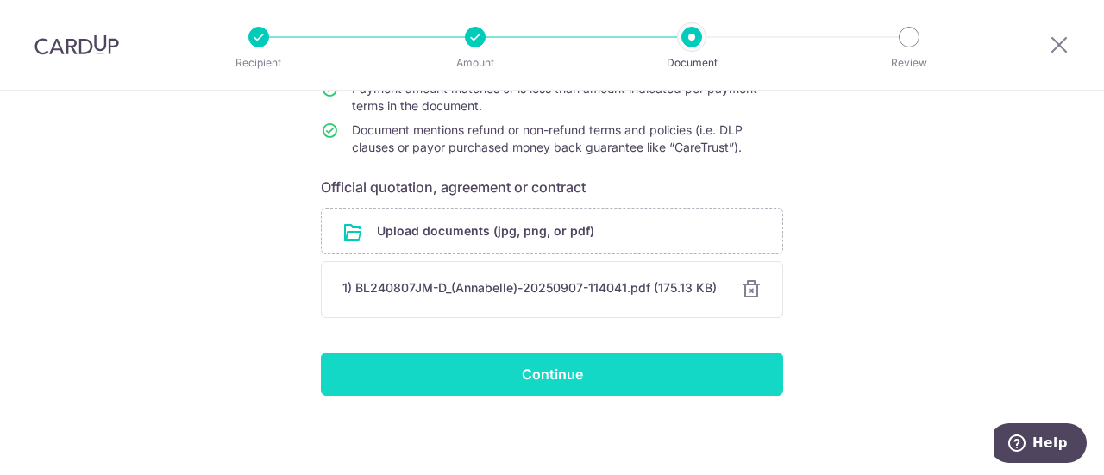
click at [552, 375] on input "Continue" at bounding box center [552, 374] width 462 height 43
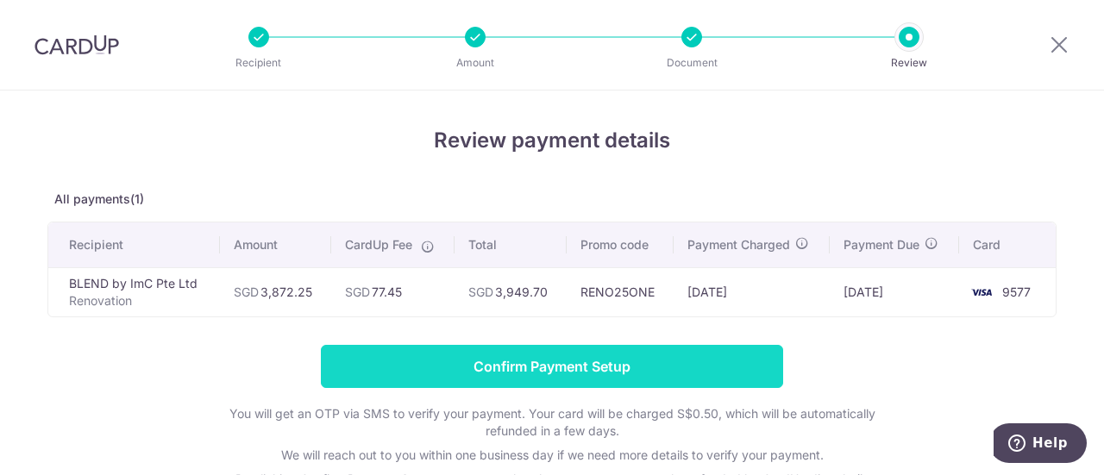
click at [547, 360] on input "Confirm Payment Setup" at bounding box center [552, 366] width 462 height 43
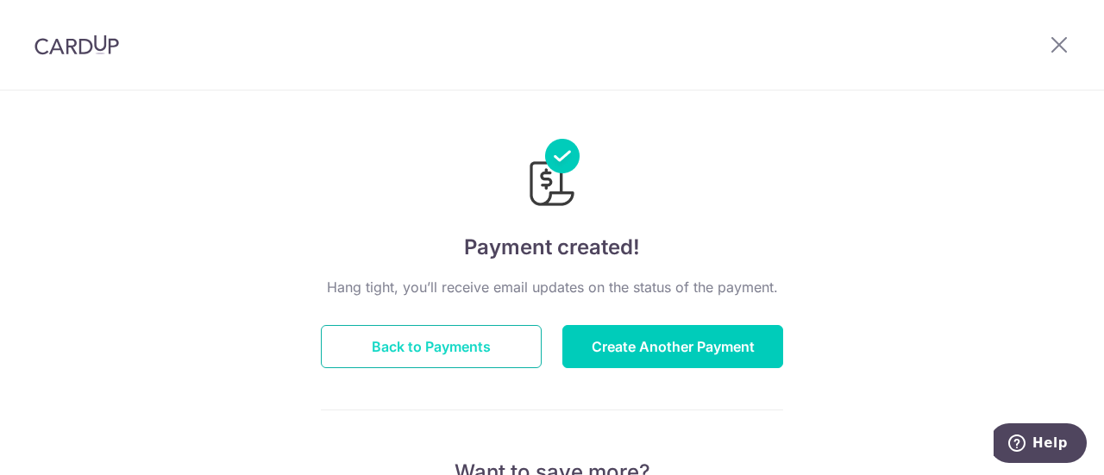
click at [424, 349] on button "Back to Payments" at bounding box center [431, 346] width 221 height 43
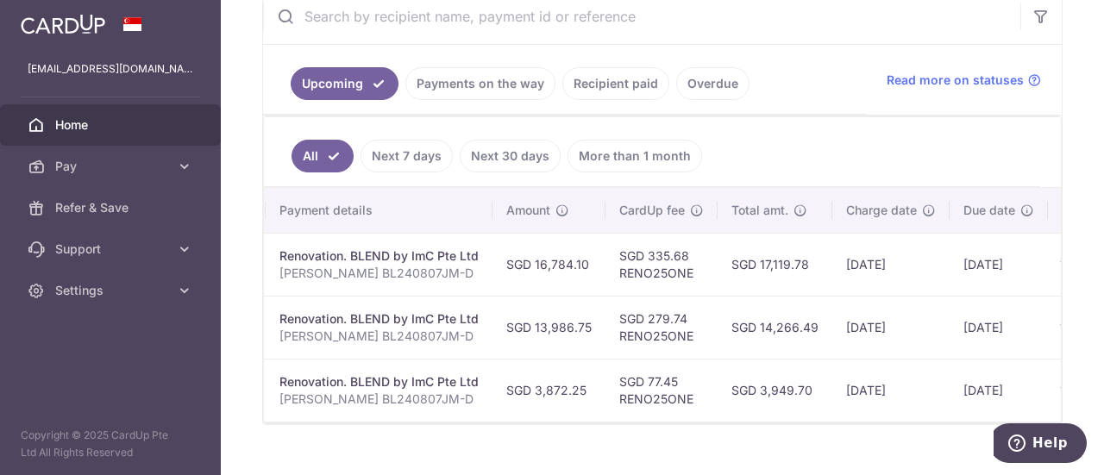
scroll to position [0, 278]
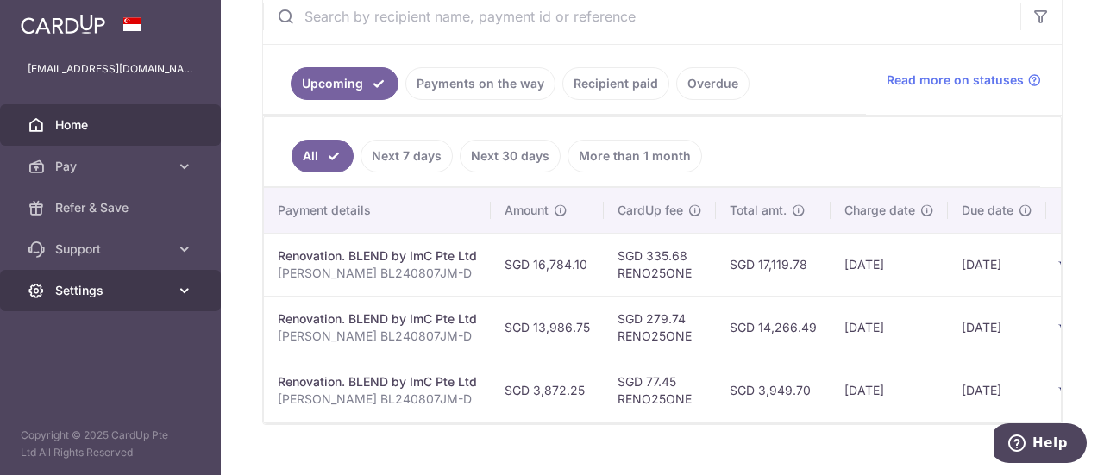
click at [135, 285] on span "Settings" at bounding box center [112, 290] width 114 height 17
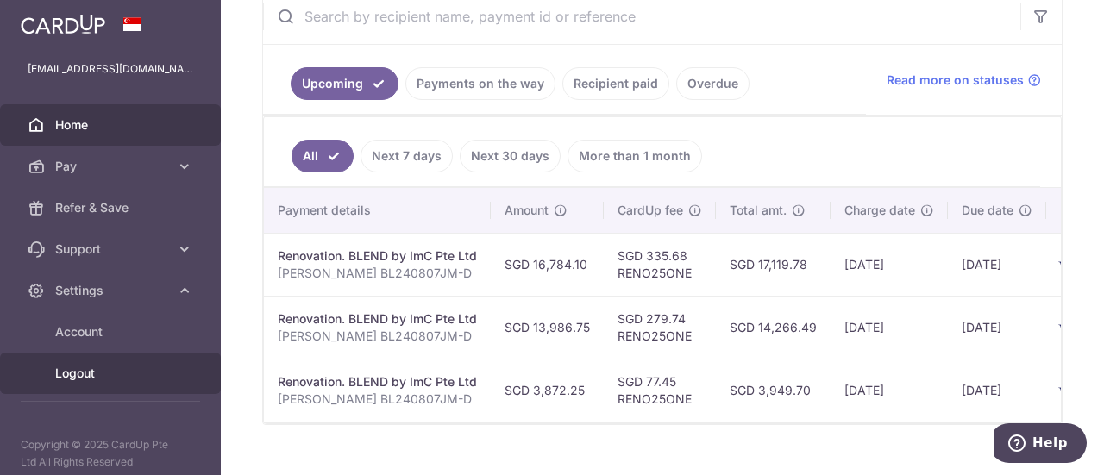
click at [84, 375] on span "Logout" at bounding box center [112, 373] width 114 height 17
